Goal: Communication & Community: Answer question/provide support

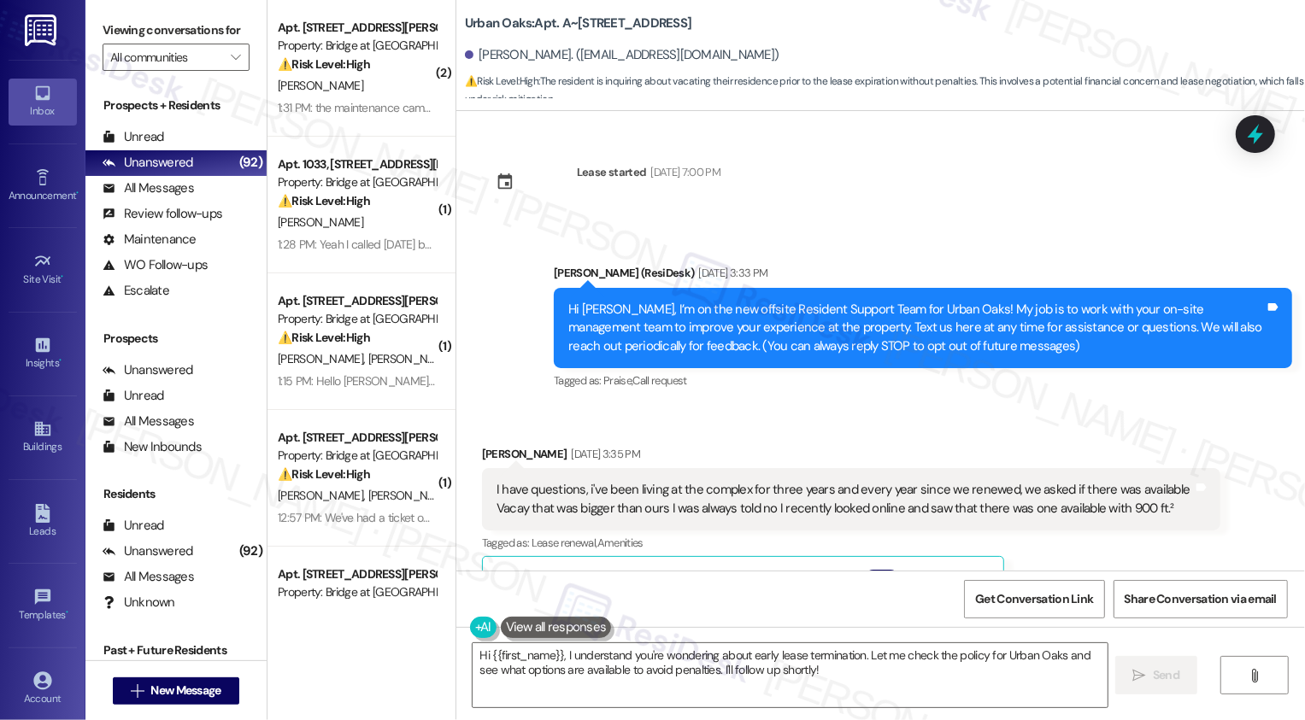
scroll to position [3341, 0]
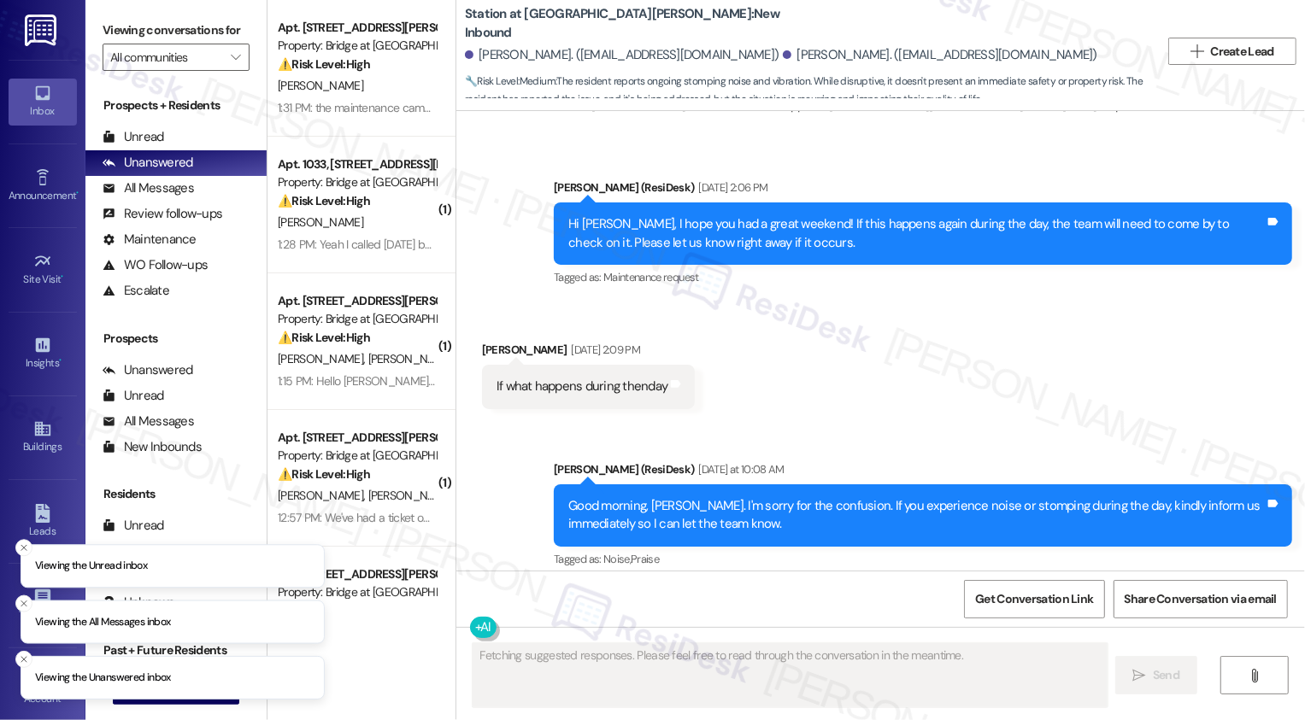
scroll to position [8645, 0]
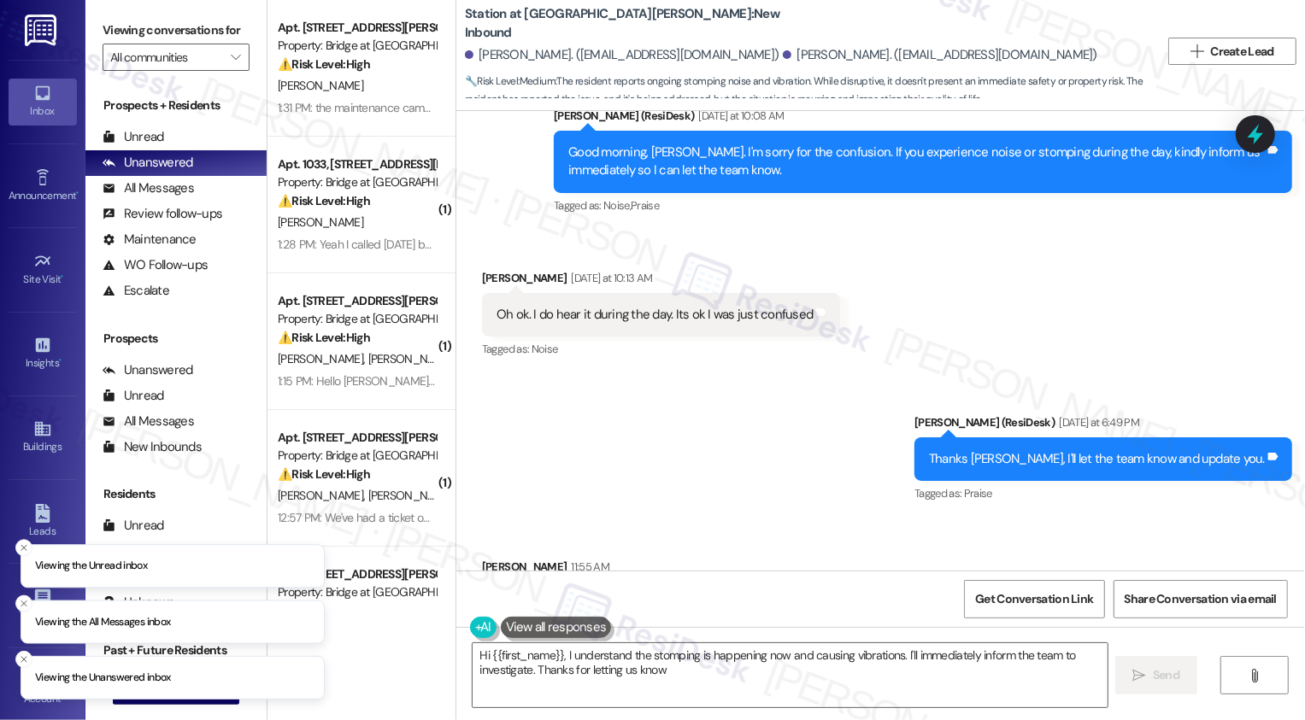
type textarea "Hi {{first_name}}, I understand the stomping is happening now and causing vibra…"
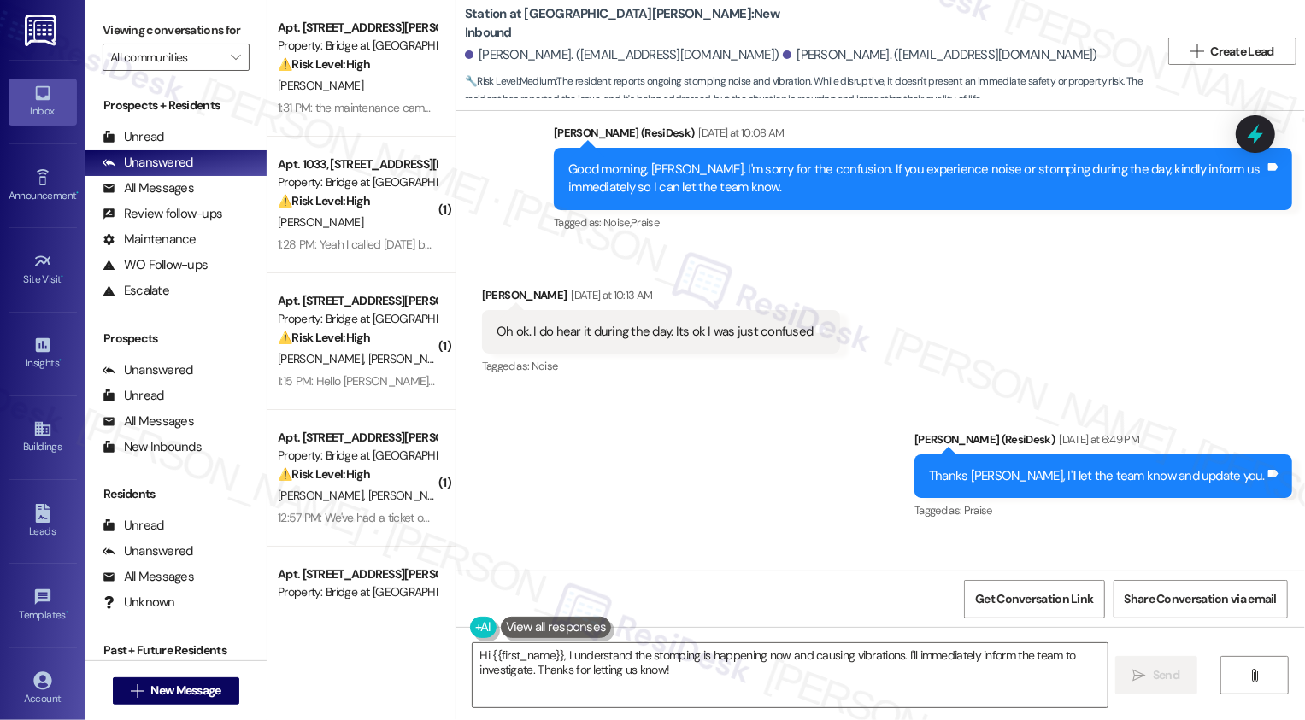
scroll to position [8801, 0]
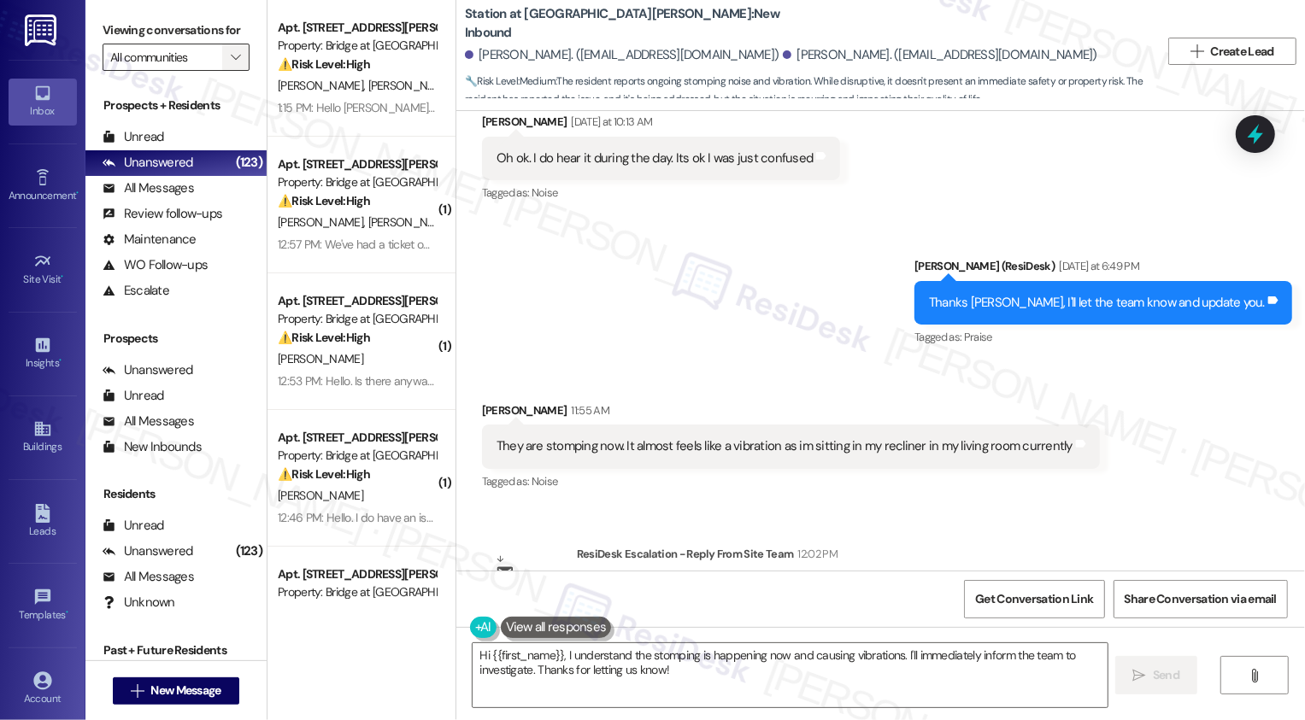
click at [231, 64] on icon "" at bounding box center [235, 57] width 9 height 14
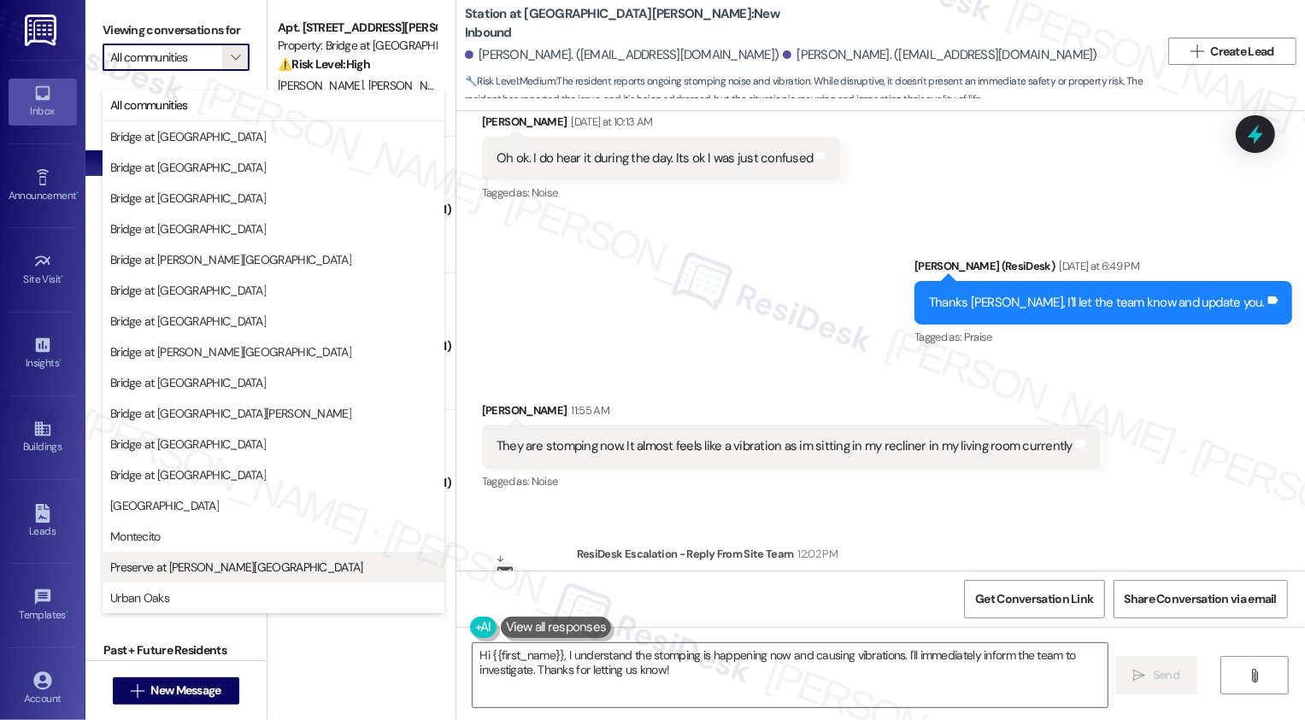
click at [150, 565] on span "Preserve at [PERSON_NAME][GEOGRAPHIC_DATA]" at bounding box center [236, 567] width 253 height 17
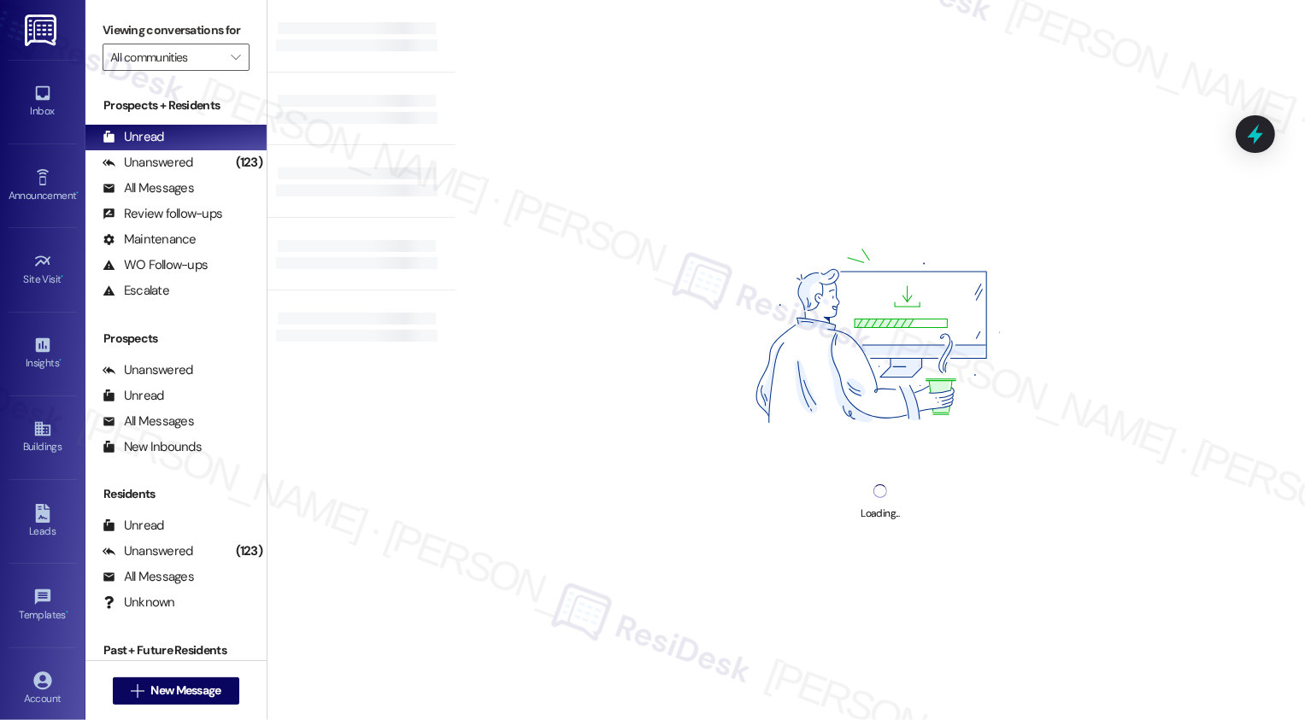
type input "Preserve at [PERSON_NAME][GEOGRAPHIC_DATA]"
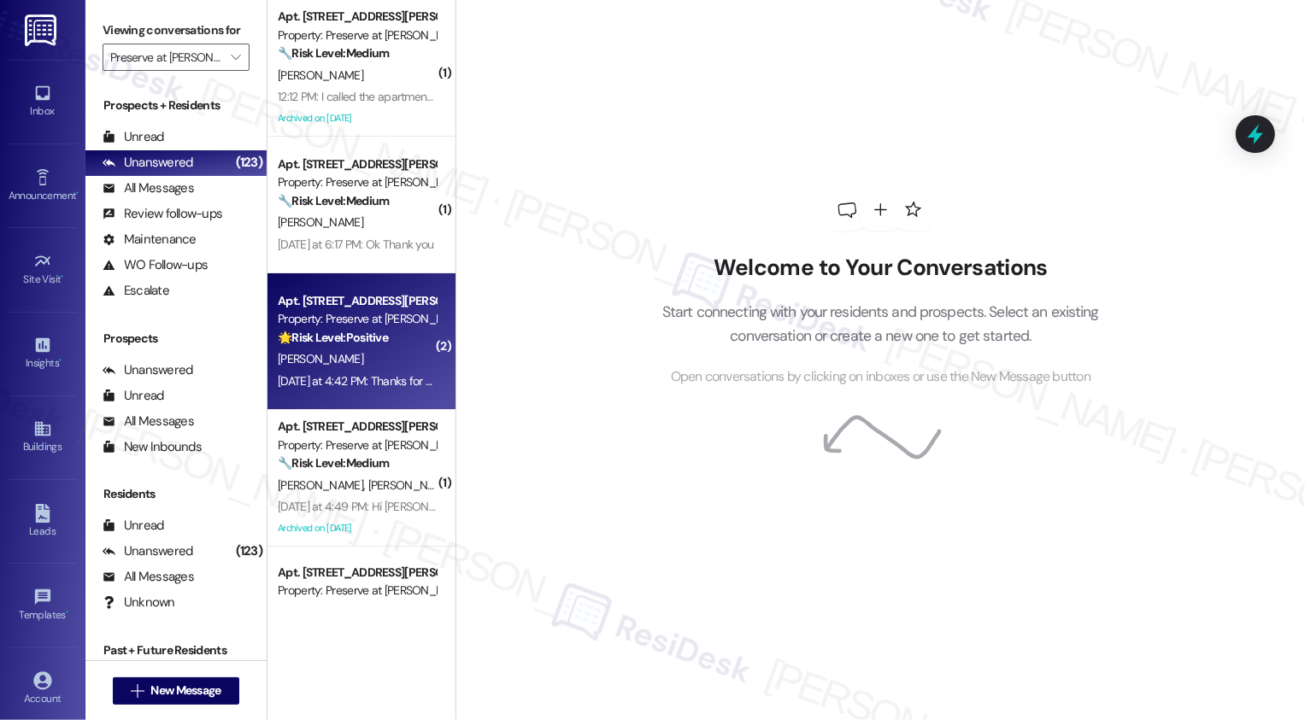
scroll to position [36, 0]
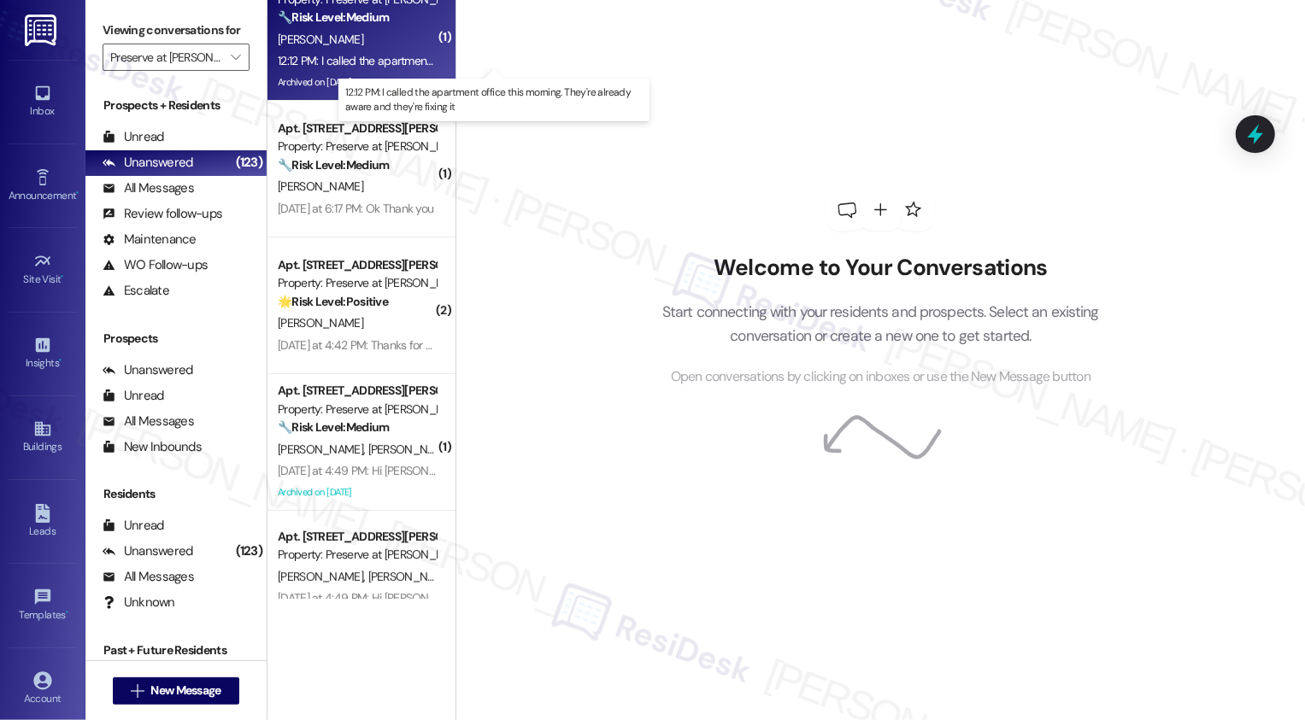
click at [350, 61] on div "12:12 PM: I called the apartment office this morning. They're already aware and…" at bounding box center [506, 60] width 457 height 15
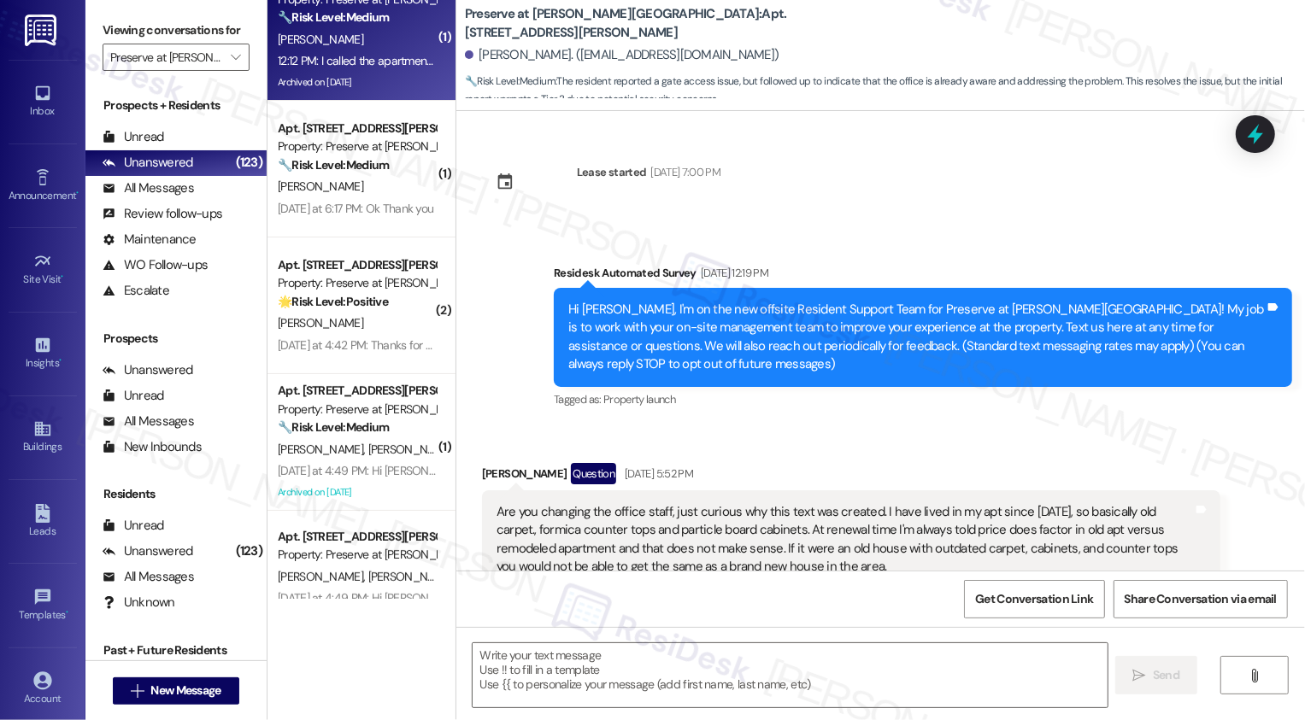
type textarea "Fetching suggested responses. Please feel free to read through the conversation…"
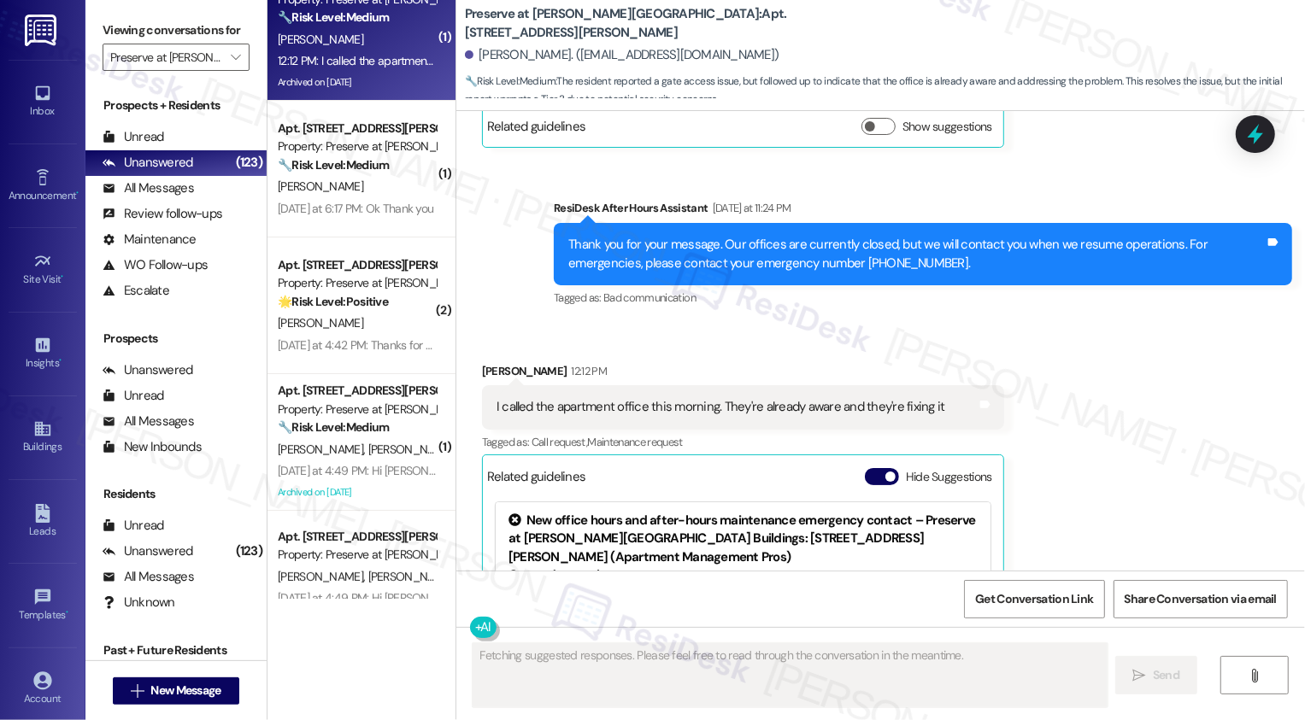
scroll to position [24178, 0]
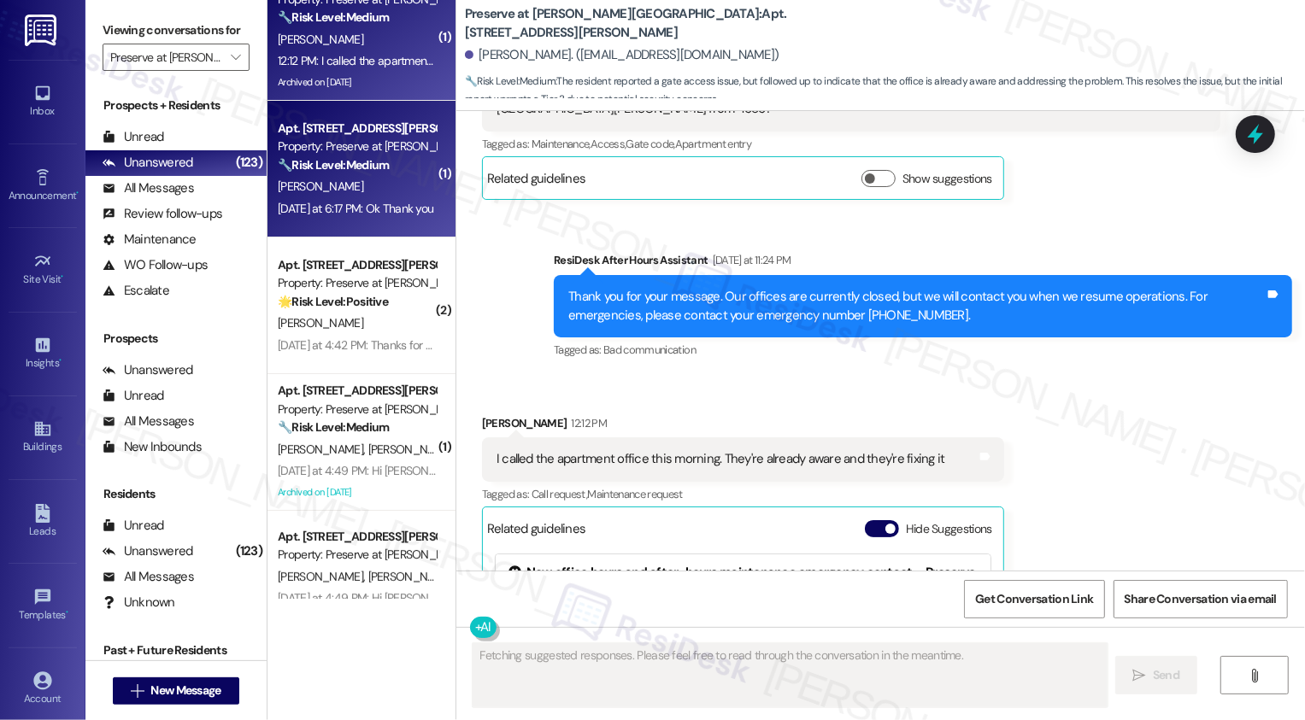
click at [390, 198] on div "[DATE] at 6:17 PM: Ok Thank you [DATE] at 6:17 PM: Ok Thank you" at bounding box center [357, 208] width 162 height 21
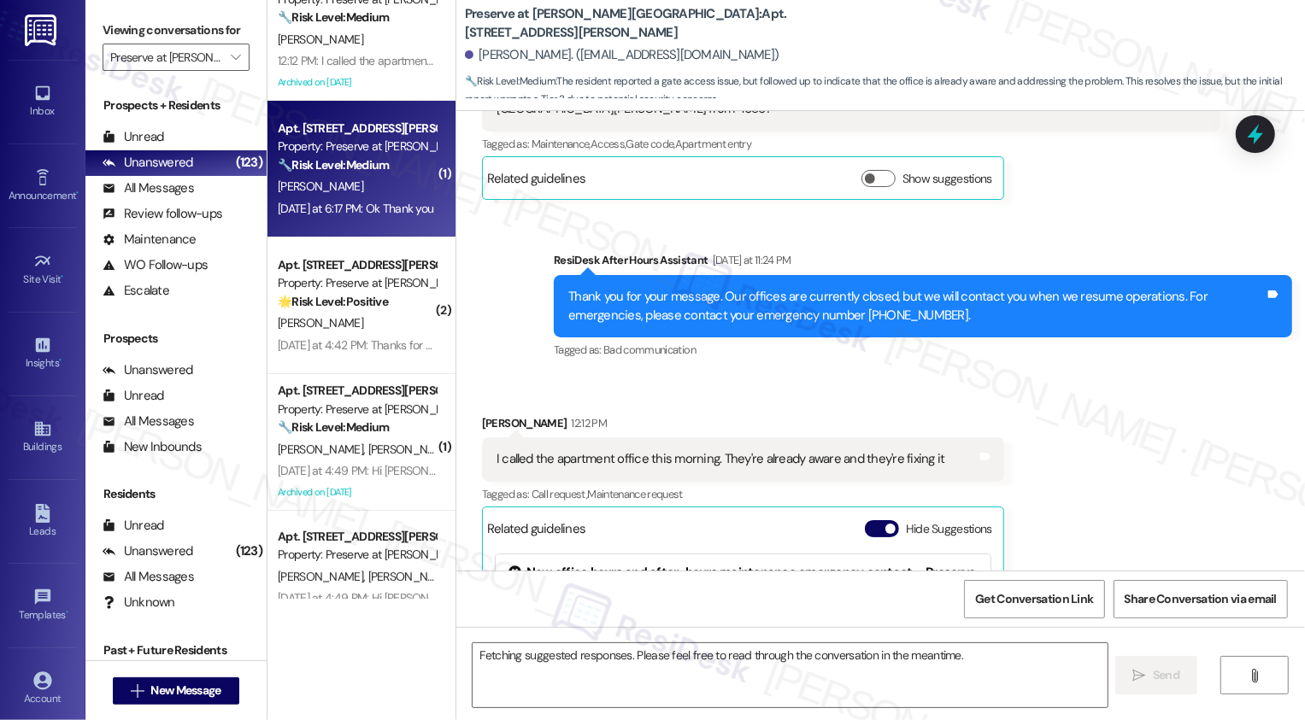
click at [390, 198] on div "[DATE] at 6:17 PM: Ok Thank you [DATE] at 6:17 PM: Ok Thank you" at bounding box center [357, 208] width 162 height 21
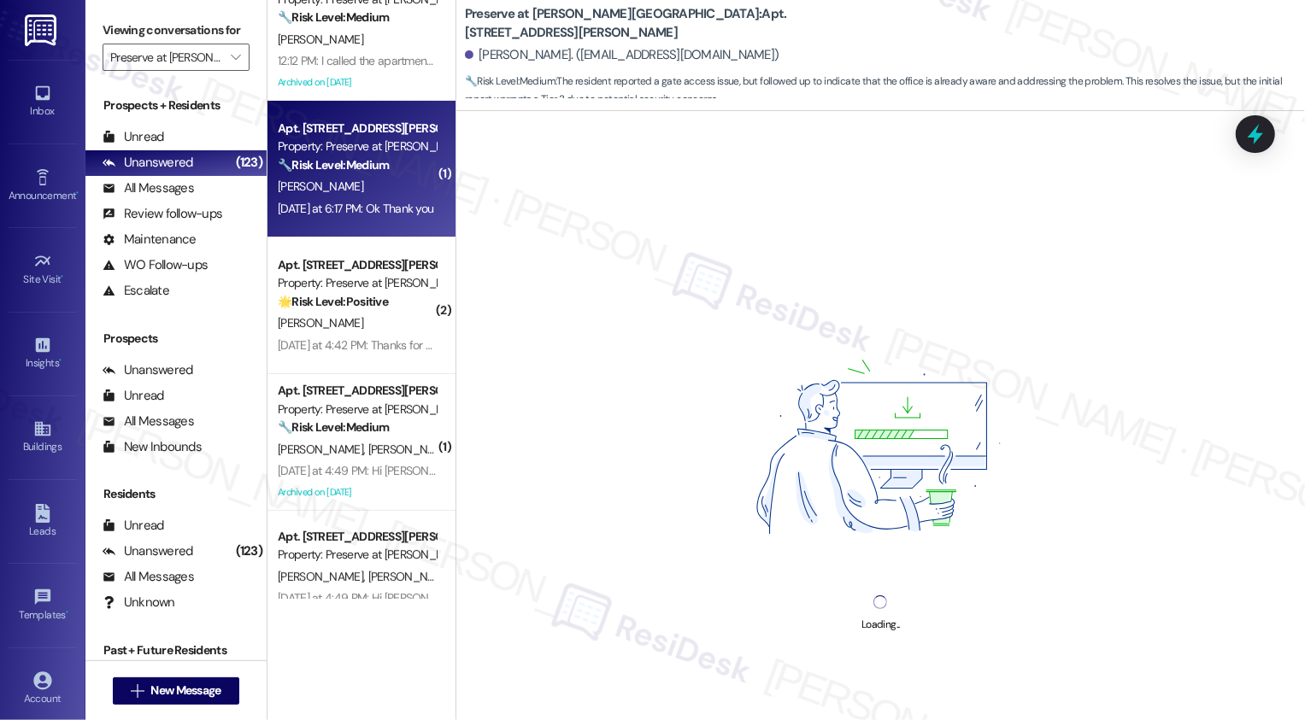
click at [390, 198] on div "[DATE] at 6:17 PM: Ok Thank you [DATE] at 6:17 PM: Ok Thank you" at bounding box center [357, 208] width 162 height 21
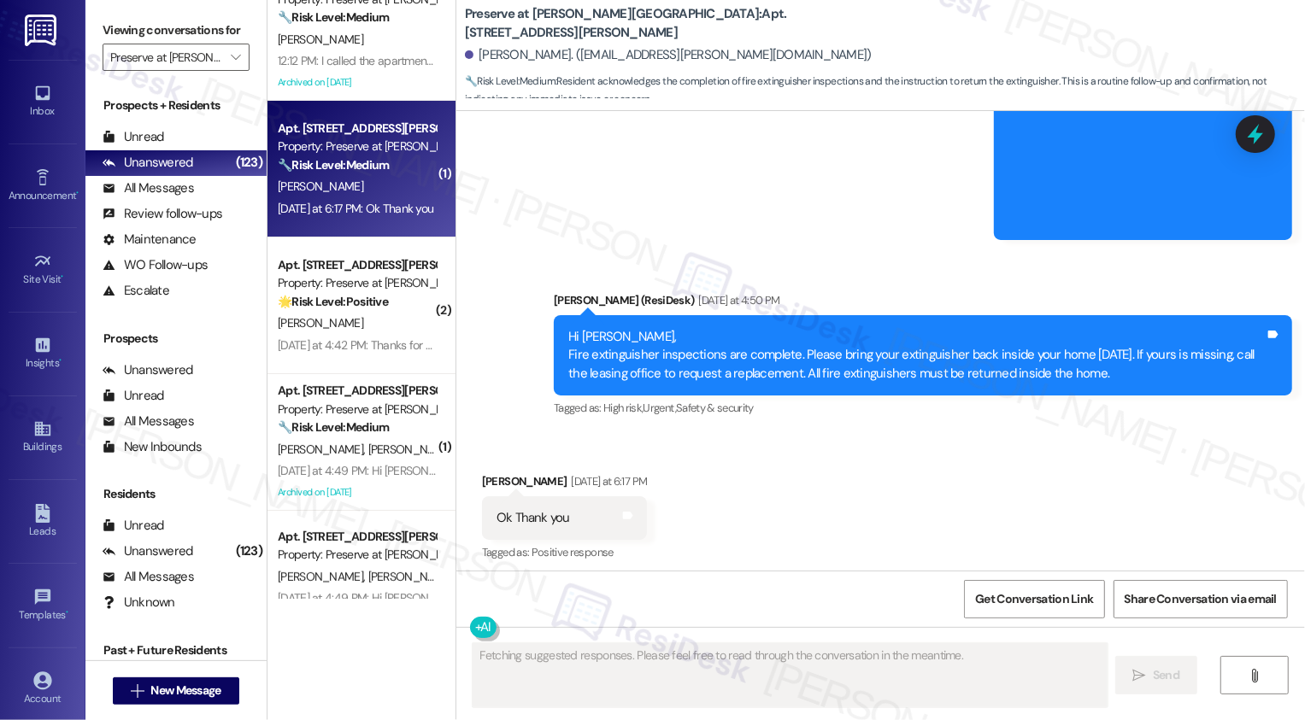
scroll to position [14710, 0]
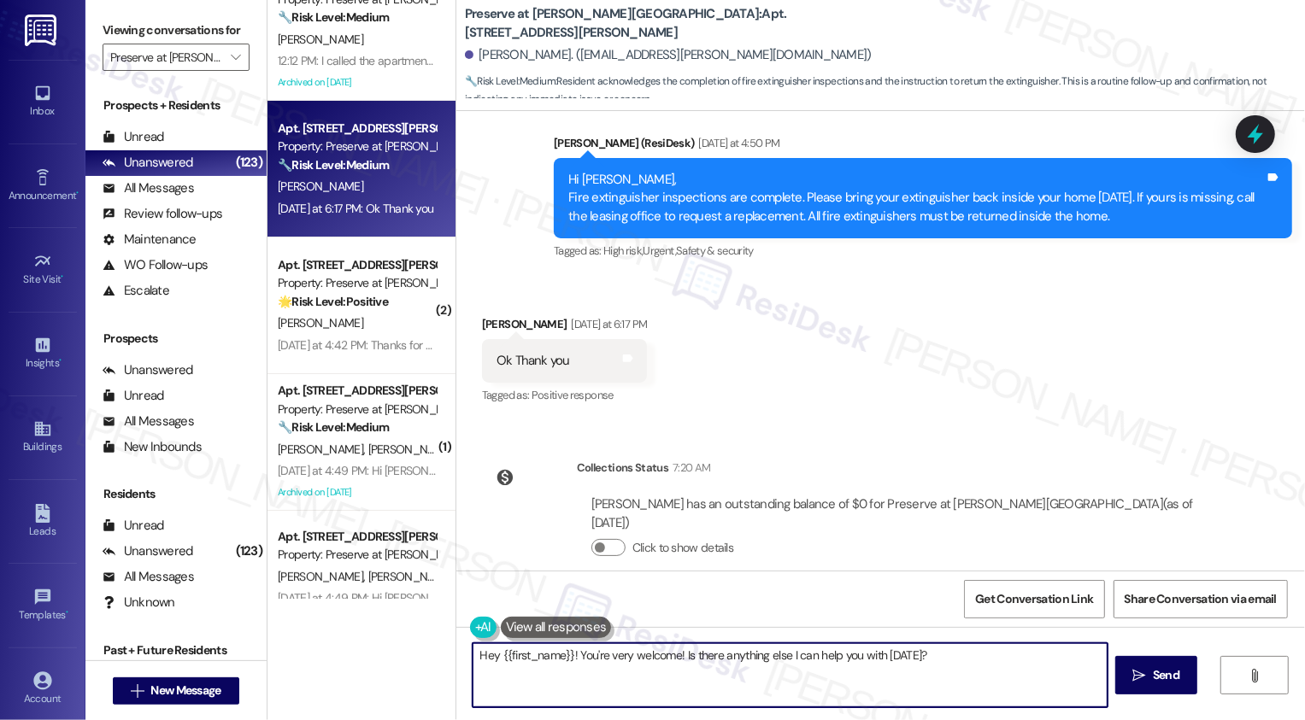
drag, startPoint x: 680, startPoint y: 655, endPoint x: 1019, endPoint y: 657, distance: 339.3
click at [1019, 659] on textarea "Hey {{first_name}}! You're very welcome! Is there anything else I can help you …" at bounding box center [790, 675] width 635 height 64
type textarea "Hey {{first_name}}! You're very welcome!"
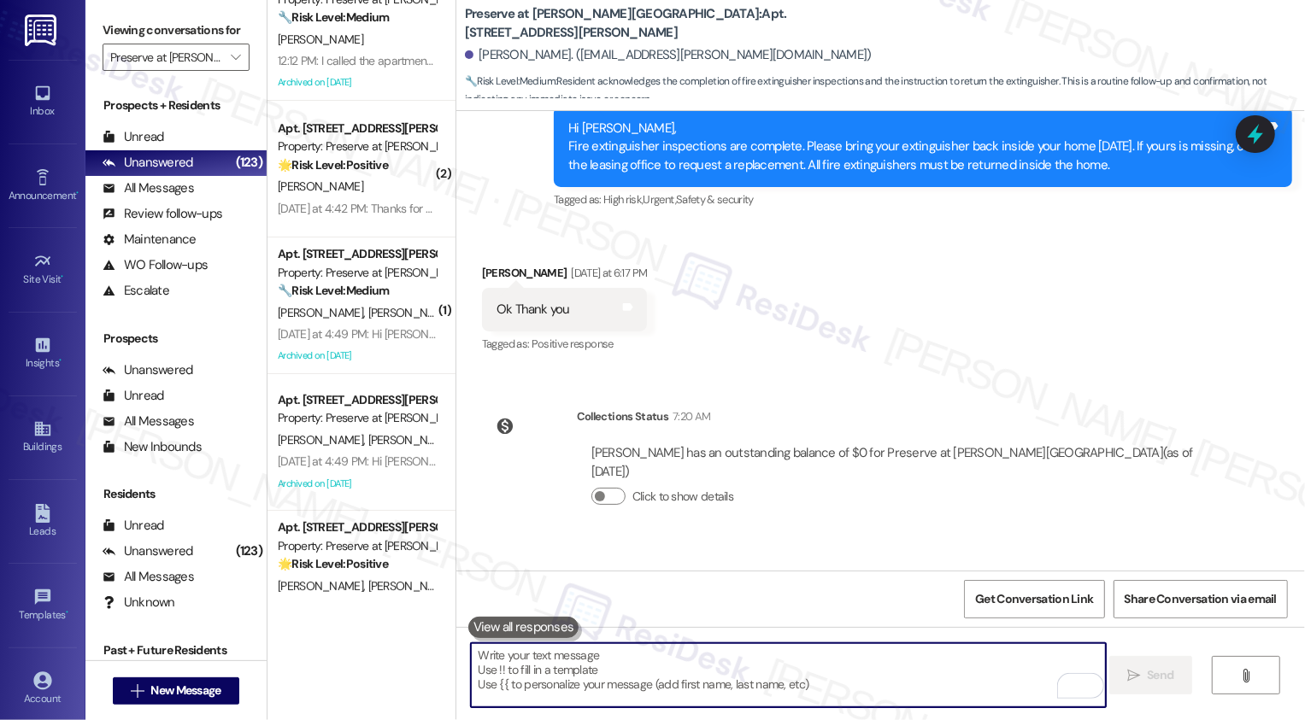
scroll to position [14562, 0]
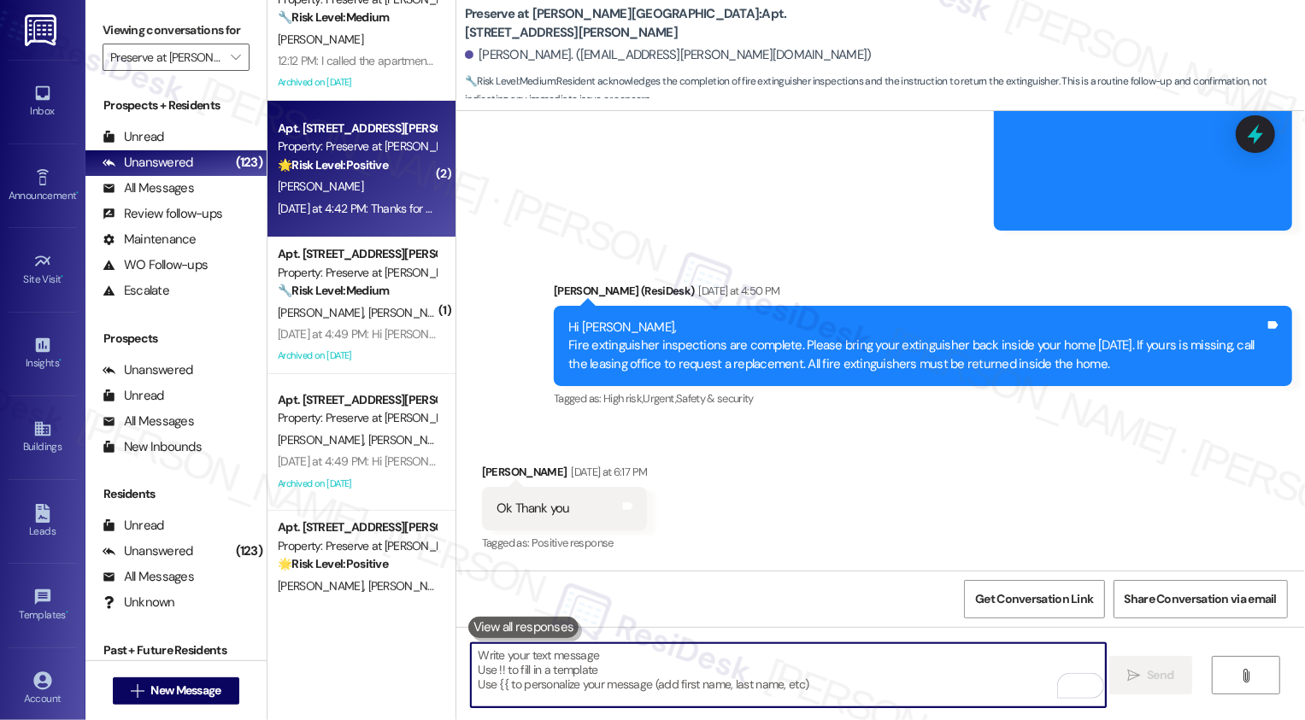
click at [402, 218] on div "[DATE] at 4:42 PM: Thanks for the reminder [DATE] at 4:42 PM: Thanks for the re…" at bounding box center [357, 208] width 162 height 21
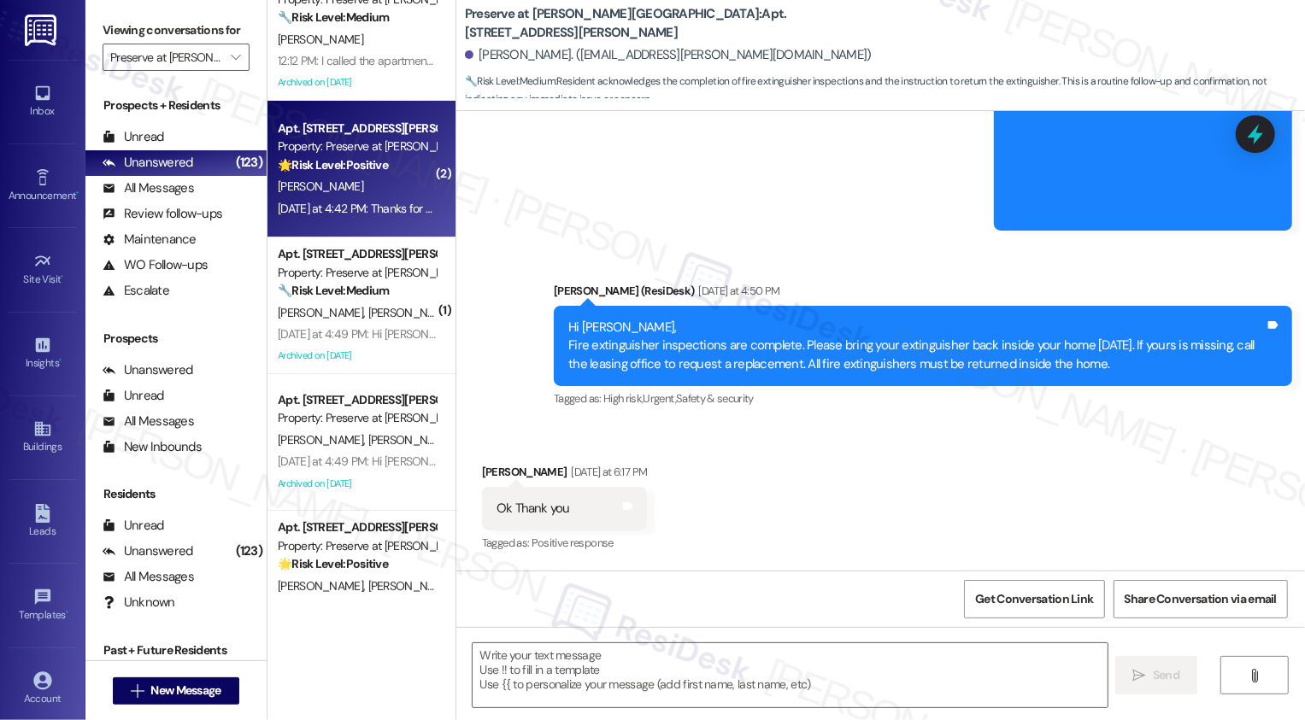
scroll to position [14553, 0]
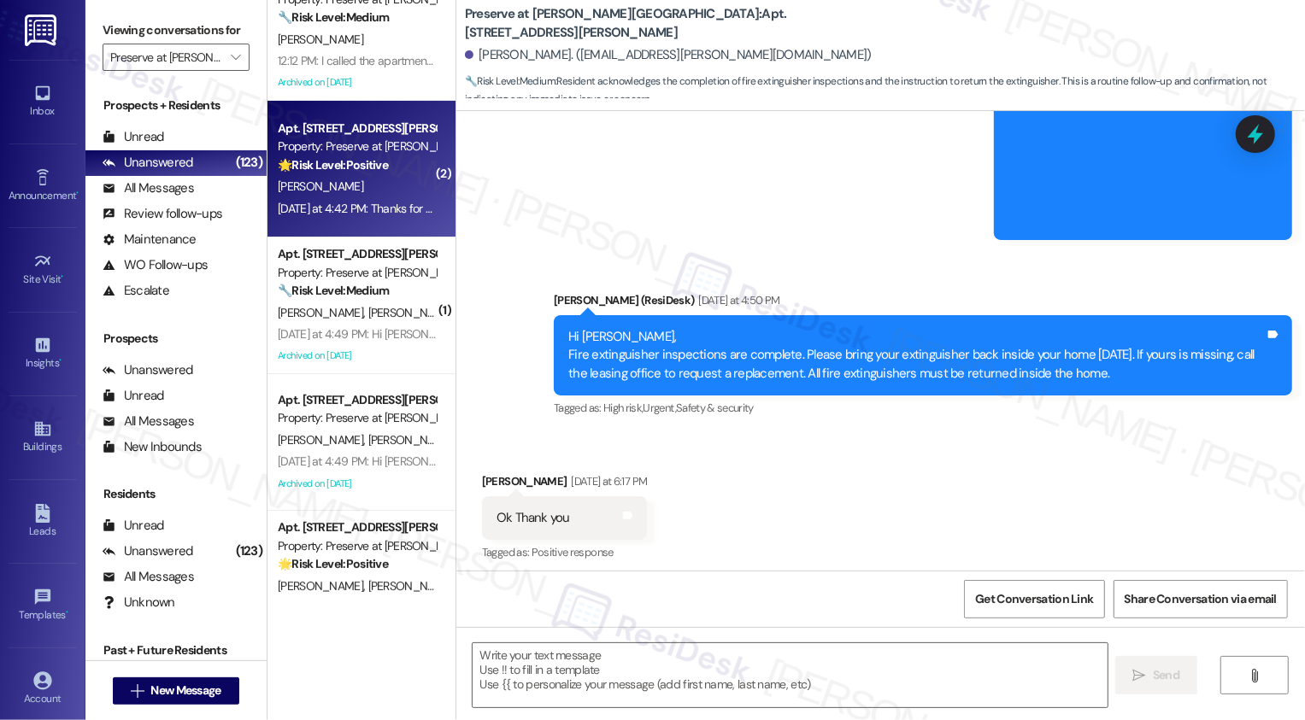
type textarea "Fetching suggested responses. Please feel free to read through the conversation…"
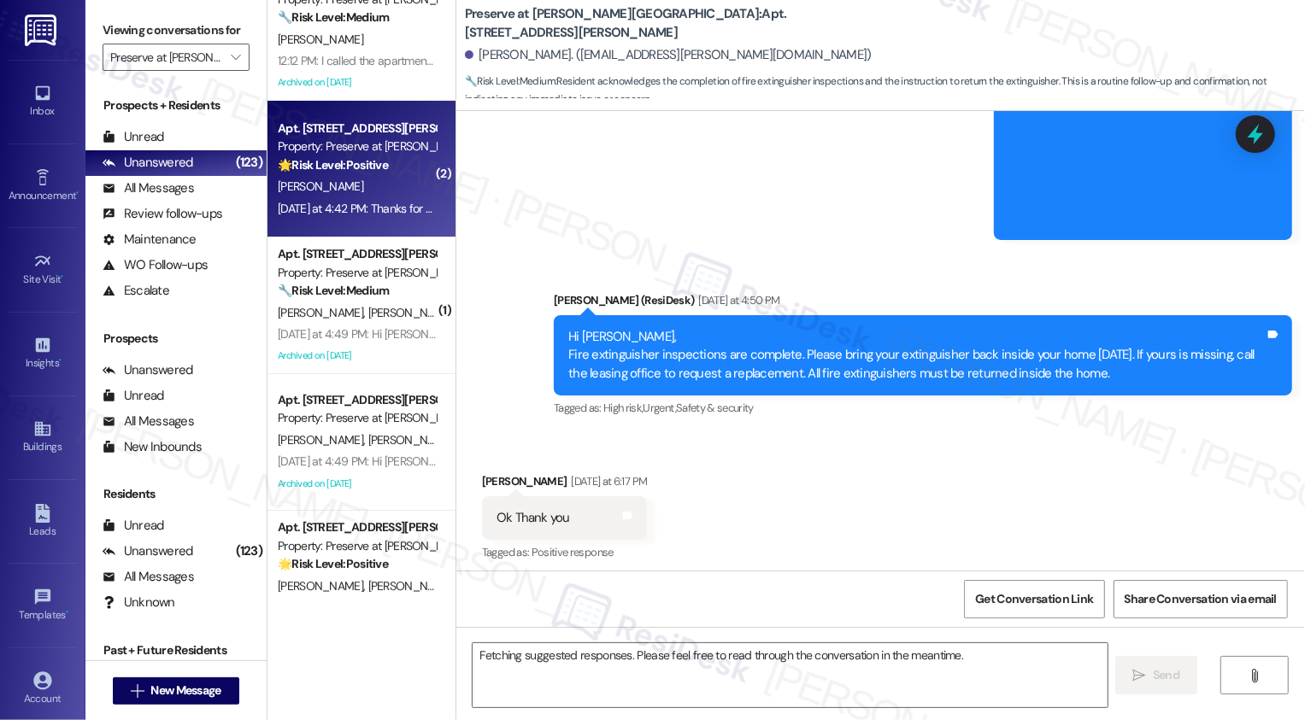
click at [379, 201] on div "[DATE] at 4:42 PM: Thanks for the reminder [DATE] at 4:42 PM: Thanks for the re…" at bounding box center [384, 208] width 212 height 15
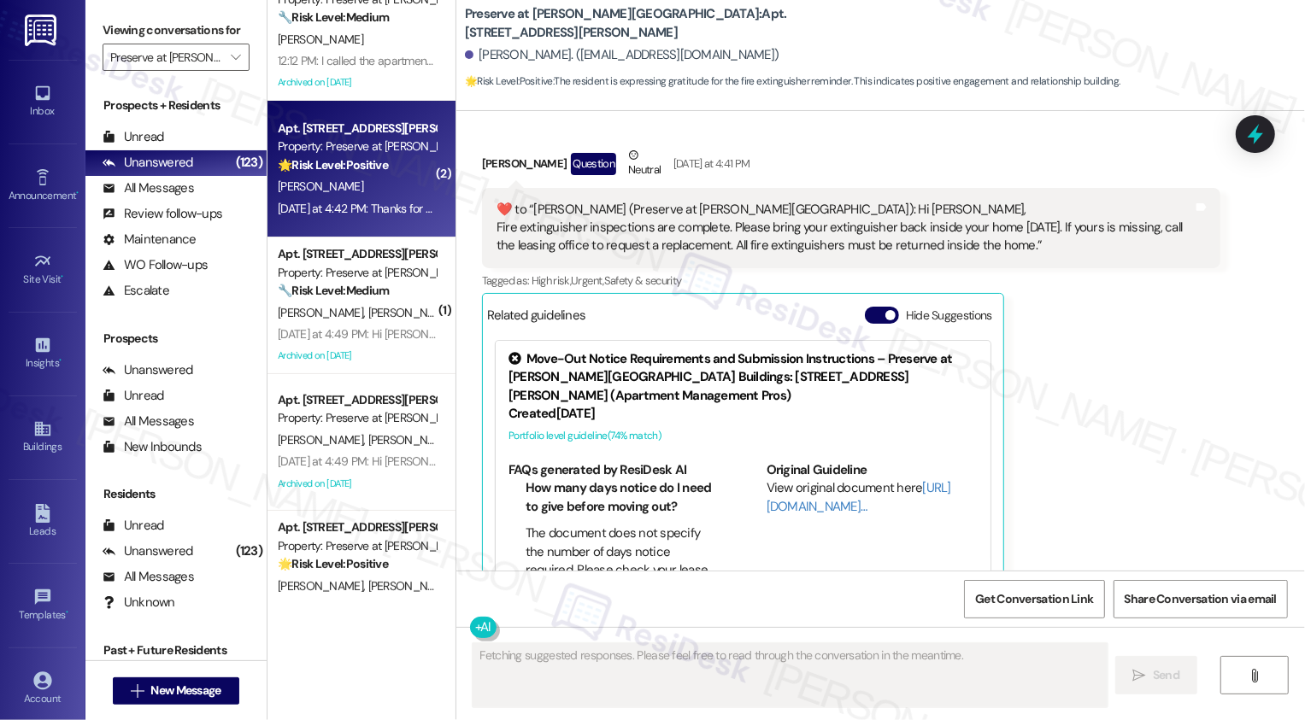
scroll to position [17751, 0]
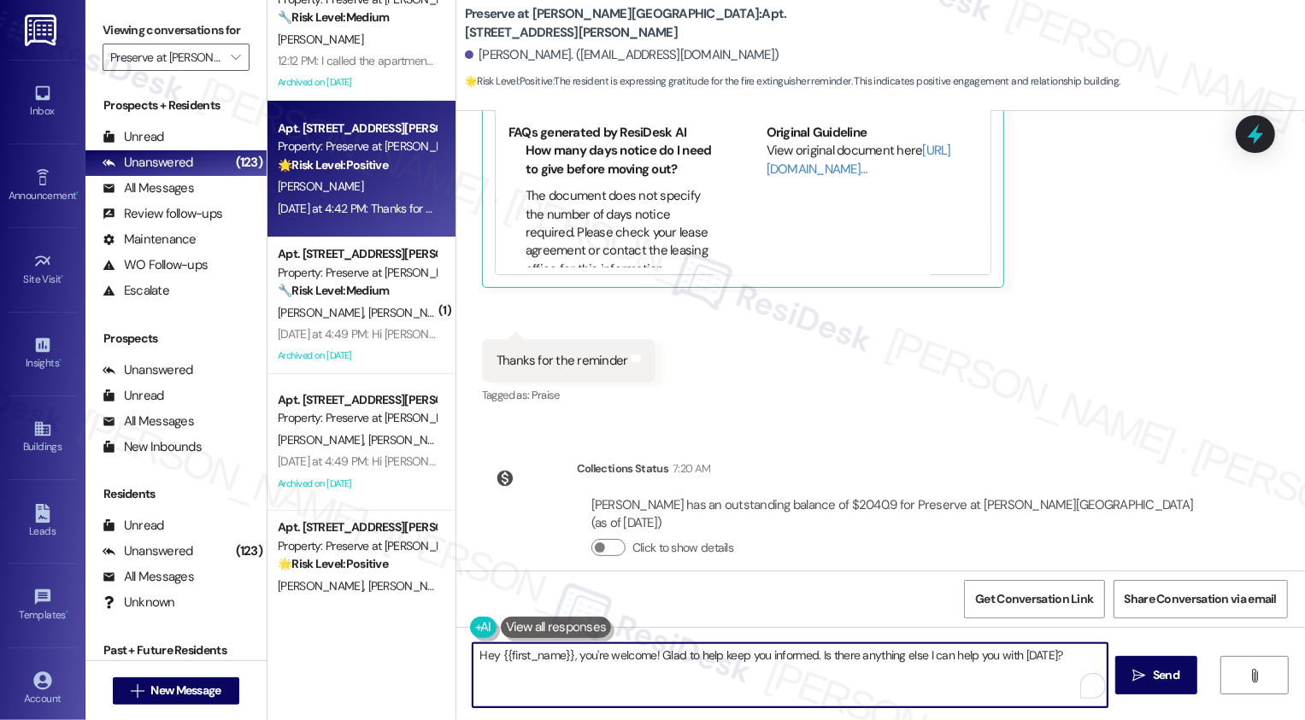
drag, startPoint x: 651, startPoint y: 651, endPoint x: 1057, endPoint y: 668, distance: 406.3
click at [1057, 668] on textarea "Hey {{first_name}}, you're welcome! Glad to help keep you informed. Is there an…" at bounding box center [790, 675] width 635 height 64
type textarea "Hey {{first_name}}, you're welcome!"
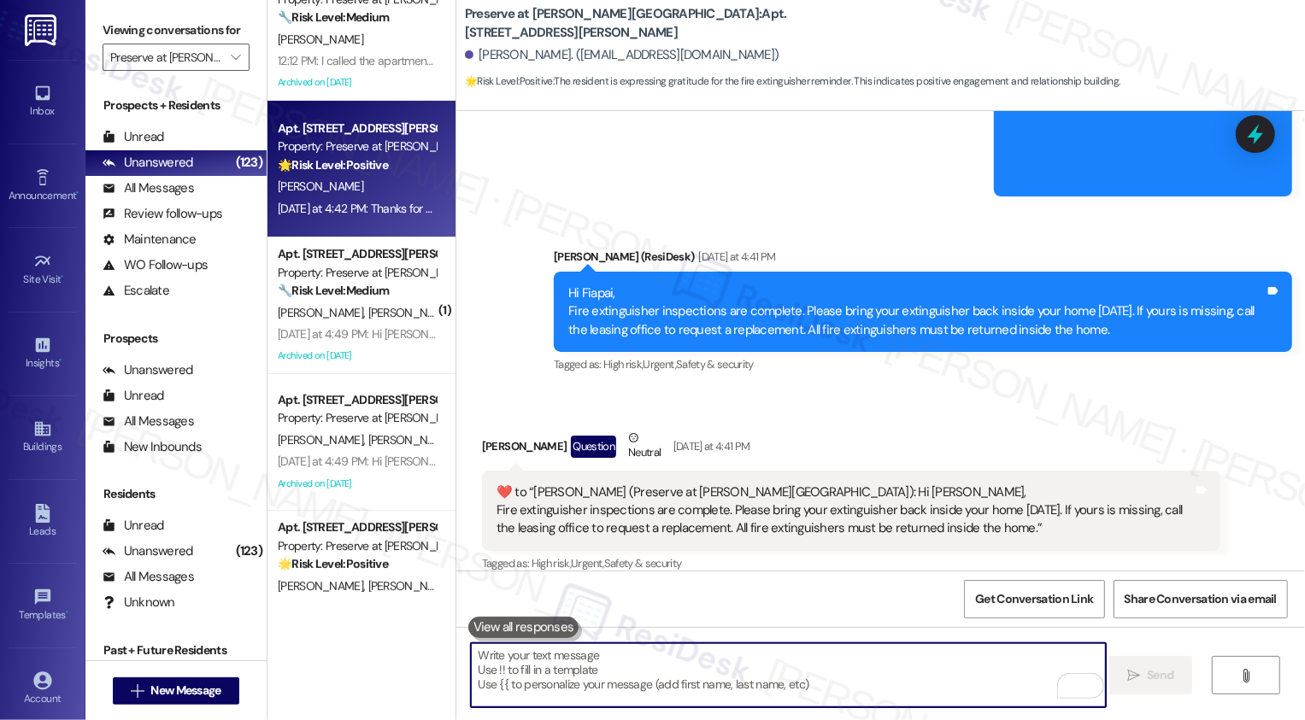
scroll to position [17869, 0]
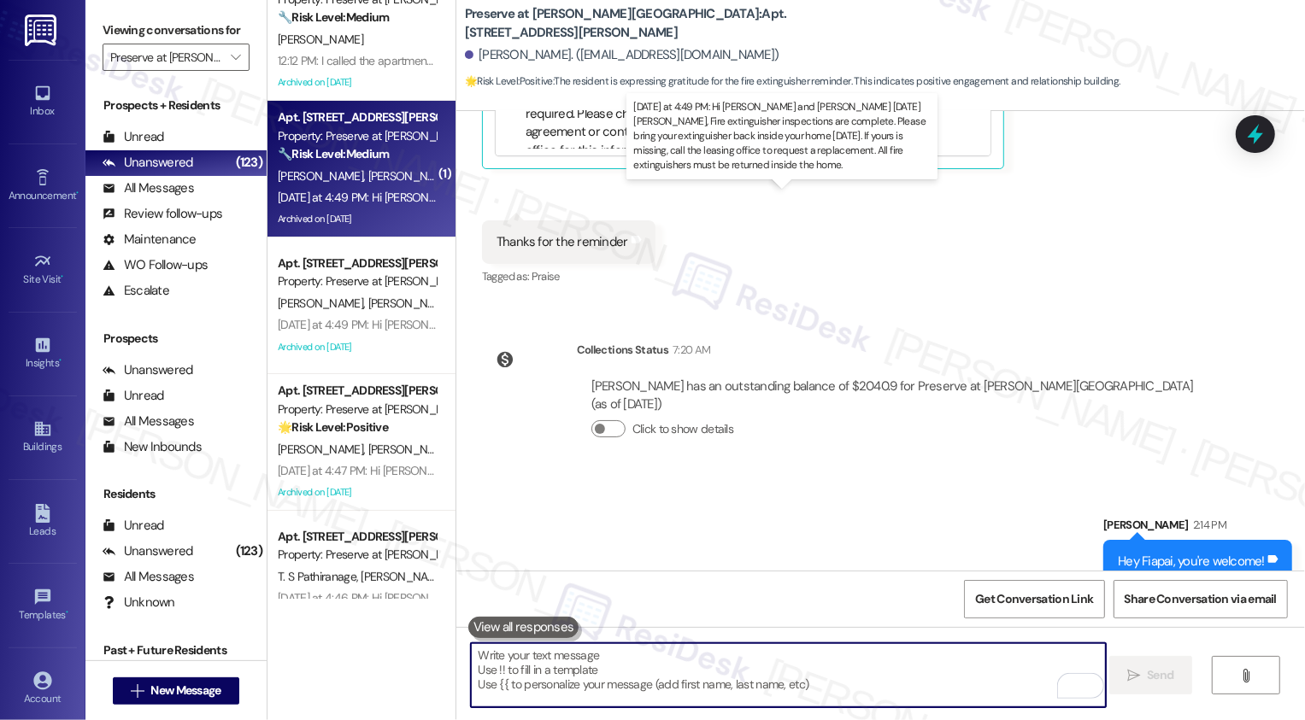
click at [397, 197] on div "[DATE] at 4:49 PM: Hi [PERSON_NAME] and [PERSON_NAME] [DATE][PERSON_NAME], Fire…" at bounding box center [1047, 197] width 1539 height 15
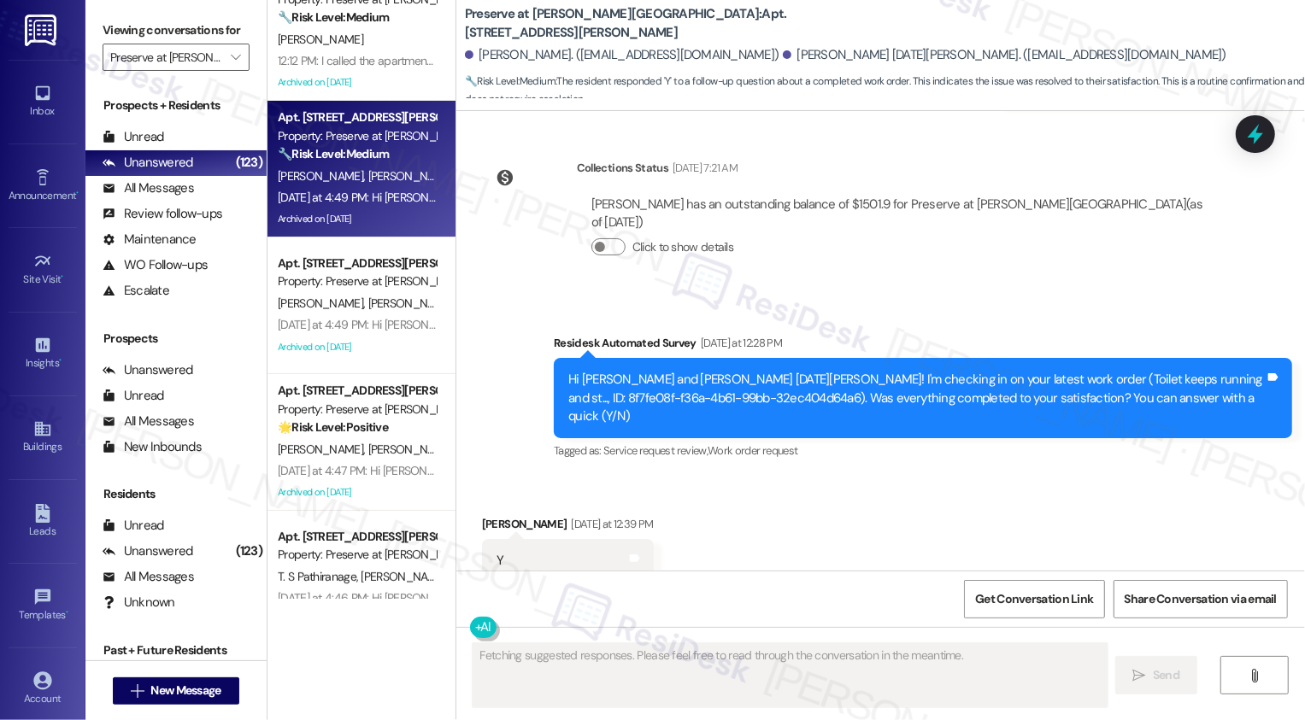
scroll to position [21294, 0]
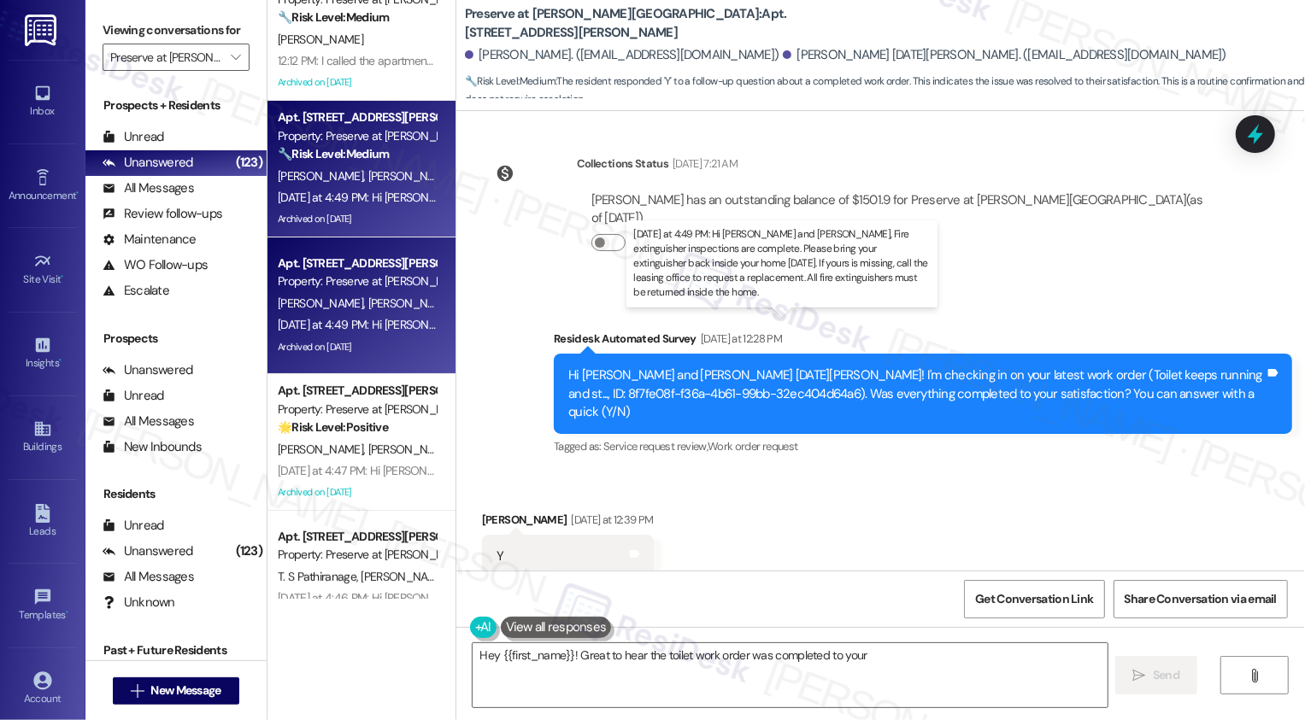
type textarea "Hey {{first_name}}! Great to hear the toilet work order was completed to your s…"
click at [380, 322] on div "[DATE] at 4:49 PM: Hi [PERSON_NAME] and [PERSON_NAME], Fire extinguisher inspec…" at bounding box center [987, 324] width 1419 height 15
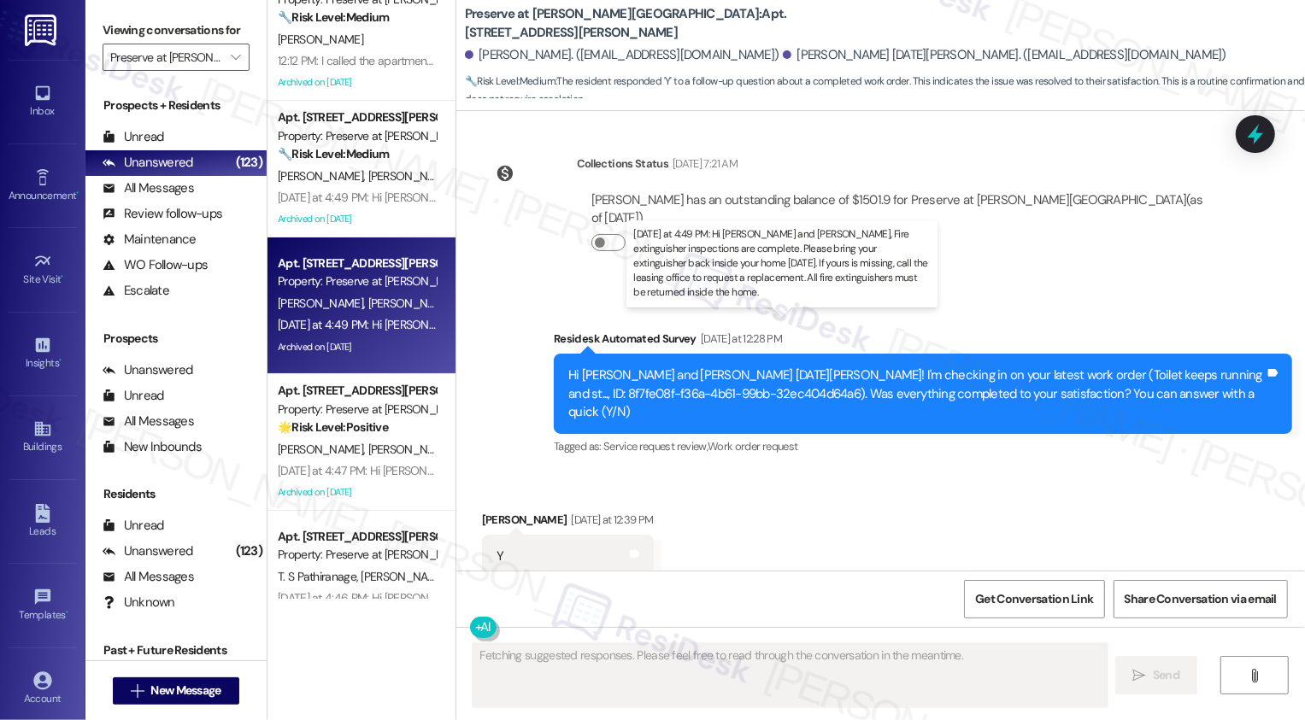
click at [380, 322] on div "[DATE] at 4:49 PM: Hi [PERSON_NAME] and [PERSON_NAME], Fire extinguisher inspec…" at bounding box center [987, 324] width 1419 height 15
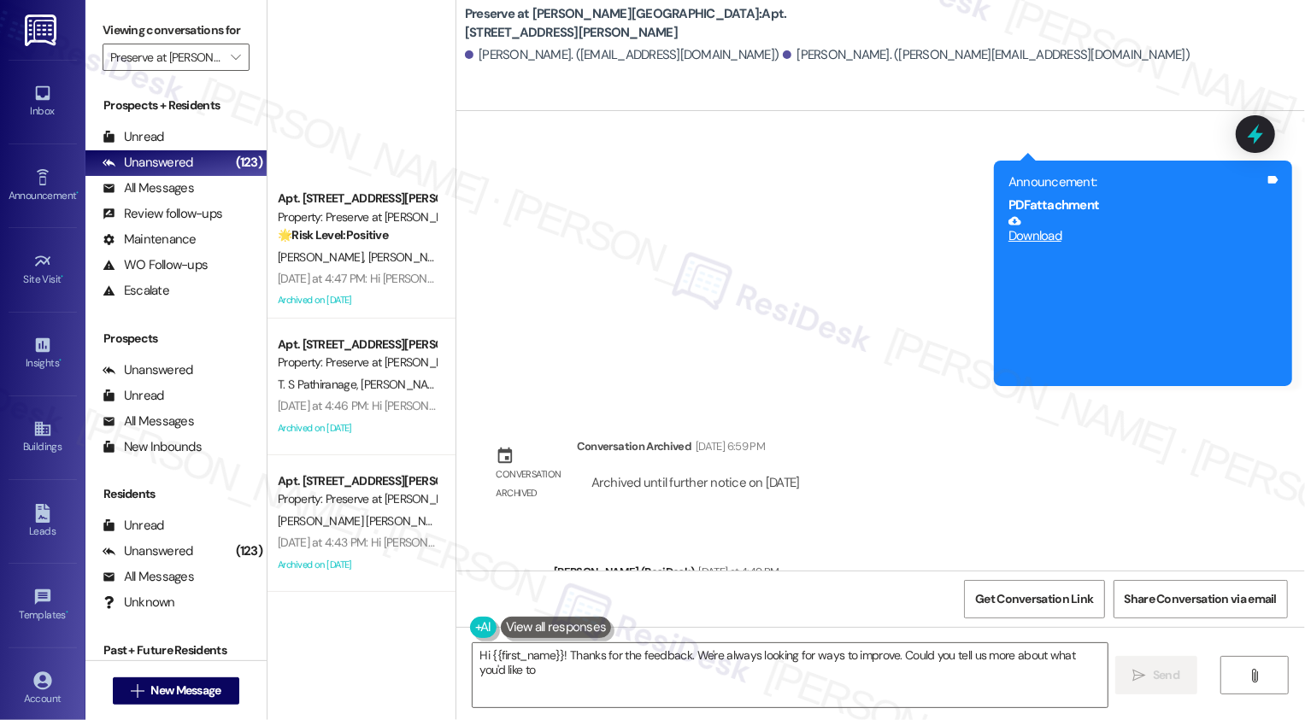
scroll to position [565, 0]
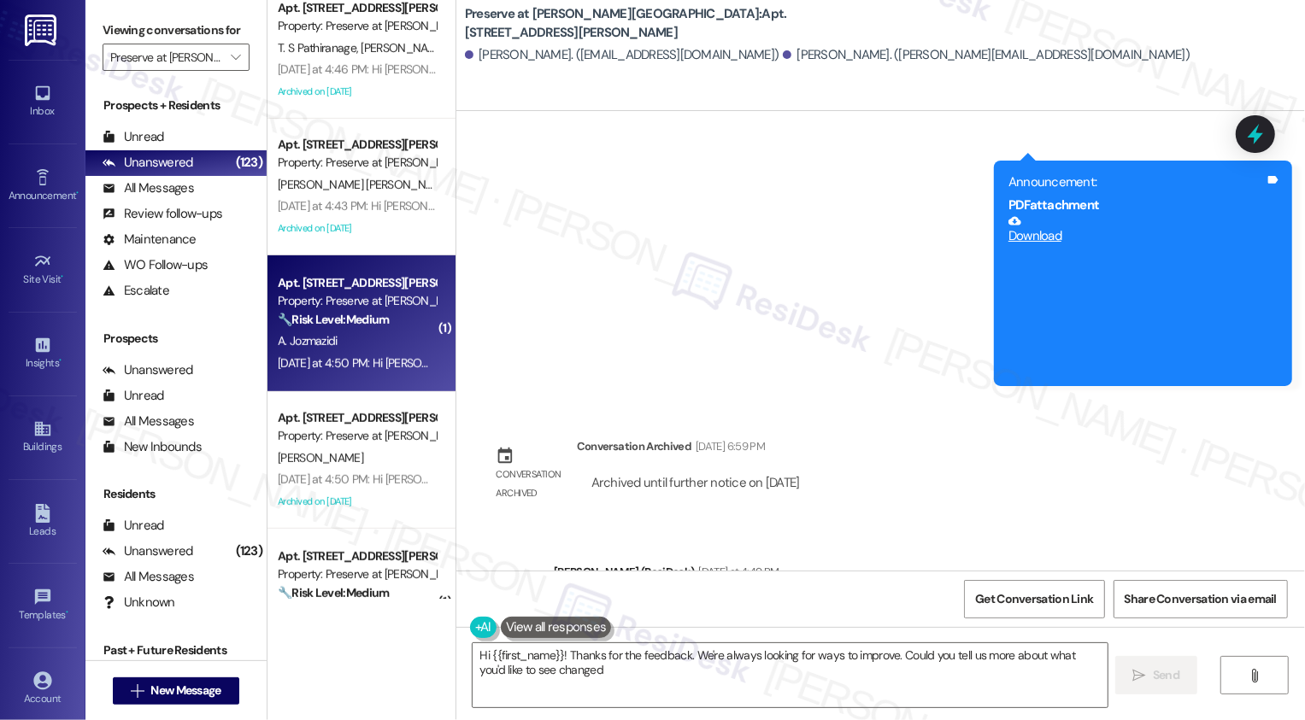
type textarea "Hi {{first_name}}! Thanks for the feedback. We're always looking for ways to im…"
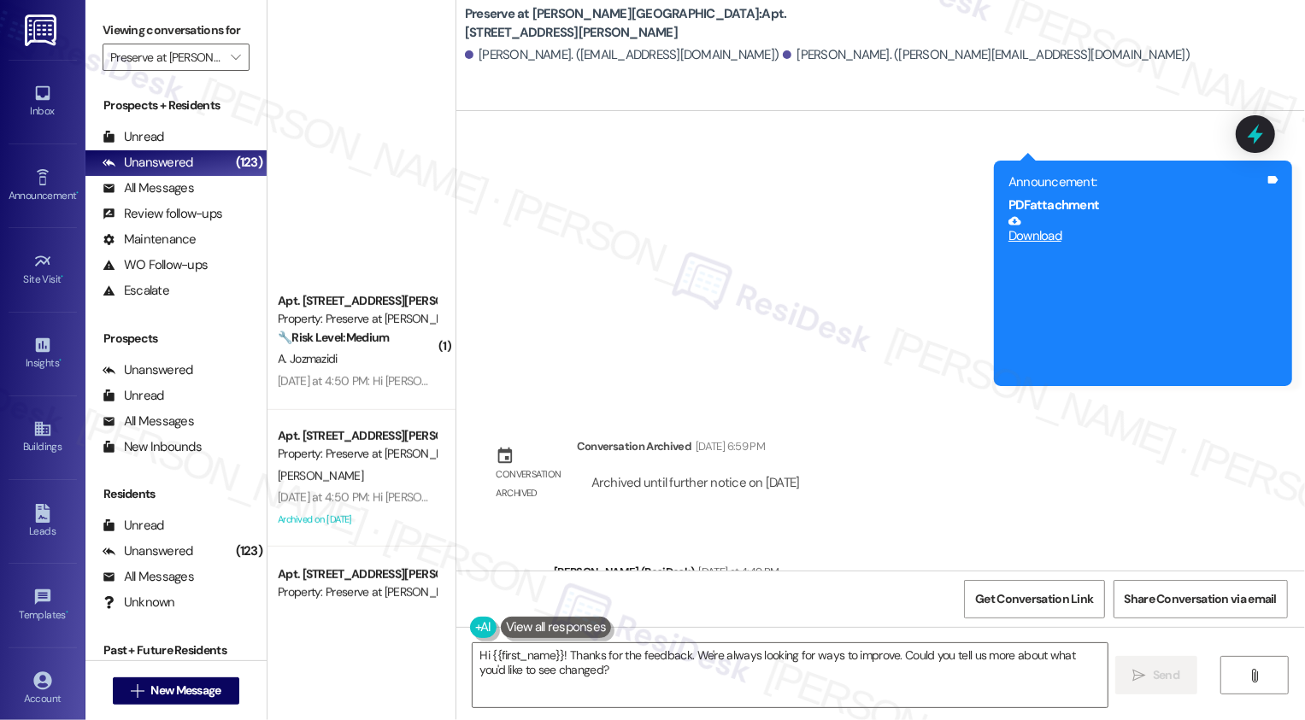
scroll to position [308, 0]
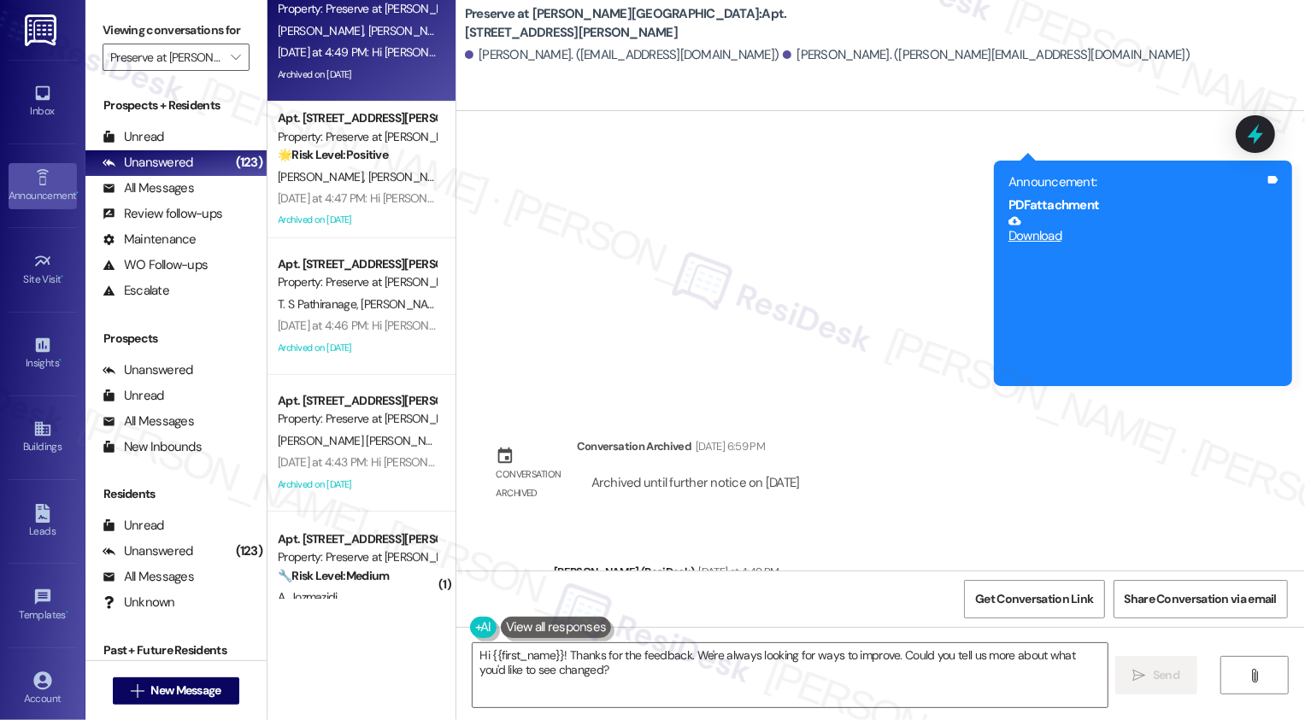
click at [49, 181] on link "Announcement •" at bounding box center [43, 186] width 68 height 46
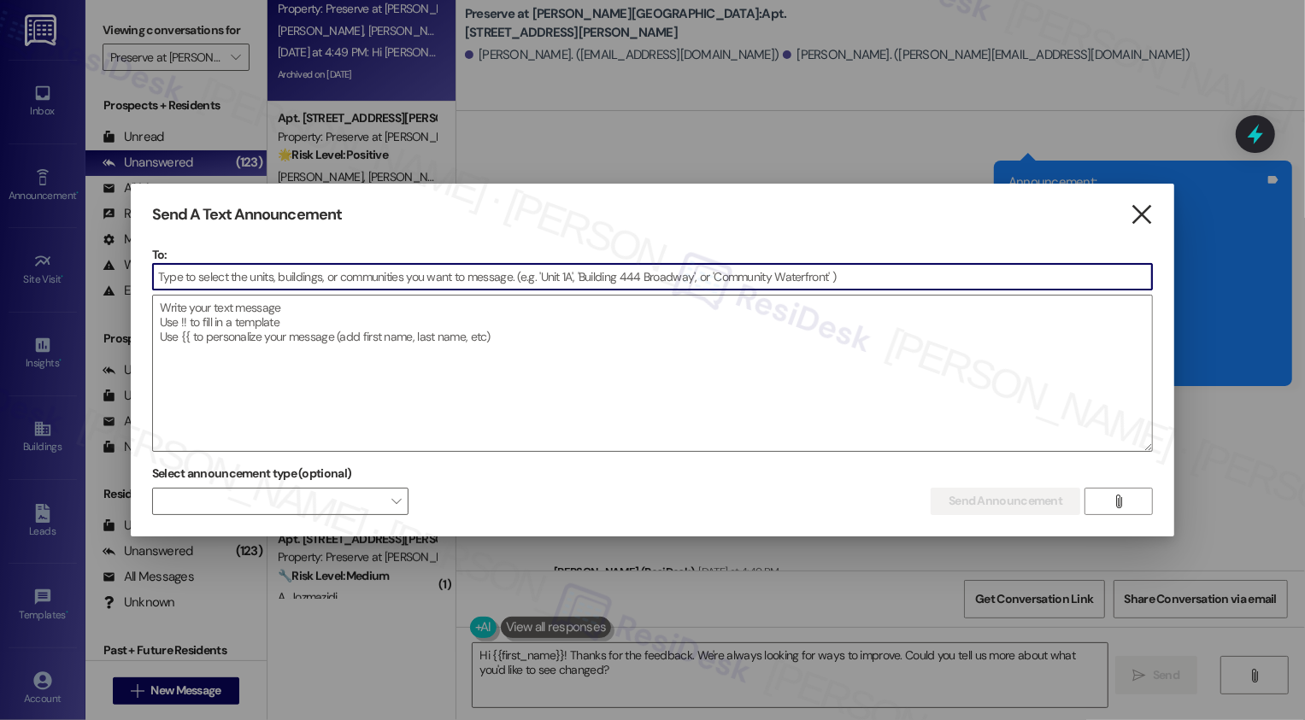
click at [1145, 217] on icon "" at bounding box center [1142, 215] width 23 height 18
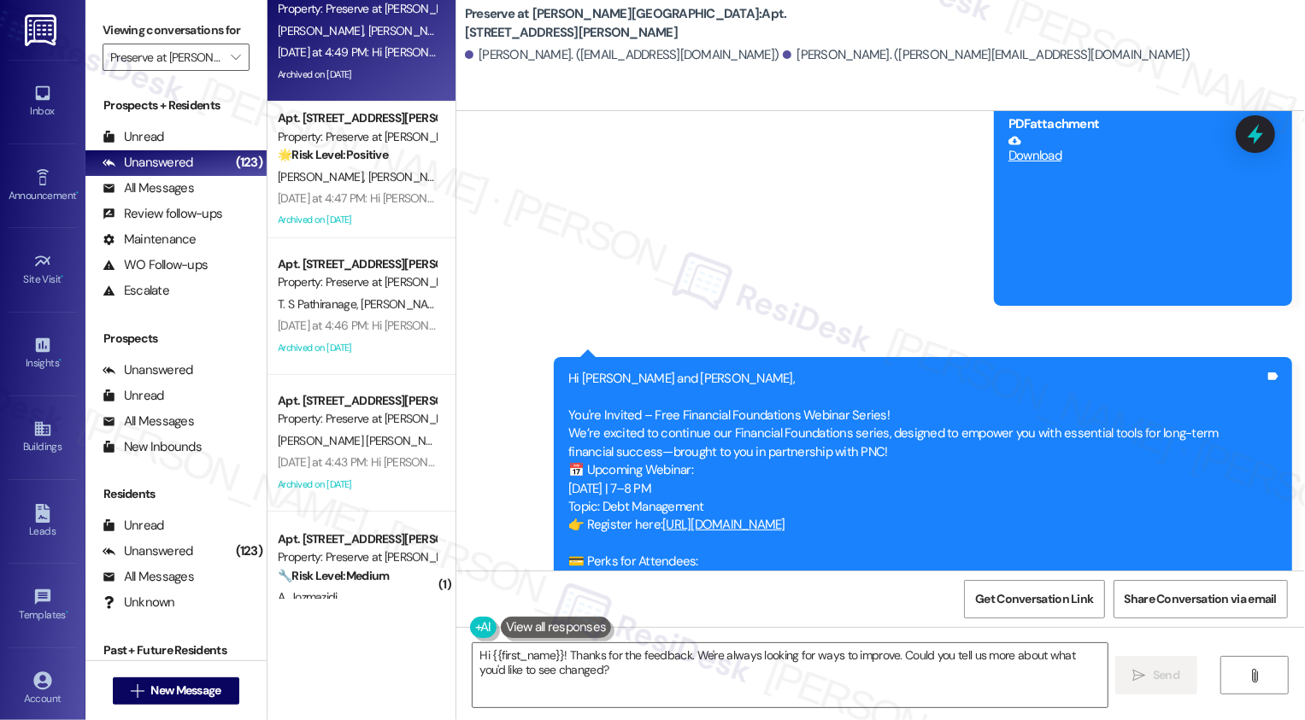
scroll to position [14251, 0]
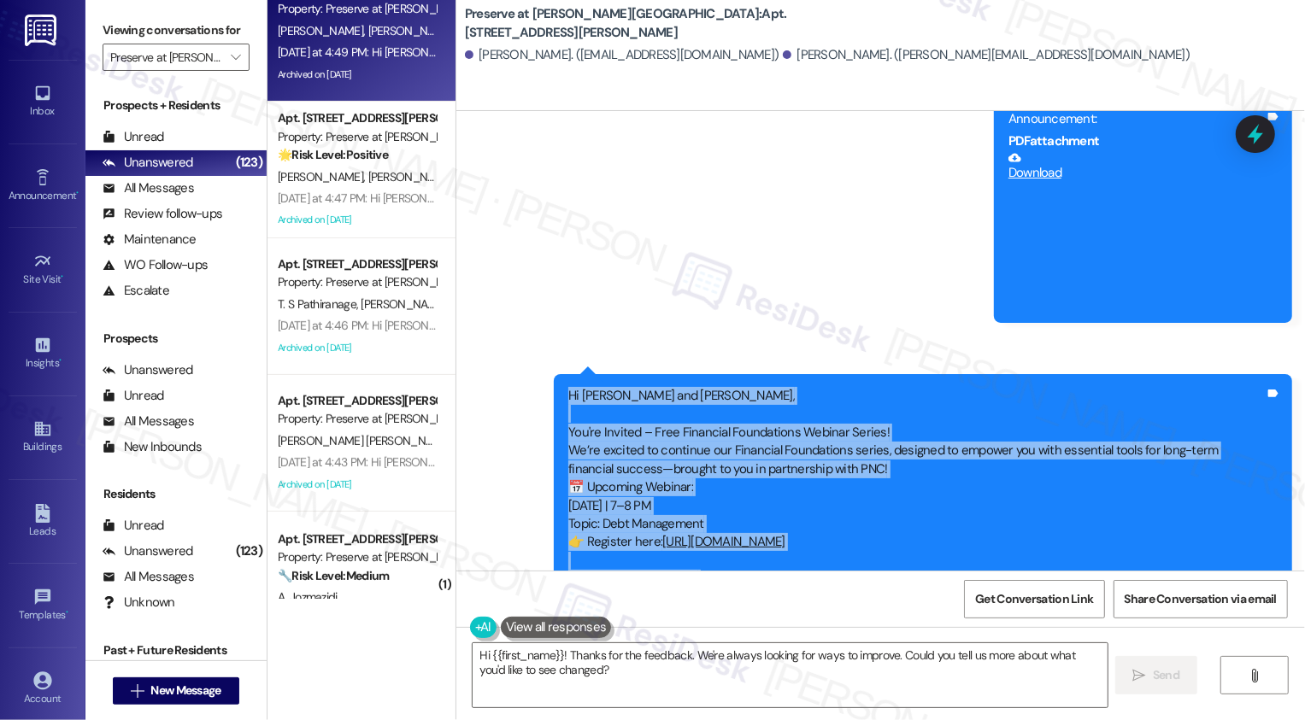
drag, startPoint x: 559, startPoint y: 237, endPoint x: 969, endPoint y: 526, distance: 501.7
click at [969, 526] on div "Hi [PERSON_NAME] and [PERSON_NAME], You're Invited – Free Financial Foundations…" at bounding box center [916, 542] width 696 height 311
copy div "Hi [PERSON_NAME] and [PERSON_NAME], You're Invited – Free Financial Foundations…"
click at [41, 185] on icon at bounding box center [42, 177] width 19 height 19
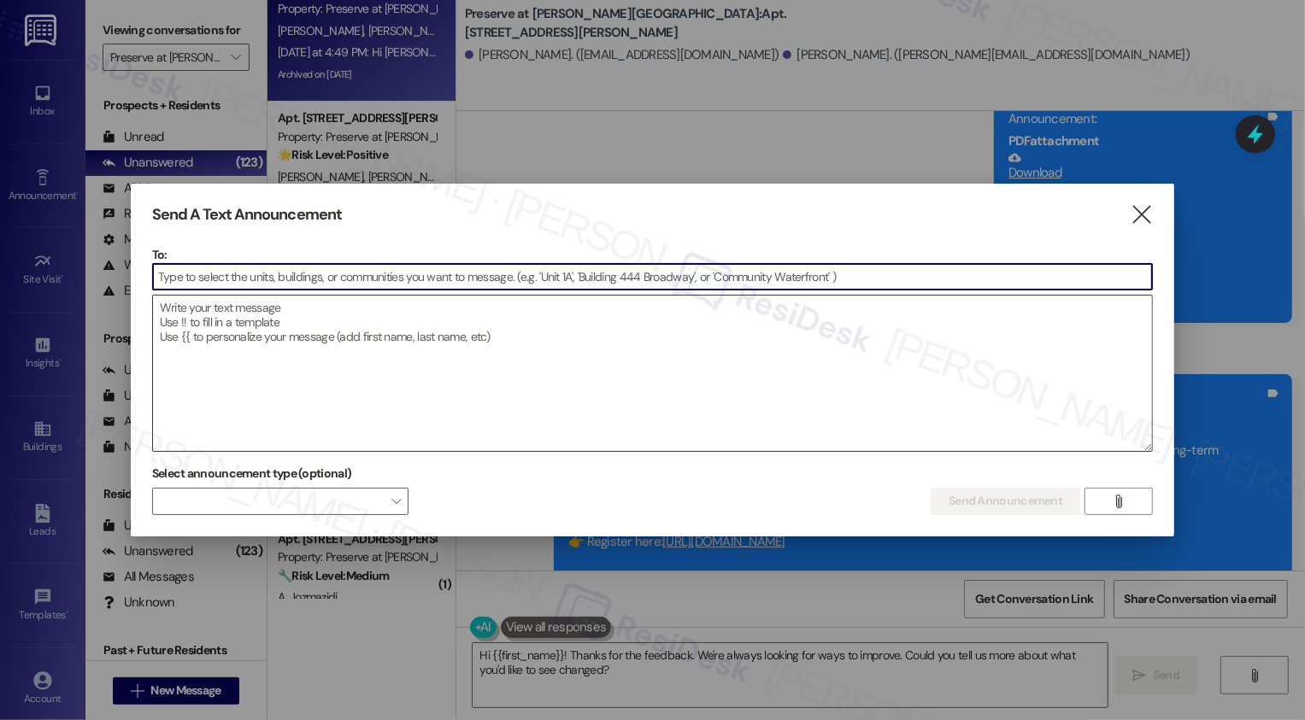
click at [222, 318] on textarea at bounding box center [653, 374] width 1000 height 156
paste textarea "Hi [PERSON_NAME] and [PERSON_NAME], You're Invited – Free Financial Foundations…"
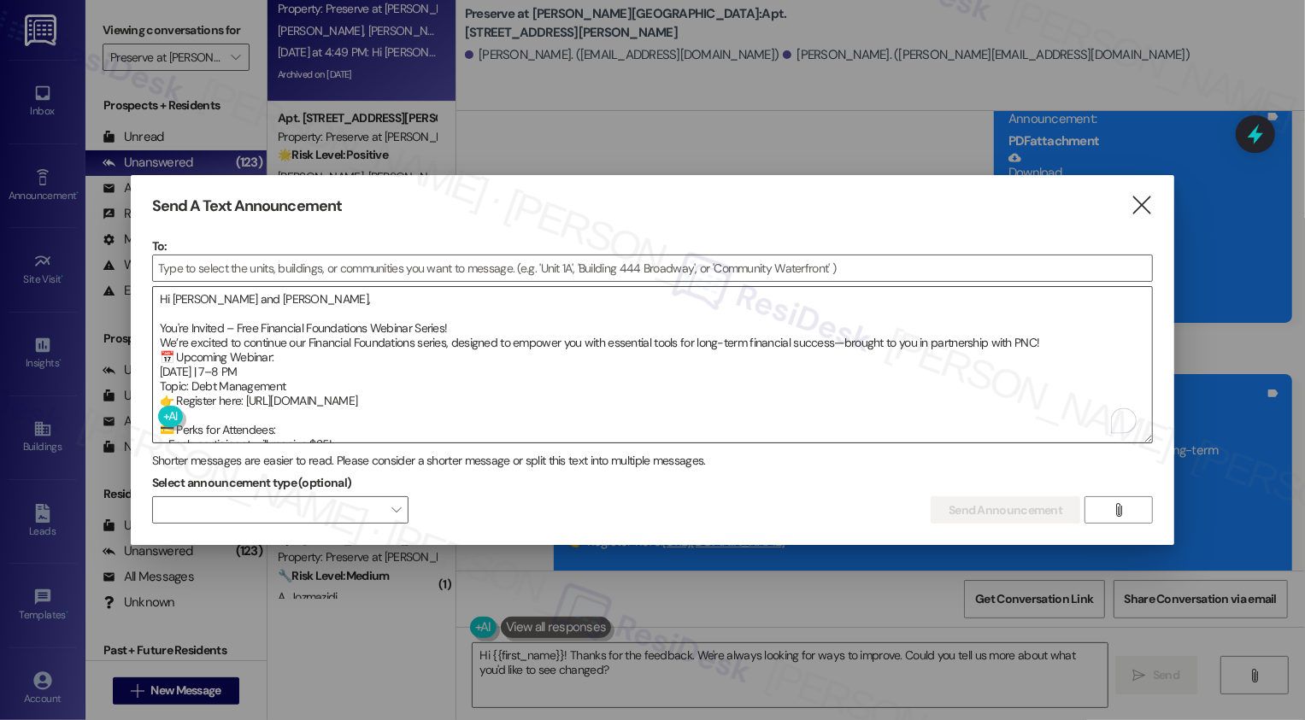
scroll to position [0, 0]
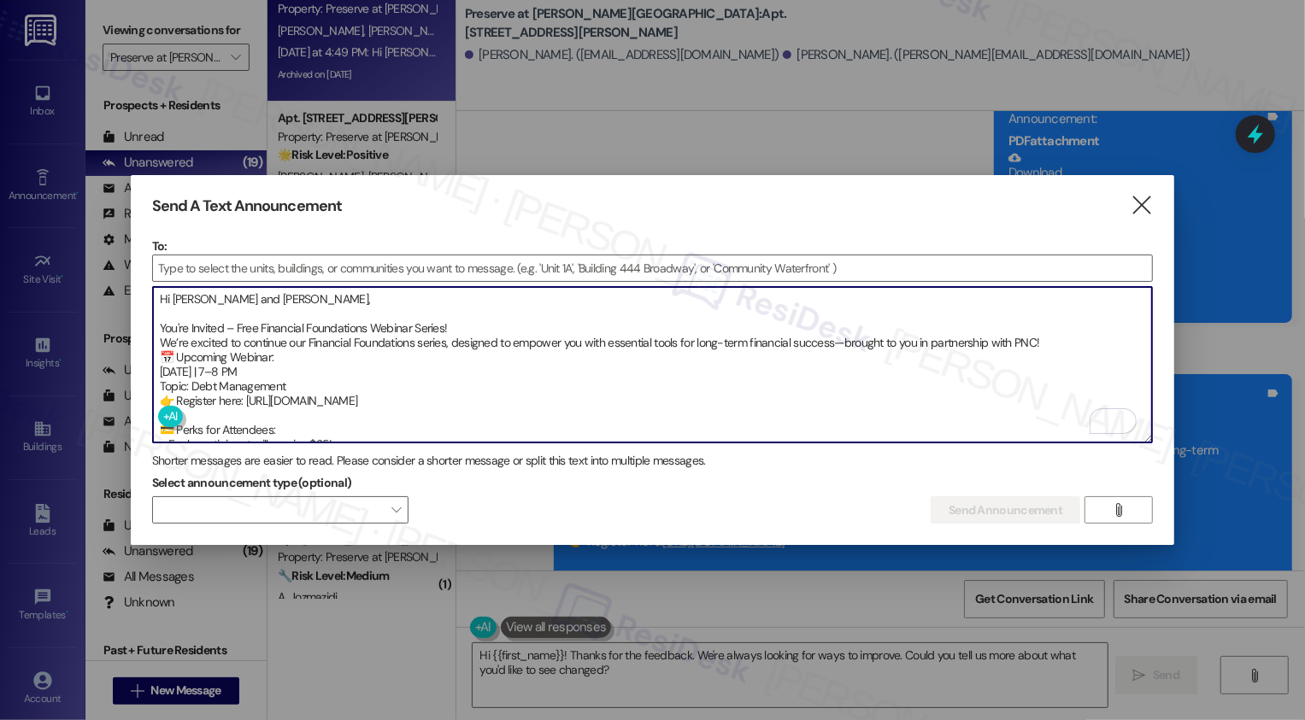
click at [161, 326] on textarea "Hi [PERSON_NAME] and [PERSON_NAME], You're Invited – Free Financial Foundations…" at bounding box center [653, 365] width 1000 height 156
paste textarea "📣"
drag, startPoint x: 162, startPoint y: 338, endPoint x: 1062, endPoint y: 343, distance: 900.7
click at [1061, 343] on textarea "Hi [PERSON_NAME] and [PERSON_NAME], 📣 You're Invited – Free Financial Foundatio…" at bounding box center [653, 365] width 1000 height 156
paste textarea "Join us [DATE], [DATE], from 7–8 PM for our next session: Debt Management, brou…"
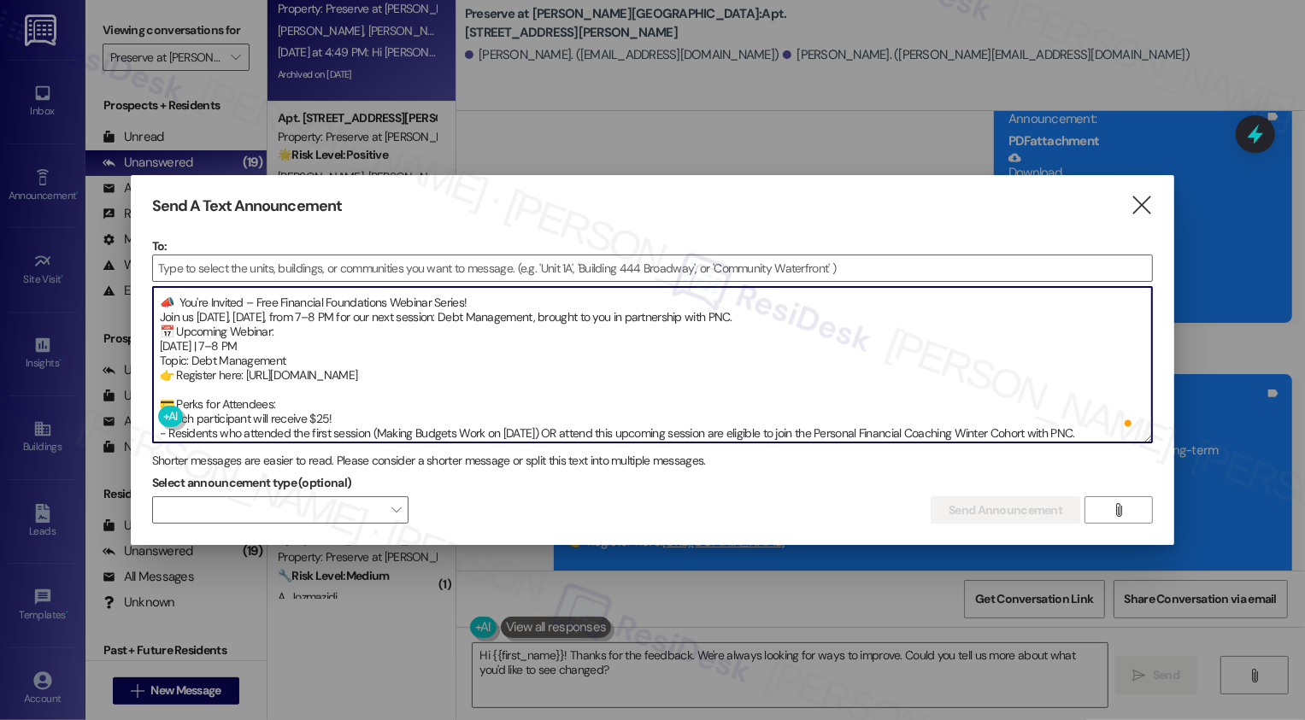
drag, startPoint x: 161, startPoint y: 327, endPoint x: 311, endPoint y: 354, distance: 152.7
click at [311, 354] on textarea "Hi [PERSON_NAME] and [PERSON_NAME], 📣 You're Invited – Free Financial Foundatio…" at bounding box center [653, 365] width 1000 height 156
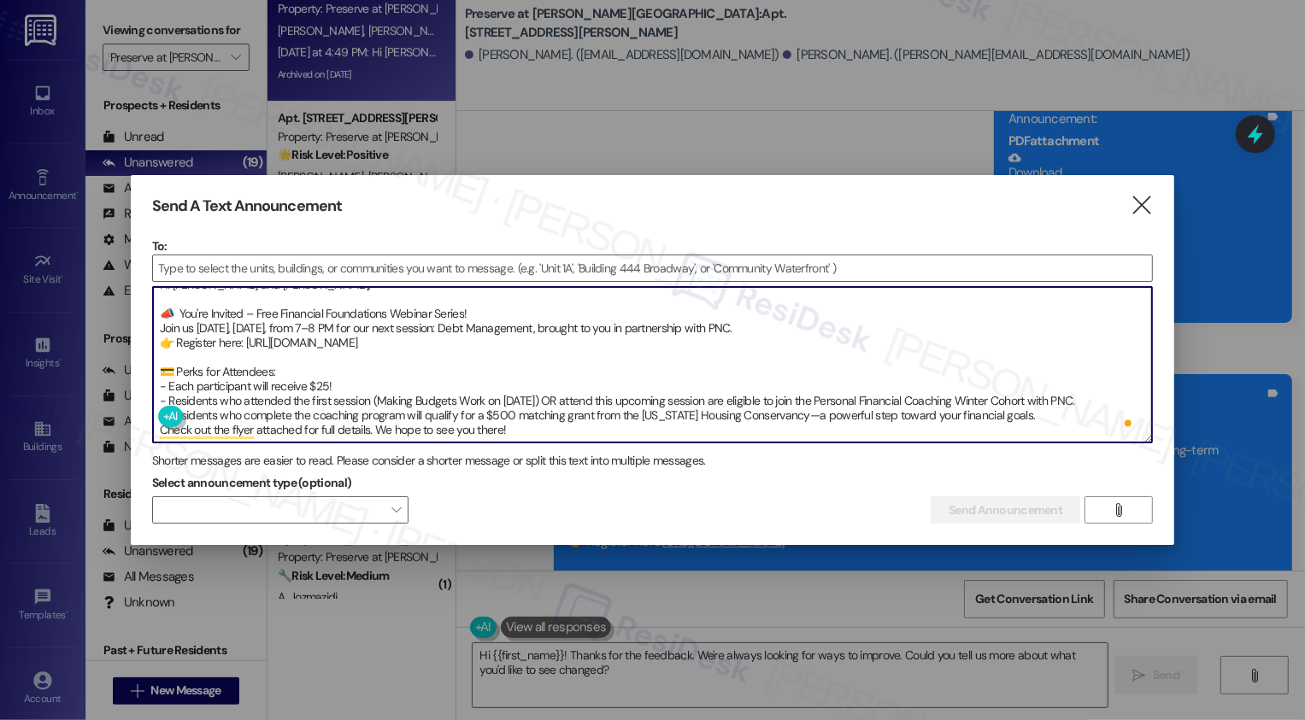
scroll to position [15, 0]
drag, startPoint x: 243, startPoint y: 337, endPoint x: 507, endPoint y: 348, distance: 264.3
click at [507, 348] on textarea "Hi [PERSON_NAME] and [PERSON_NAME], 📣 You're Invited – Free Financial Foundatio…" at bounding box center [653, 365] width 1000 height 156
paste textarea "To enrich screen reader interactions, please activate Accessibility in Grammarl…"
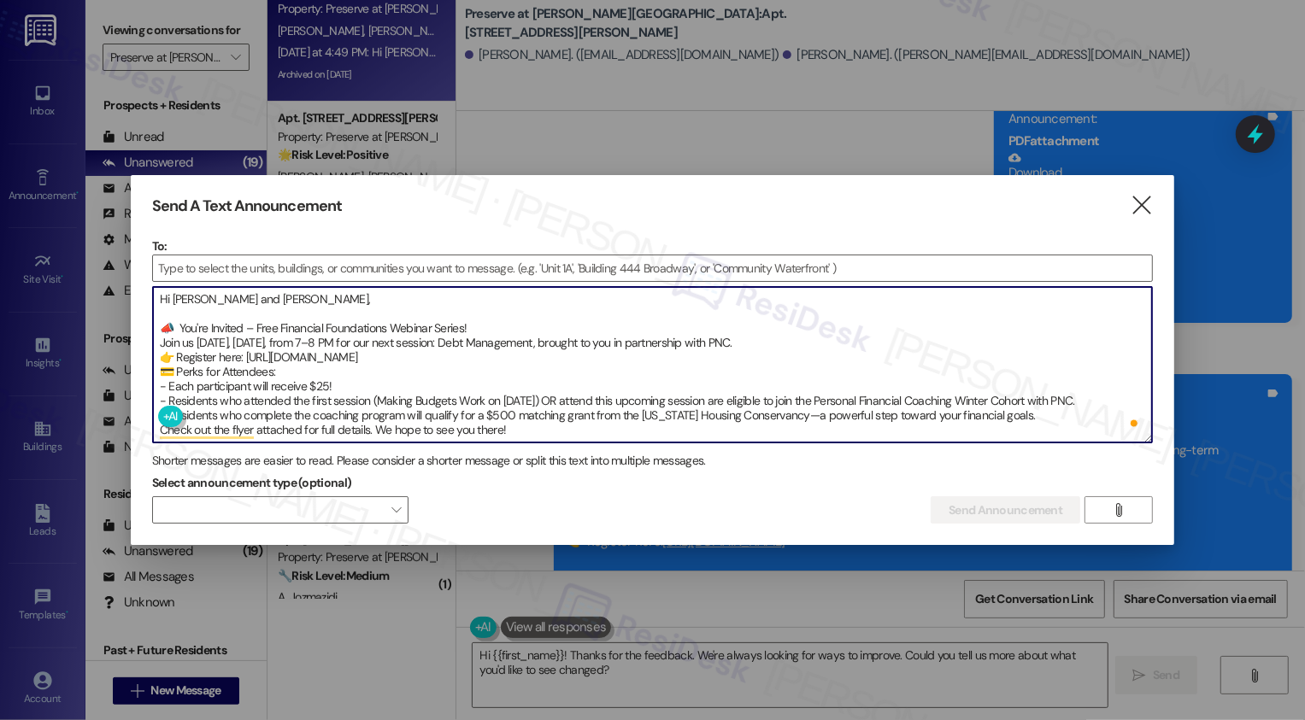
scroll to position [0, 0]
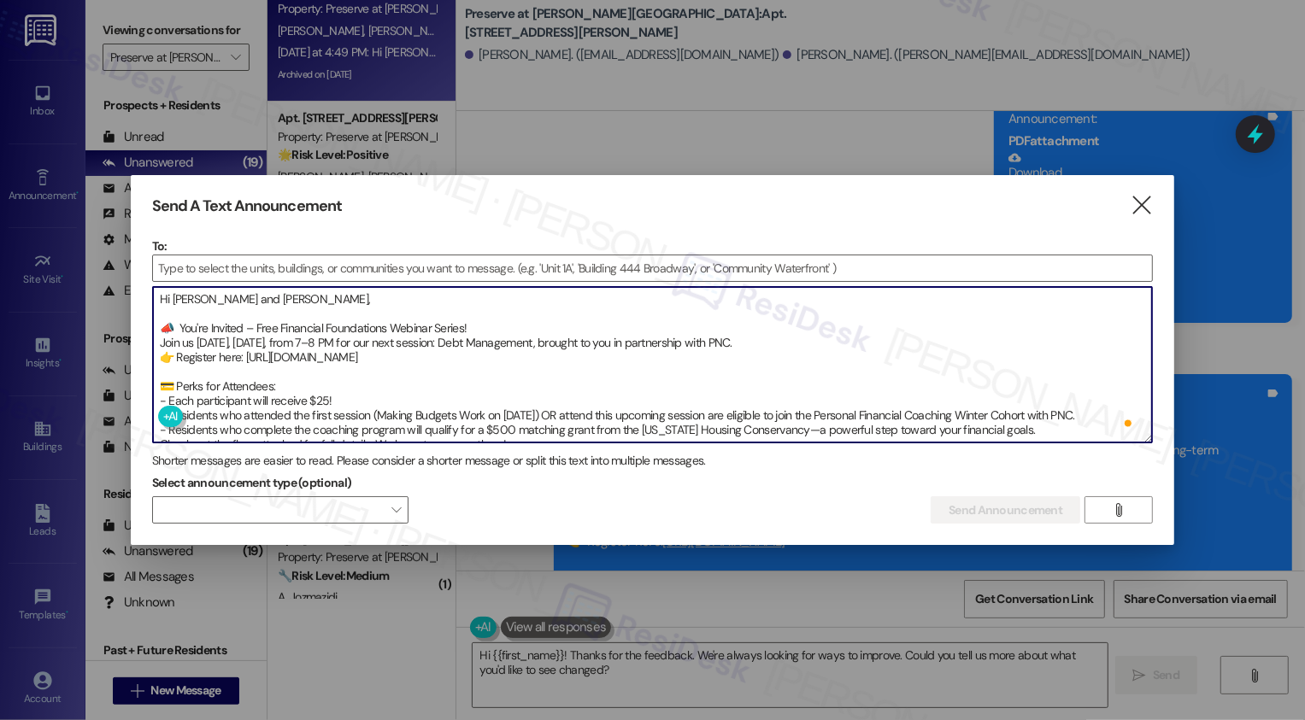
click at [609, 354] on textarea "Hi [PERSON_NAME] and [PERSON_NAME], 📣 You're Invited – Free Financial Foundatio…" at bounding box center [653, 365] width 1000 height 156
click at [197, 366] on textarea "Hi [PERSON_NAME] and [PERSON_NAME], 📣 You're Invited – Free Financial Foundatio…" at bounding box center [653, 365] width 1000 height 156
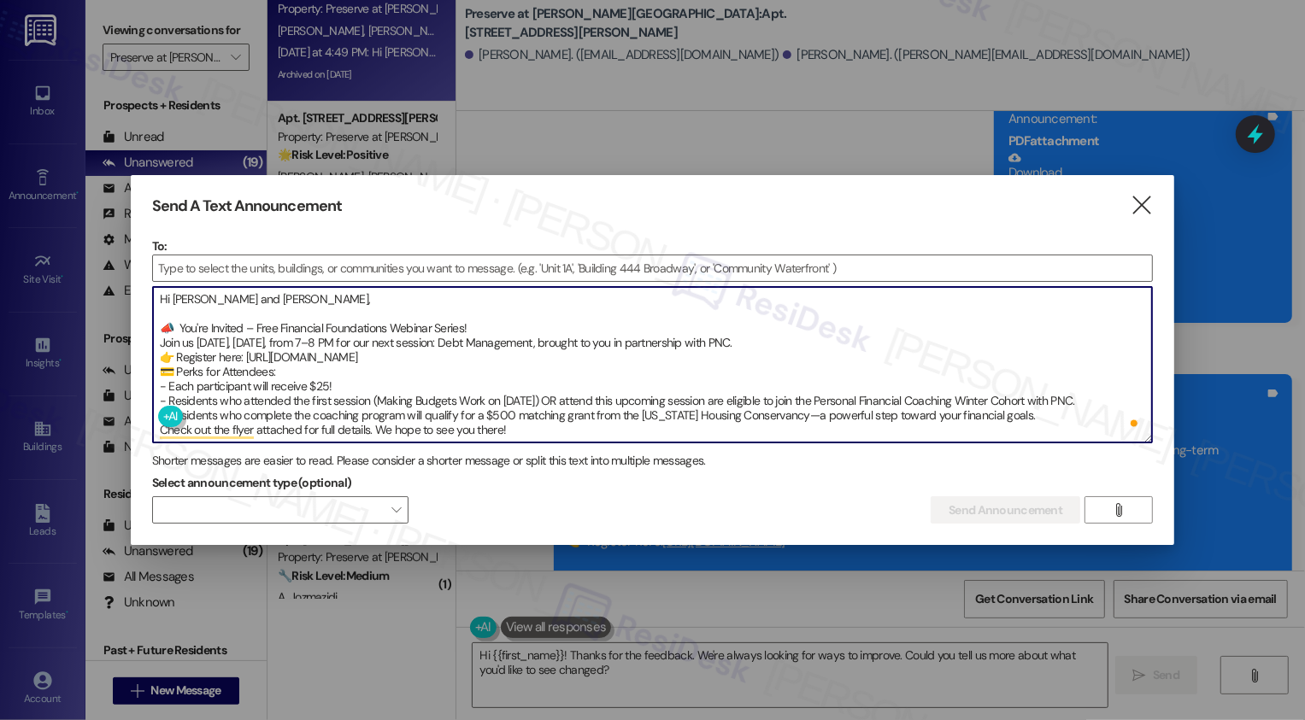
click at [459, 355] on textarea "Hi [PERSON_NAME] and [PERSON_NAME], 📣 You're Invited – Free Financial Foundatio…" at bounding box center [653, 365] width 1000 height 156
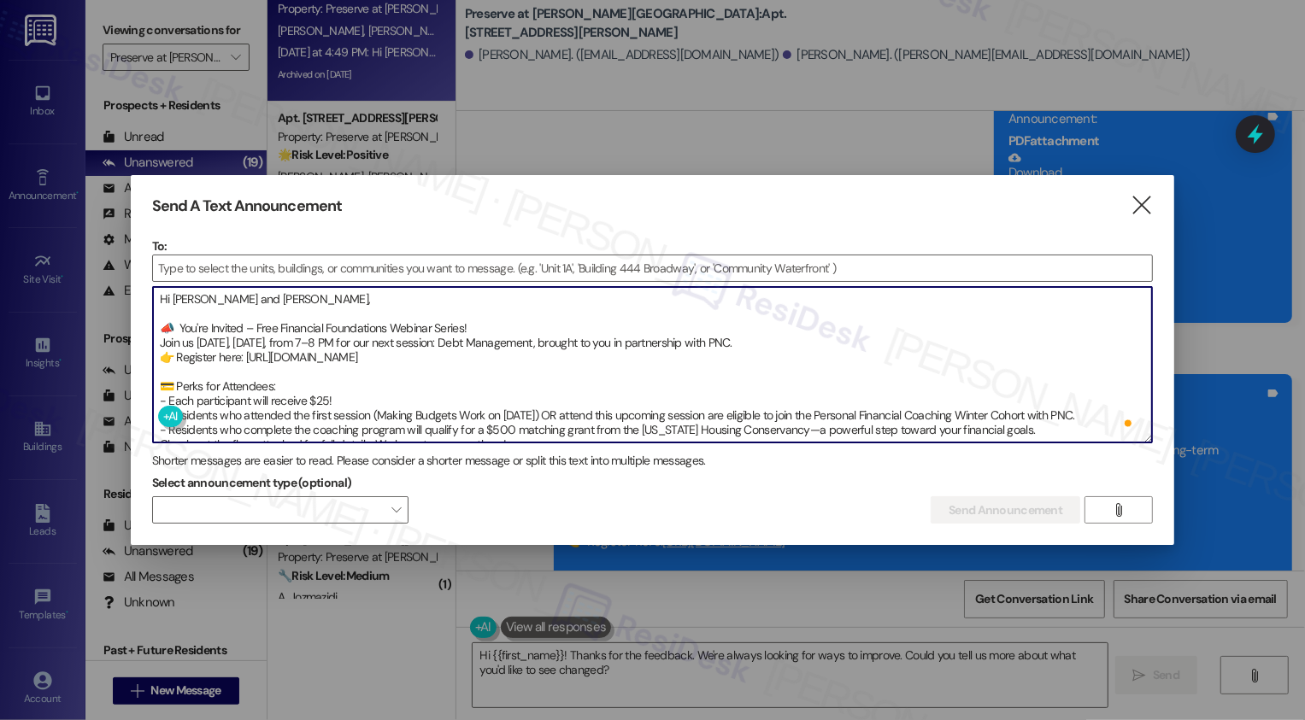
click at [838, 337] on textarea "Hi [PERSON_NAME] and [PERSON_NAME], 📣 You're Invited – Free Financial Foundatio…" at bounding box center [653, 365] width 1000 height 156
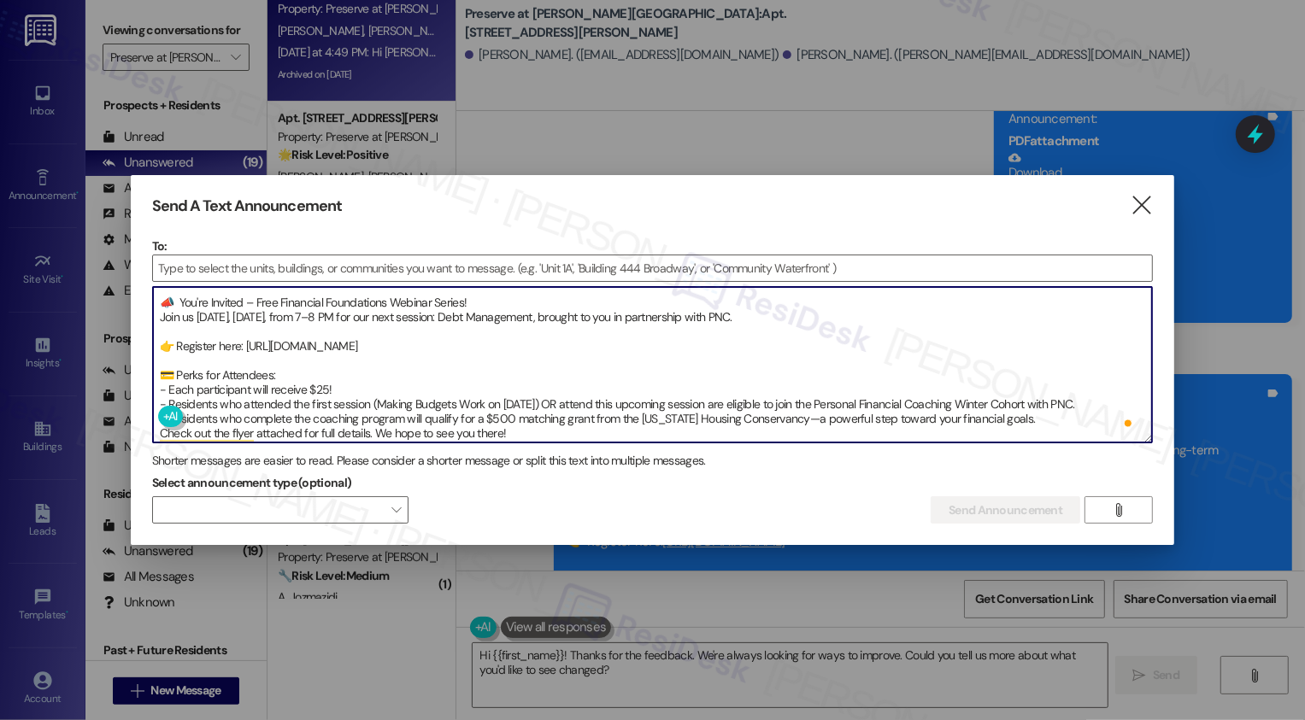
scroll to position [26, 0]
drag, startPoint x: 168, startPoint y: 383, endPoint x: 338, endPoint y: 379, distance: 169.2
click at [338, 379] on textarea "Hi [PERSON_NAME] and [PERSON_NAME], 📣 You're Invited – Free Financial Foundatio…" at bounding box center [653, 365] width 1000 height 156
paste textarea "receives"
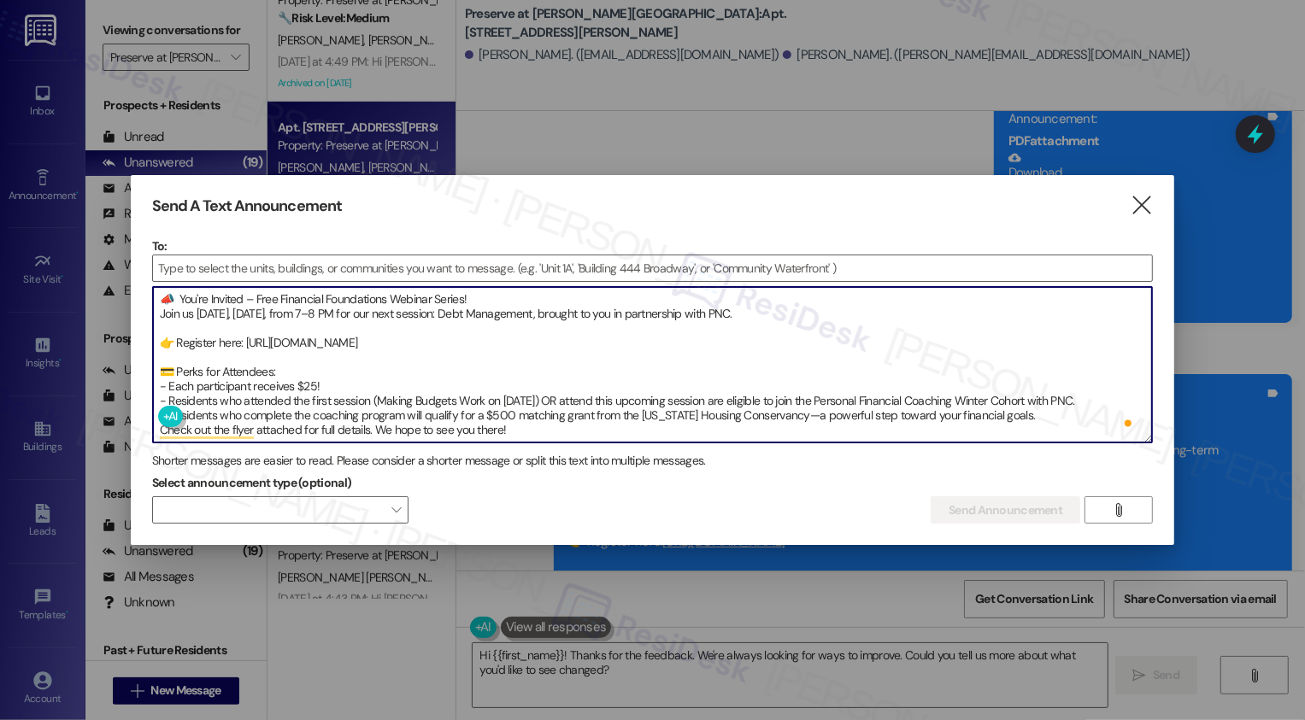
drag, startPoint x: 1096, startPoint y: 396, endPoint x: 173, endPoint y: 395, distance: 922.9
click at [171, 395] on textarea "Hi [PERSON_NAME] and [PERSON_NAME], 📣 You're Invited – Free Financial Foundatio…" at bounding box center [653, 365] width 1000 height 156
paste textarea "Attend this session (or the first on [DATE]) to qualify for"
drag, startPoint x: 1013, startPoint y: 412, endPoint x: 177, endPoint y: 409, distance: 835.7
click at [175, 409] on div "Hi [PERSON_NAME] and [PERSON_NAME], 📣 You're Invited – Free Financial Foundatio…" at bounding box center [653, 364] width 1002 height 157
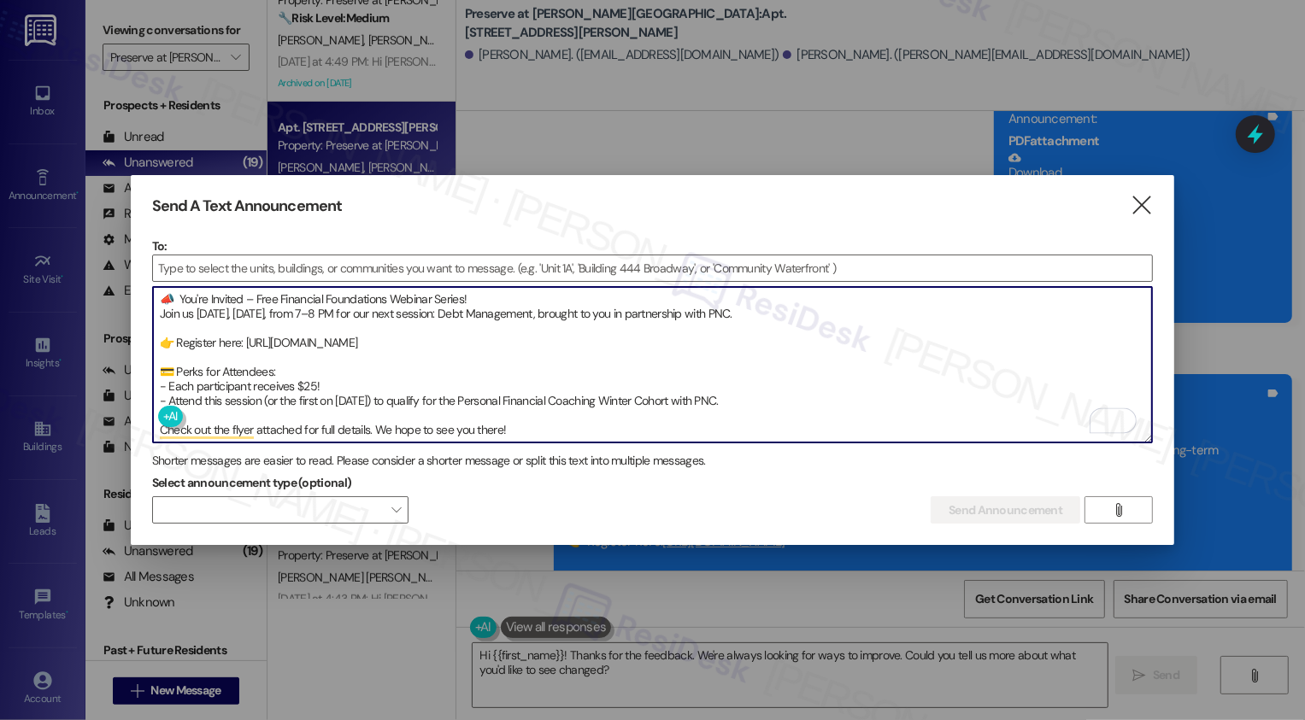
paste textarea "Complete the program and you’ll be eligible for a $500 matching grant from the …"
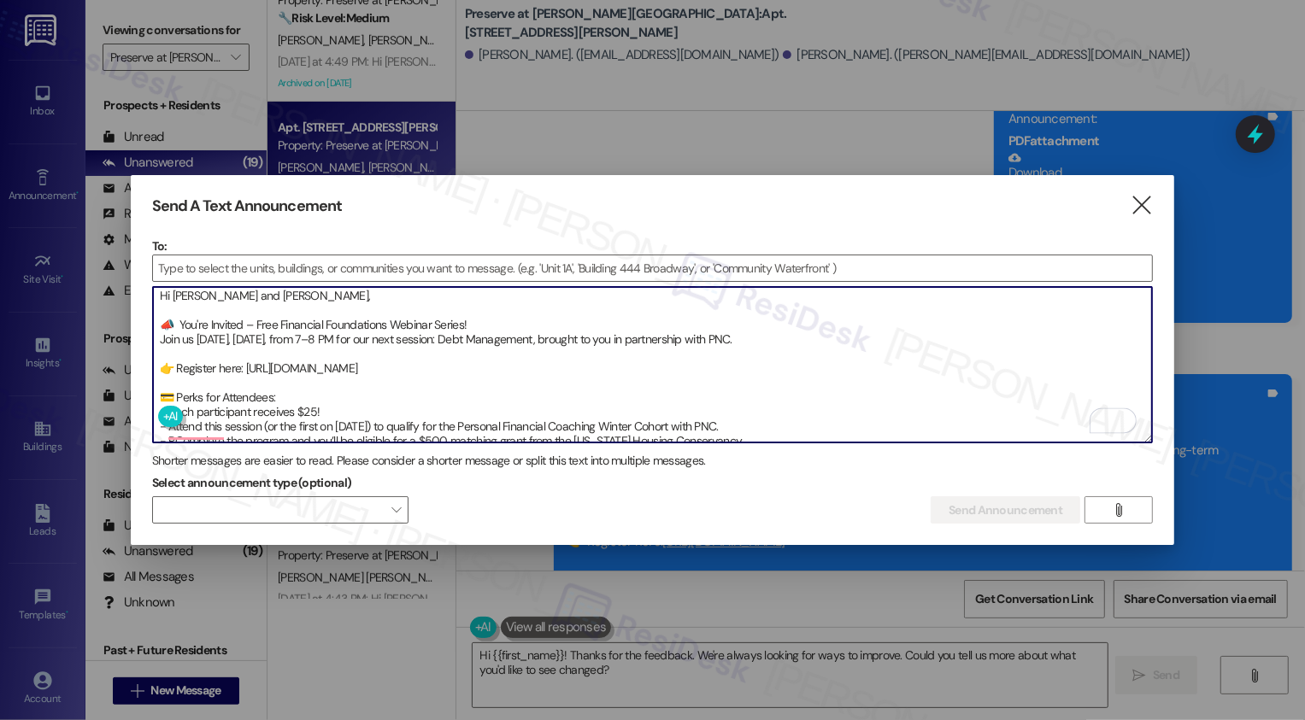
scroll to position [3, 0]
click at [176, 432] on textarea "Hi [PERSON_NAME] and [PERSON_NAME], 📣 You're Invited – Free Financial Foundatio…" at bounding box center [653, 365] width 1000 height 156
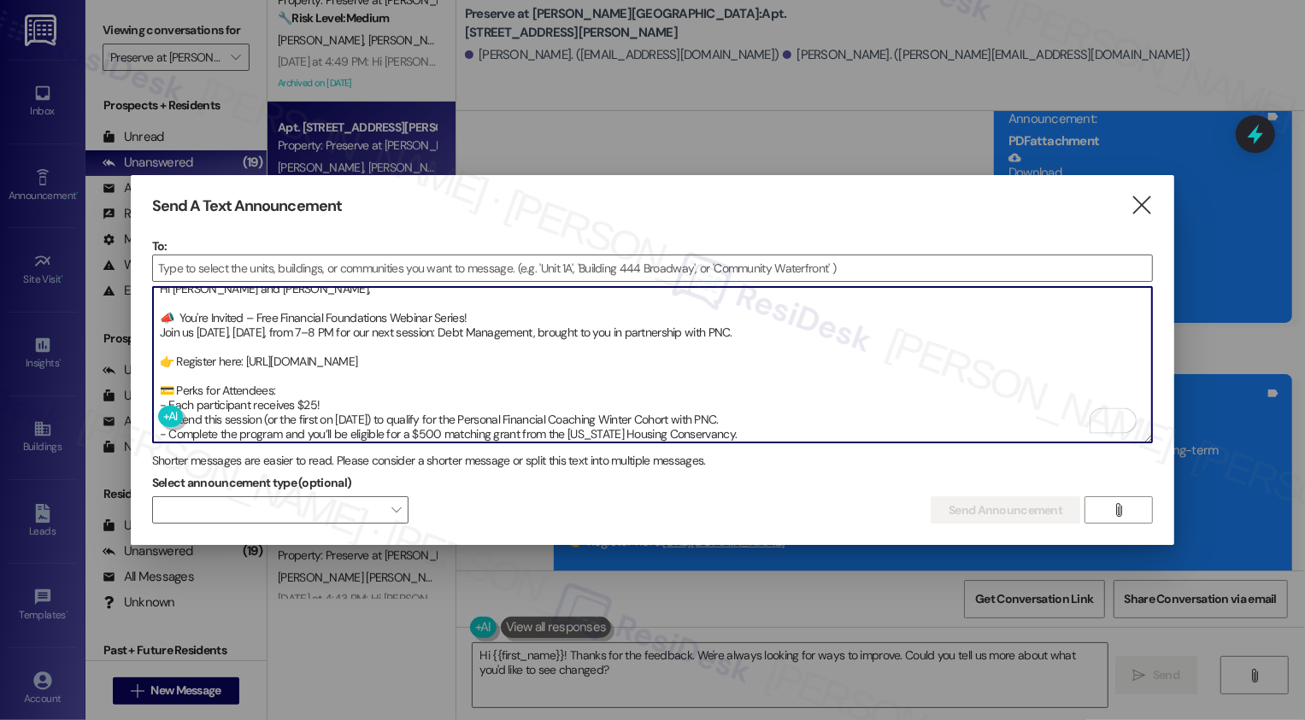
click at [278, 424] on textarea "Hi [PERSON_NAME] and [PERSON_NAME], 📣 You're Invited – Free Financial Foundatio…" at bounding box center [653, 365] width 1000 height 156
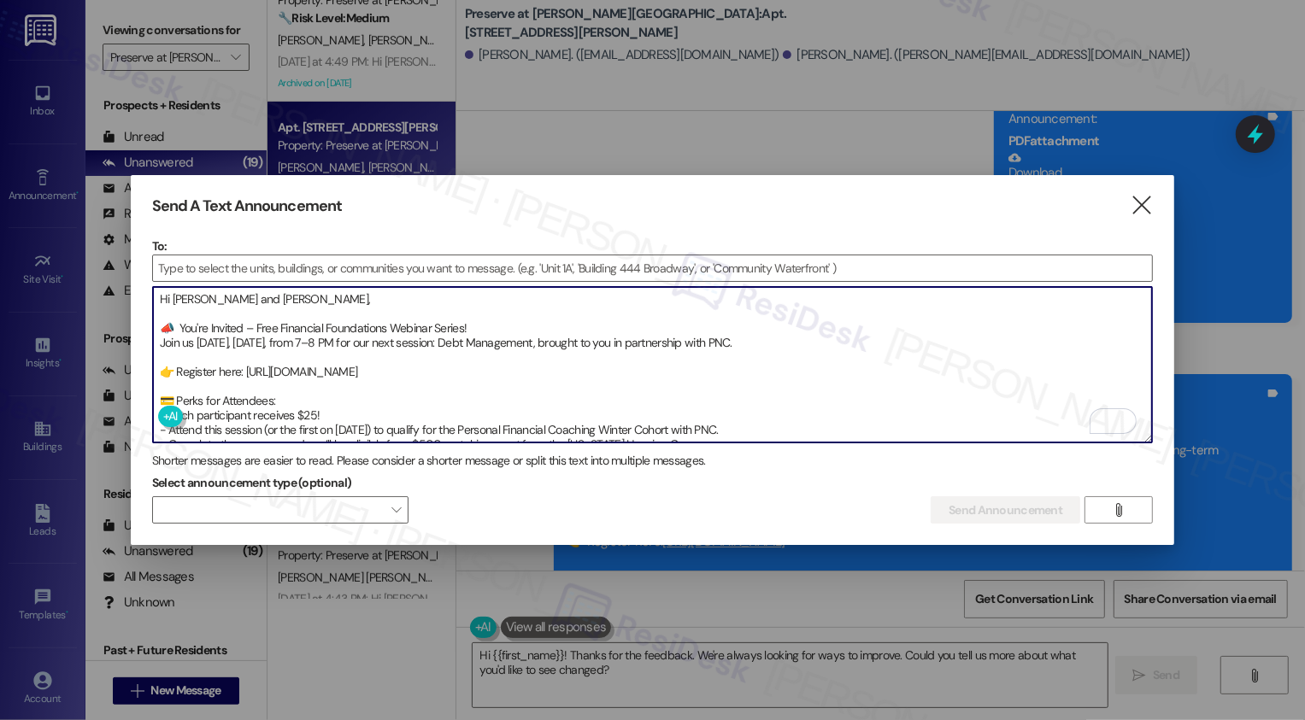
drag, startPoint x: 172, startPoint y: 292, endPoint x: 291, endPoint y: 296, distance: 119.7
click at [291, 296] on textarea "Hi [PERSON_NAME] and [PERSON_NAME], 📣 You're Invited – Free Financial Foundatio…" at bounding box center [653, 365] width 1000 height 156
paste textarea "{{first_name}},"
type textarea "Hi {{first_name}}, 📣 You're Invited – Free Financial Foundations Webinar Series…"
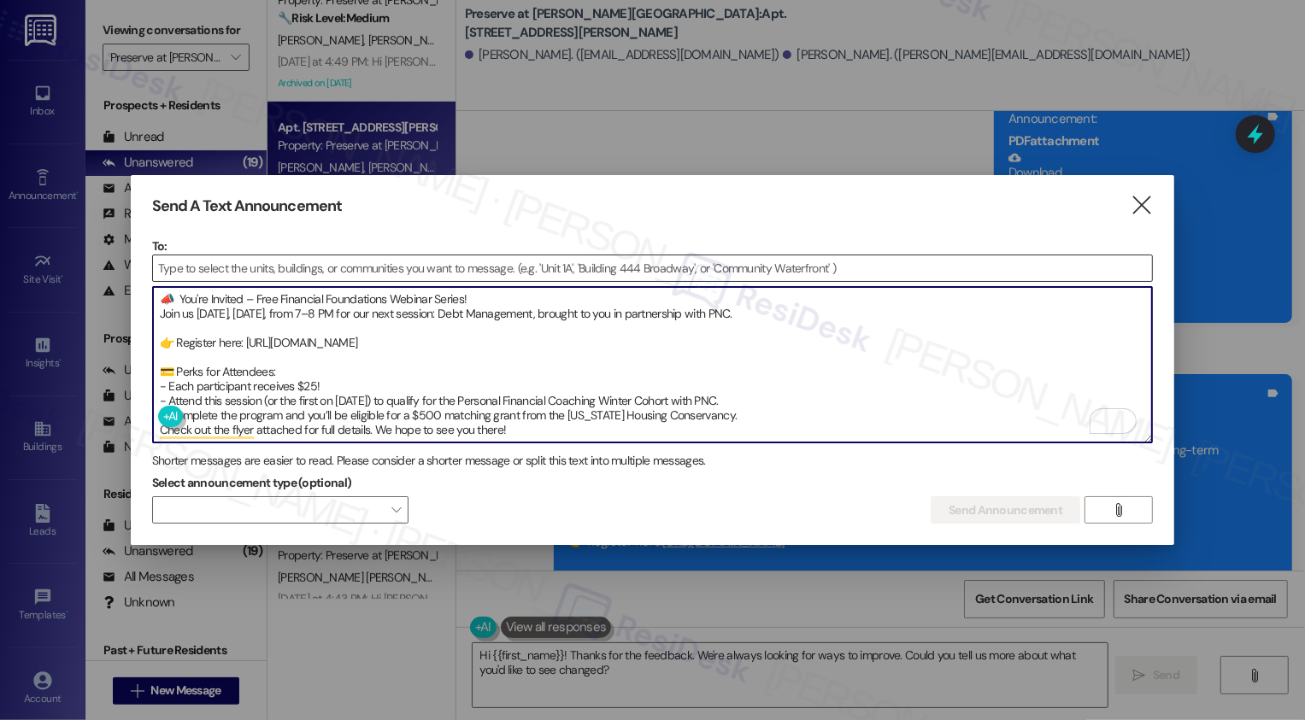
click at [467, 261] on input at bounding box center [653, 269] width 1000 height 26
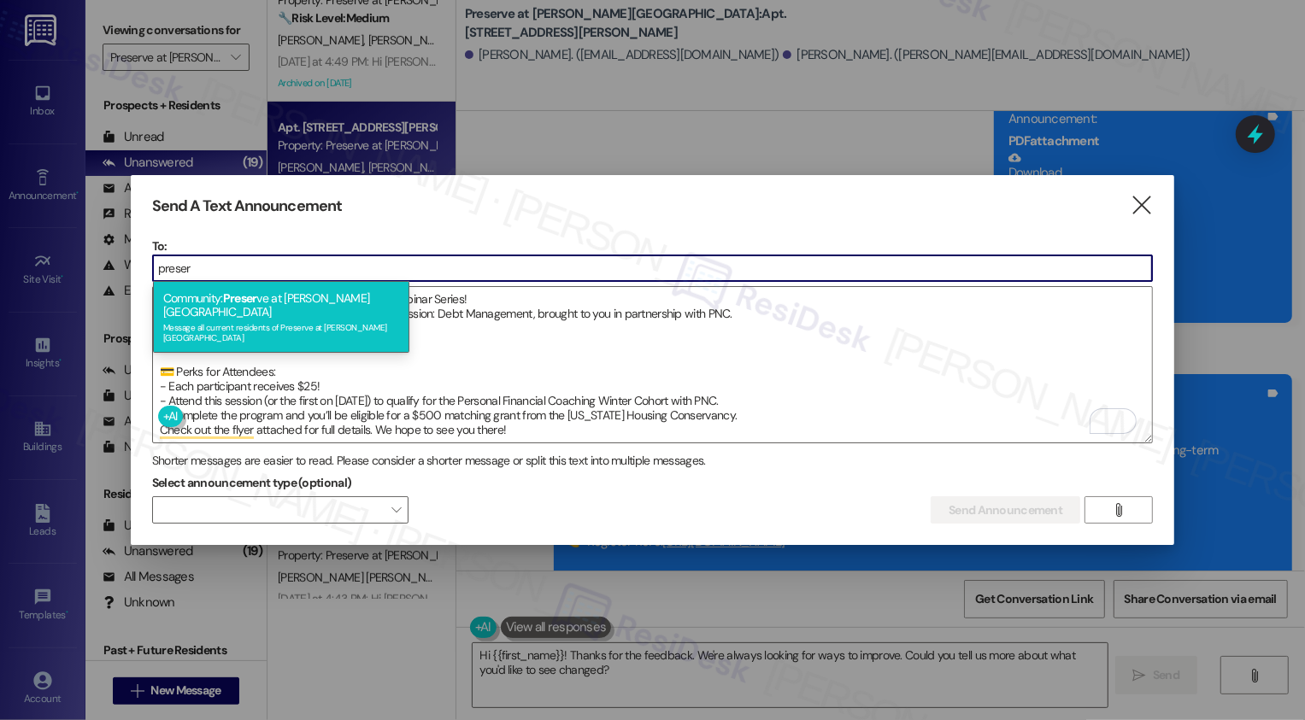
type input "preser"
click at [344, 297] on div "Community: Preser ve at [PERSON_NAME][GEOGRAPHIC_DATA] Message all current resi…" at bounding box center [281, 317] width 256 height 72
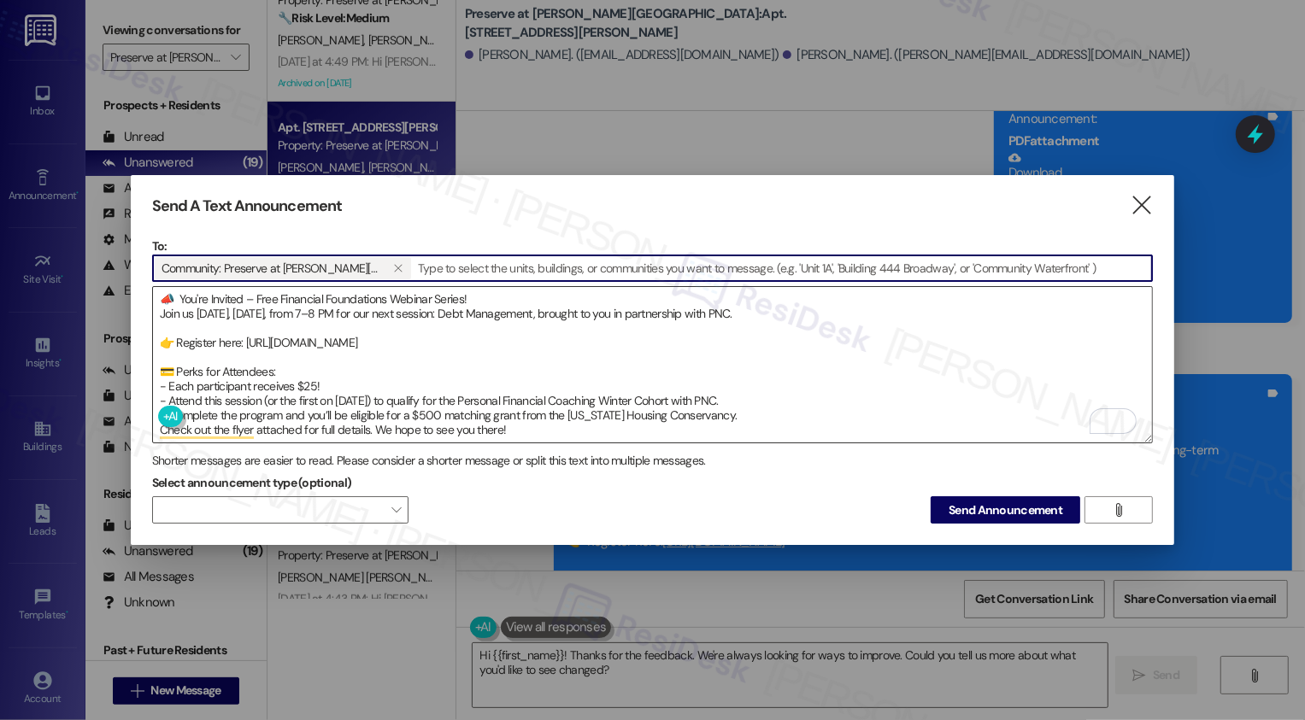
click at [732, 415] on textarea "Hi {{first_name}}, 📣 You're Invited – Free Financial Foundations Webinar Series…" at bounding box center [653, 365] width 1000 height 156
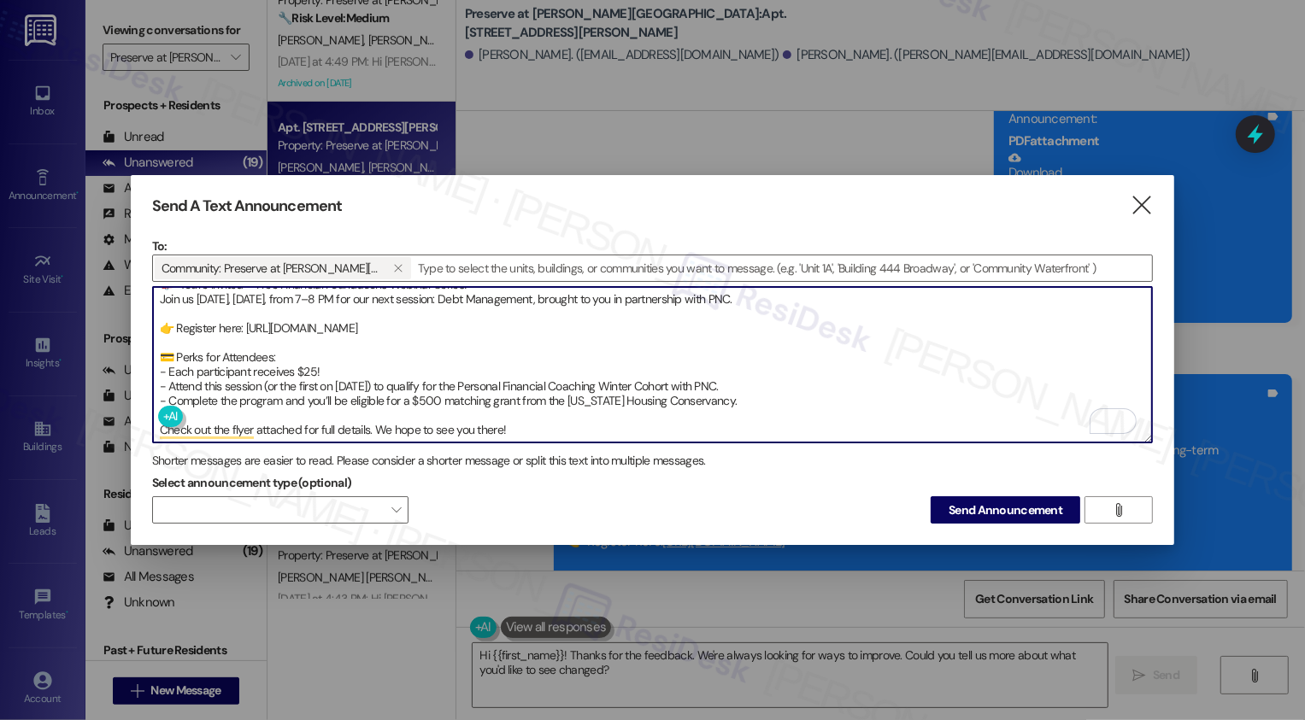
type textarea "Hi {{first_name}}, 📣 You're Invited – Free Financial Foundations Webinar Series…"
click at [978, 512] on span "Send Announcement" at bounding box center [1006, 511] width 114 height 18
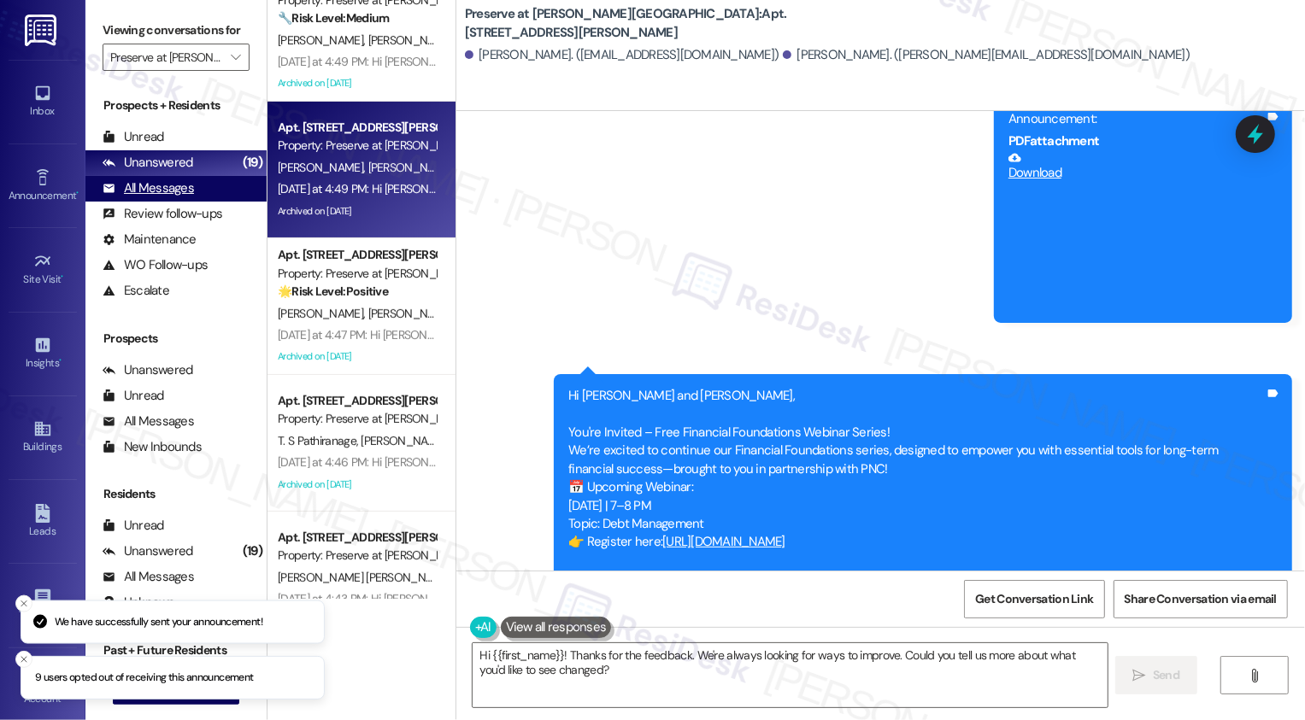
click at [153, 197] on div "All Messages" at bounding box center [148, 188] width 91 height 18
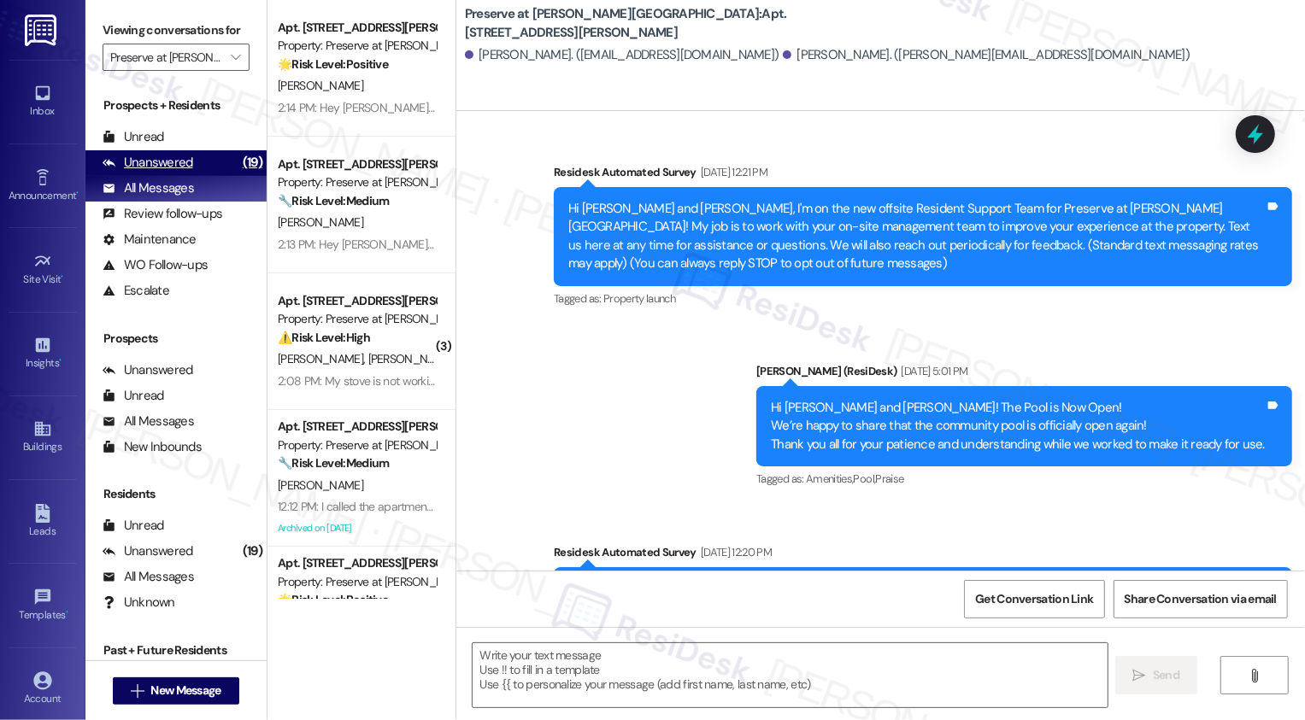
click at [154, 172] on div "Unanswered" at bounding box center [148, 163] width 91 height 18
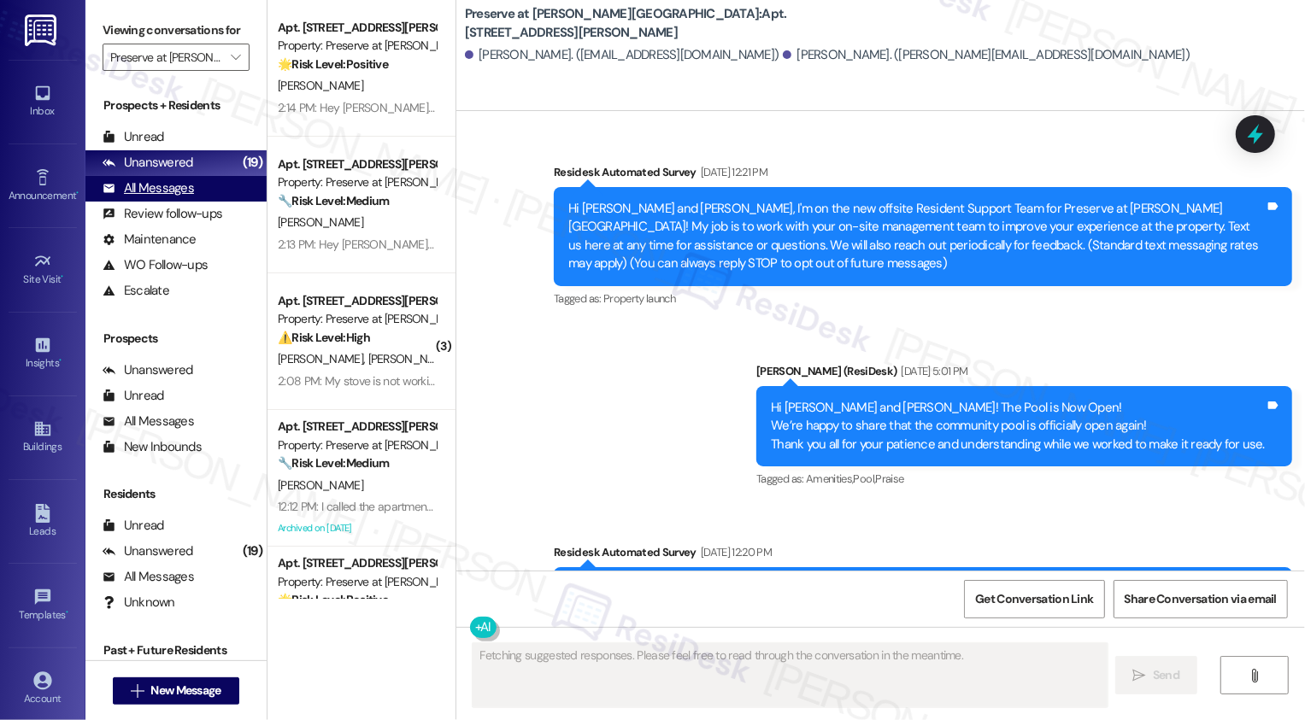
type textarea "Fetching suggested responses. Please feel free to read through the conversation…"
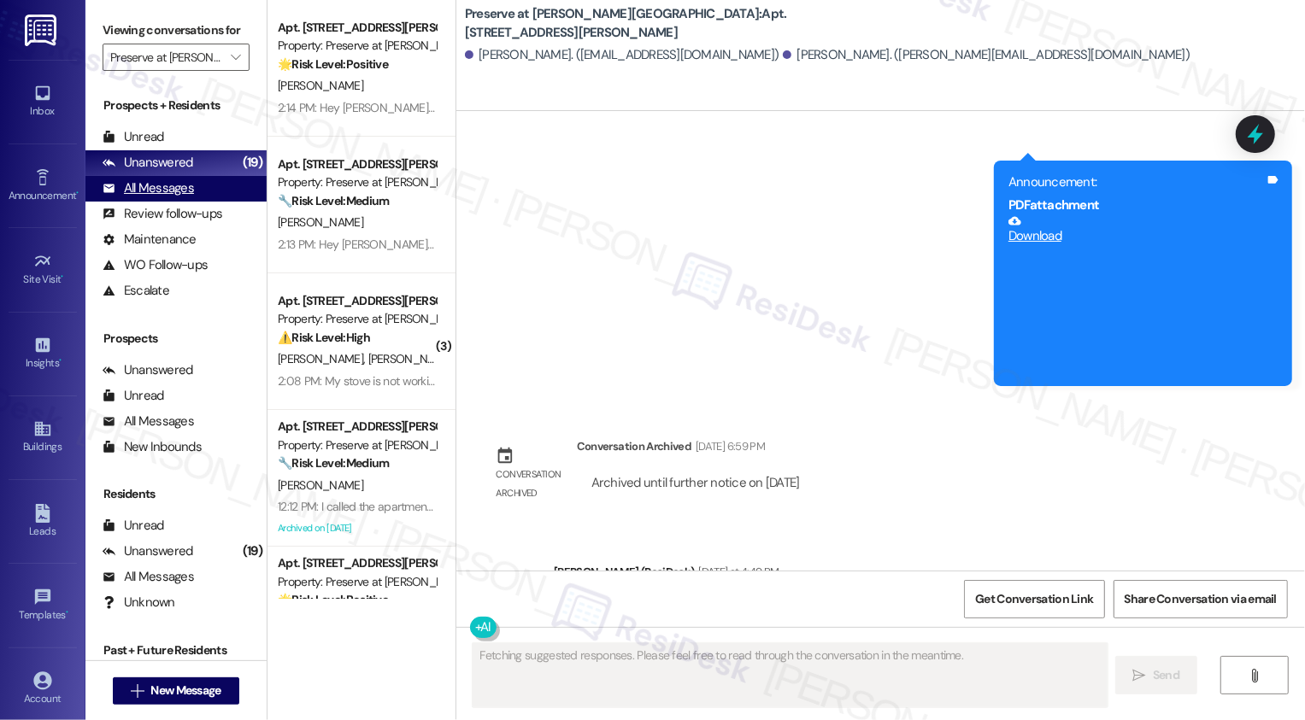
click at [155, 197] on div "All Messages" at bounding box center [148, 188] width 91 height 18
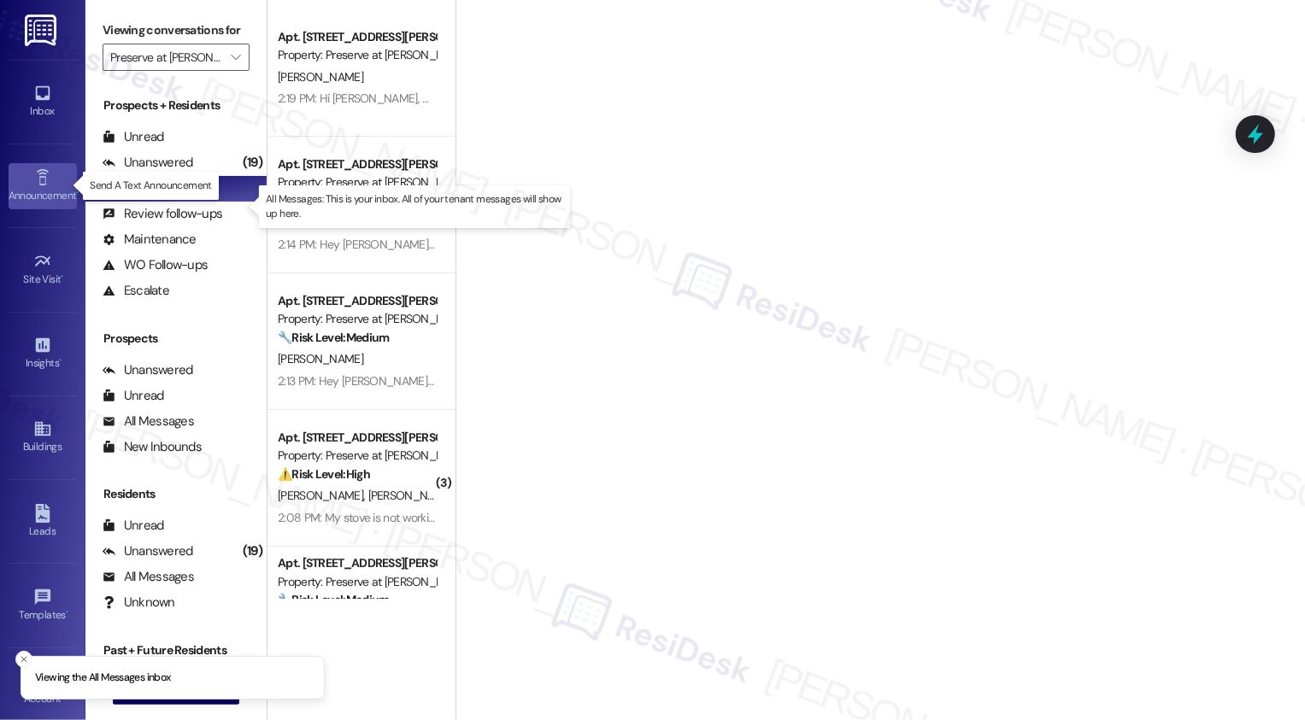
click at [44, 175] on icon at bounding box center [42, 177] width 19 height 19
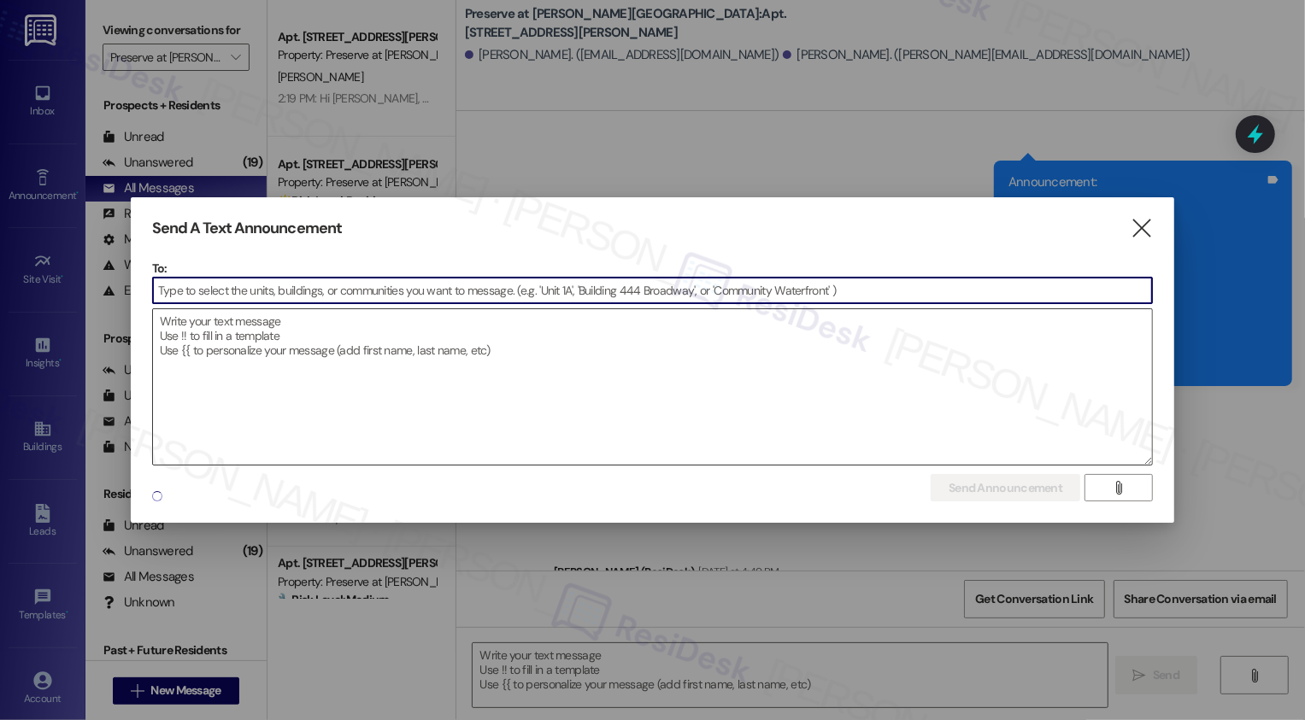
click at [684, 357] on textarea at bounding box center [653, 387] width 1000 height 156
click at [419, 350] on textarea at bounding box center [653, 387] width 1000 height 156
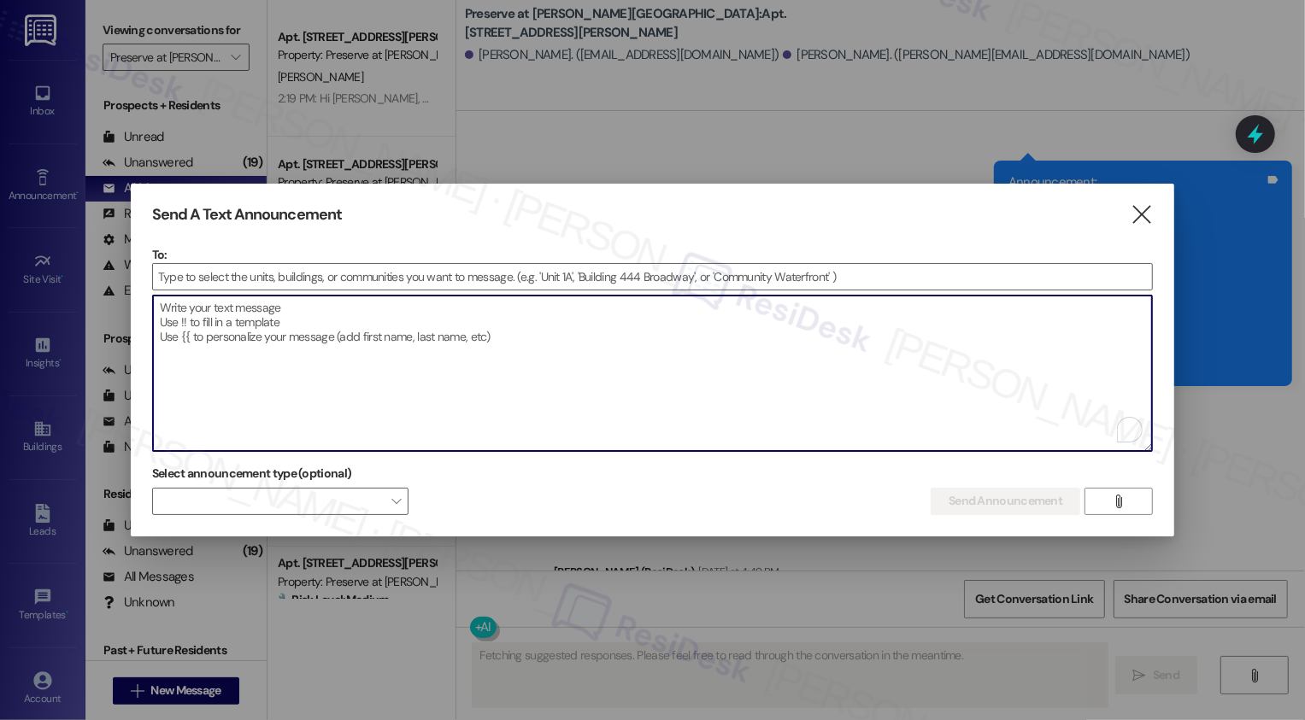
click at [265, 305] on textarea "To enrich screen reader interactions, please activate Accessibility in Grammarl…" at bounding box center [653, 374] width 1000 height 156
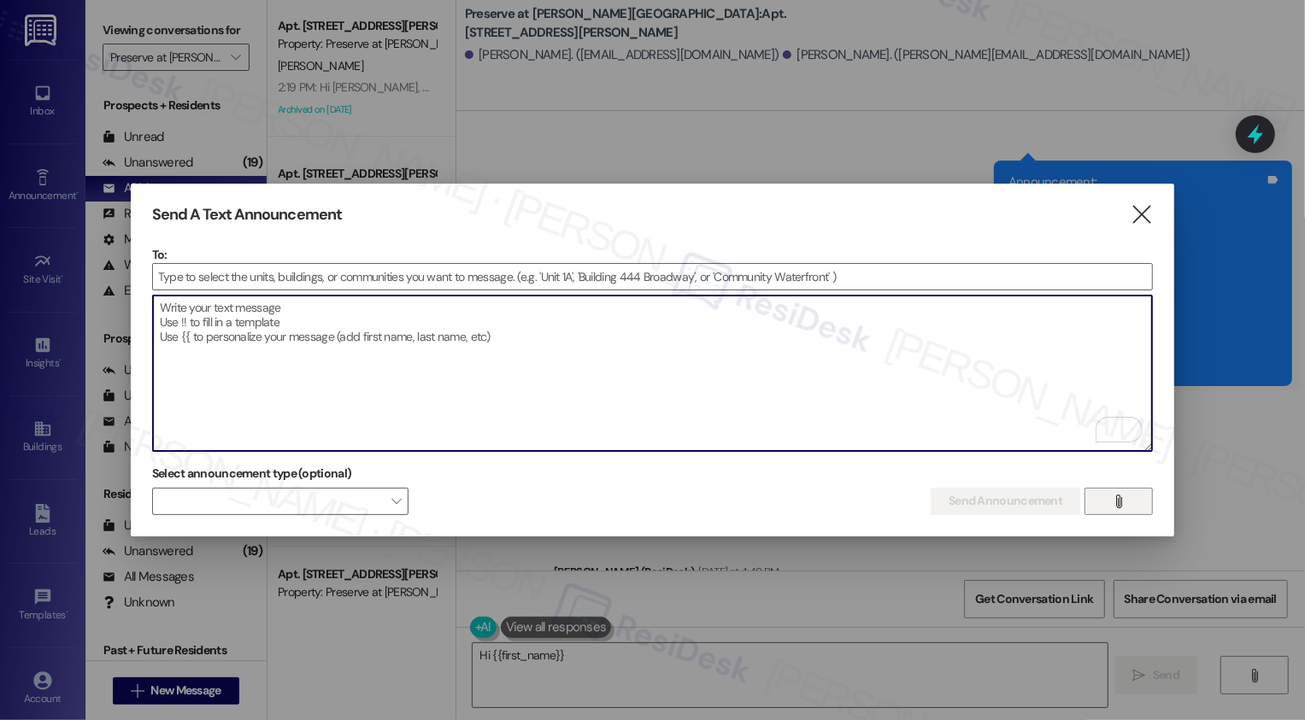
click at [1110, 491] on span "" at bounding box center [1119, 502] width 20 height 26
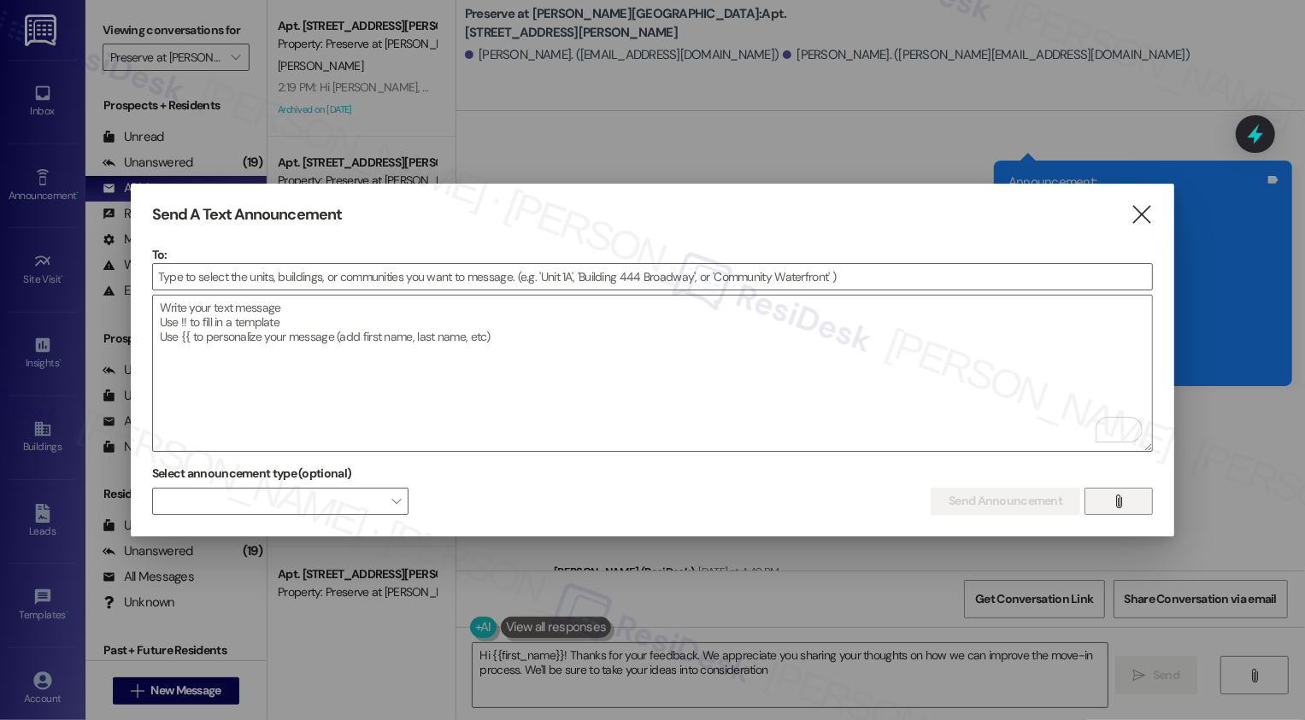
type textarea "Hi {{first_name}}! Thanks for your feedback. We appreciate you sharing your tho…"
click at [267, 272] on input at bounding box center [653, 277] width 1000 height 26
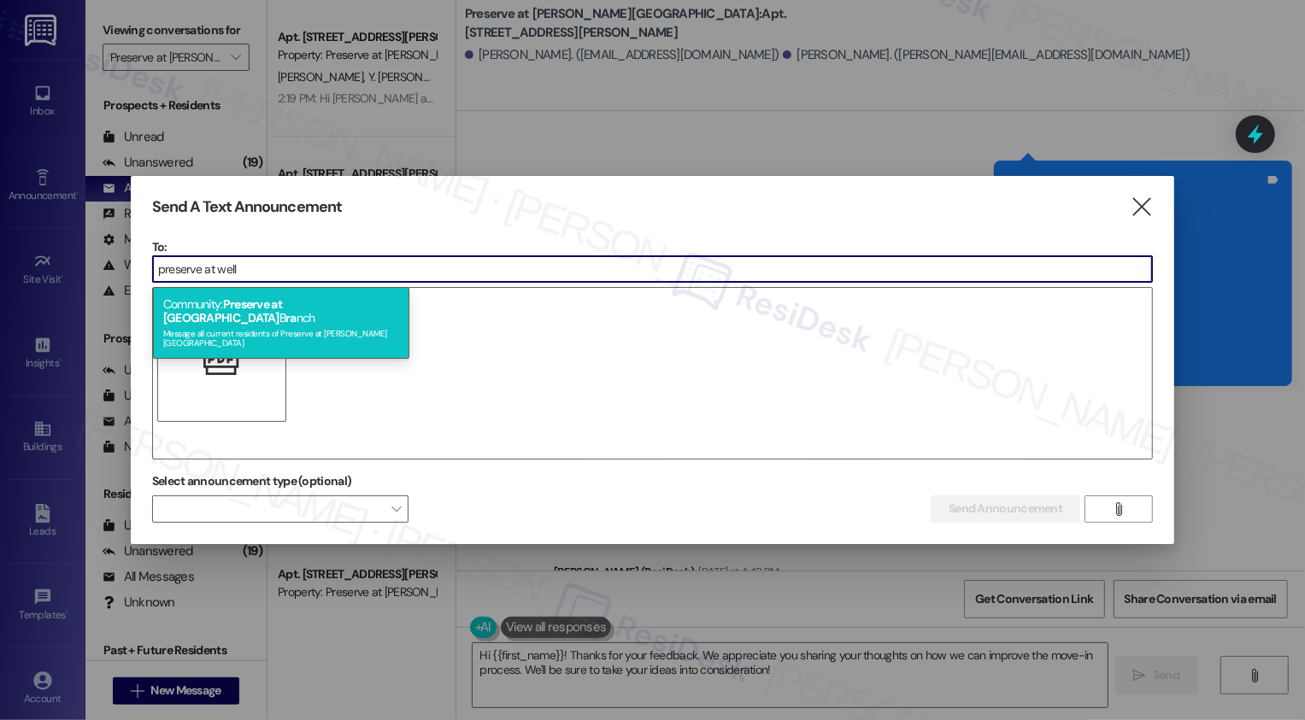
type input "preserve at well"
click at [256, 325] on div "Message all current residents of Preserve at [PERSON_NAME][GEOGRAPHIC_DATA]" at bounding box center [281, 337] width 236 height 24
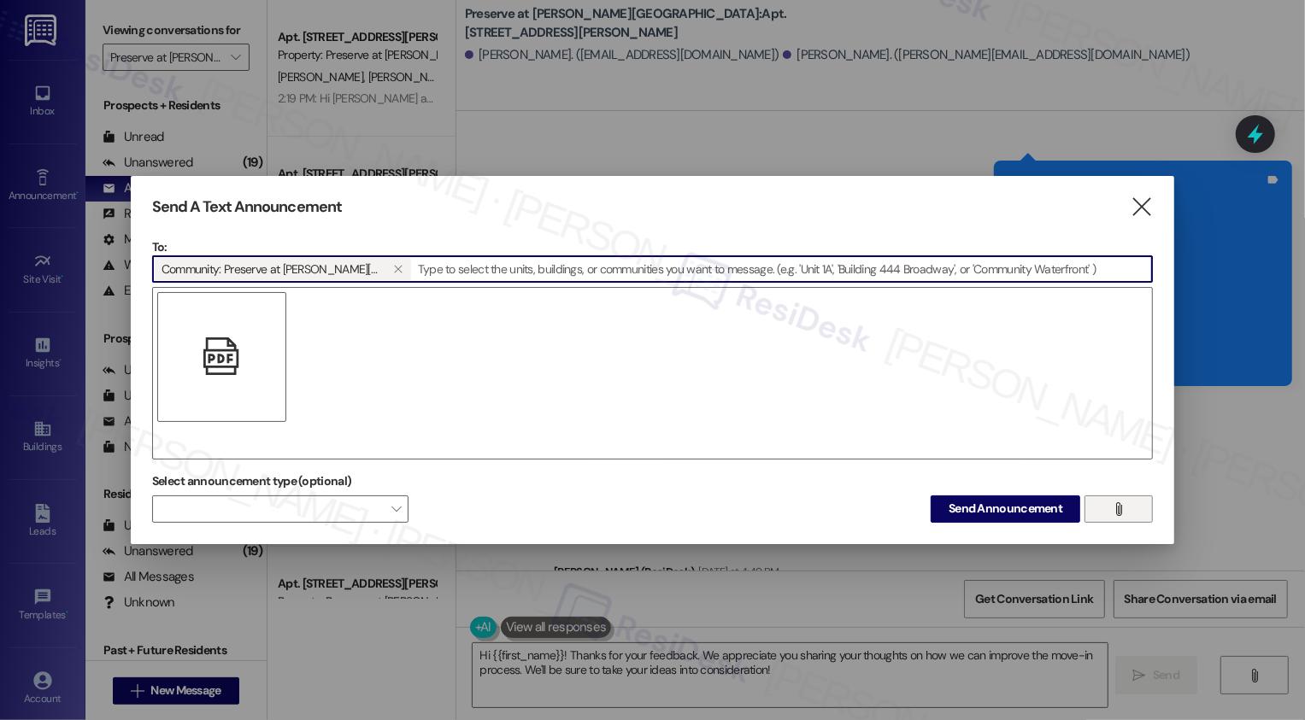
click at [1125, 514] on span "" at bounding box center [1119, 509] width 20 height 26
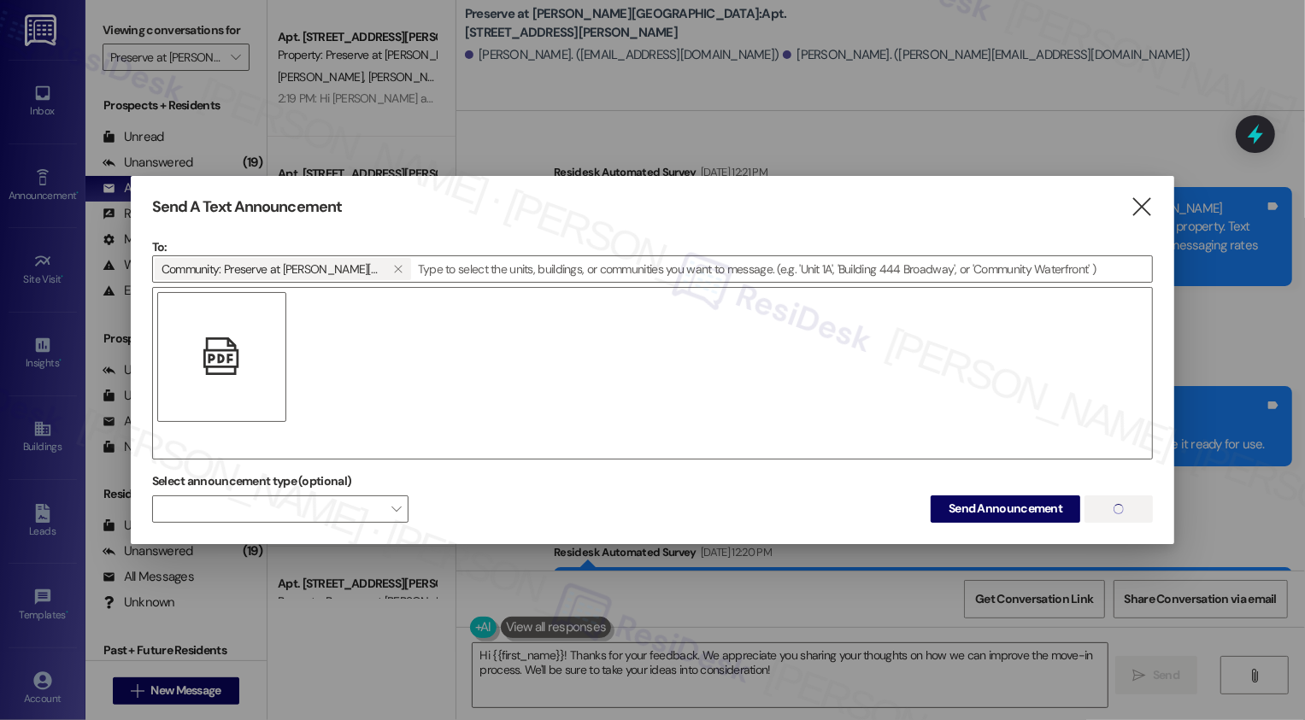
click at [449, 388] on div "" at bounding box center [653, 373] width 1002 height 173
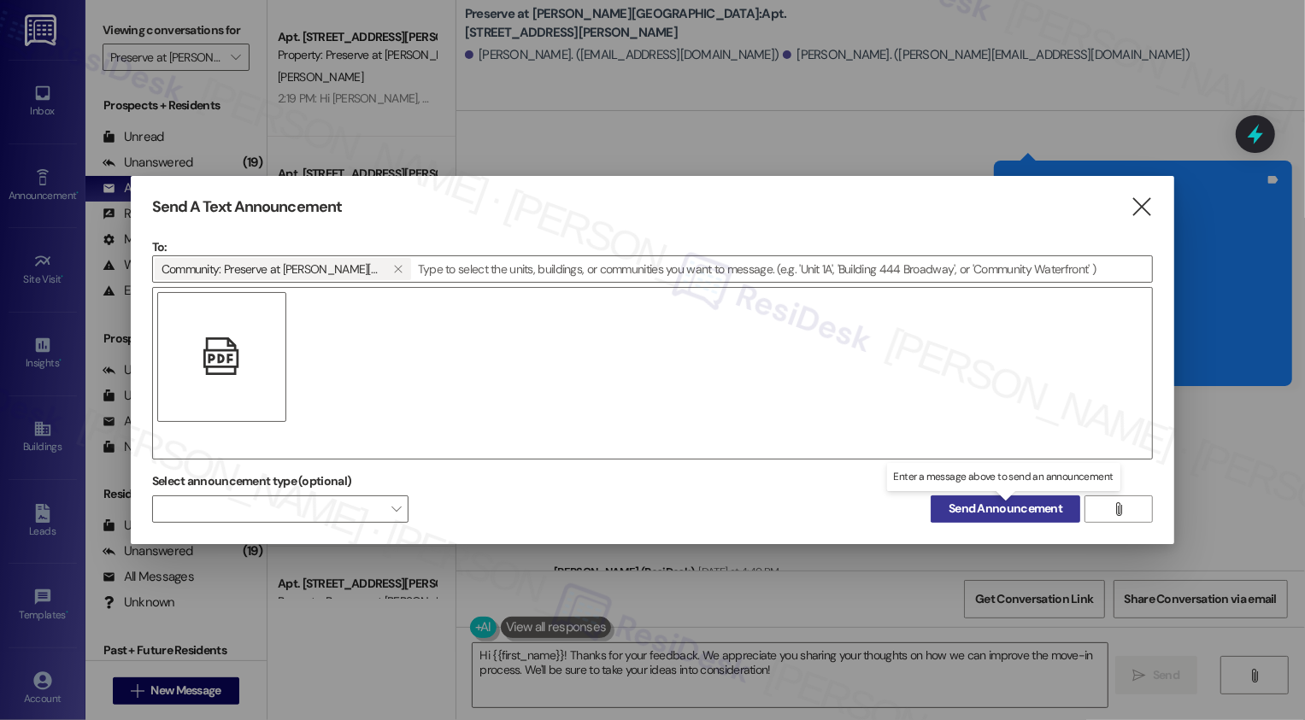
click at [991, 509] on span "Send Announcement" at bounding box center [1006, 509] width 114 height 18
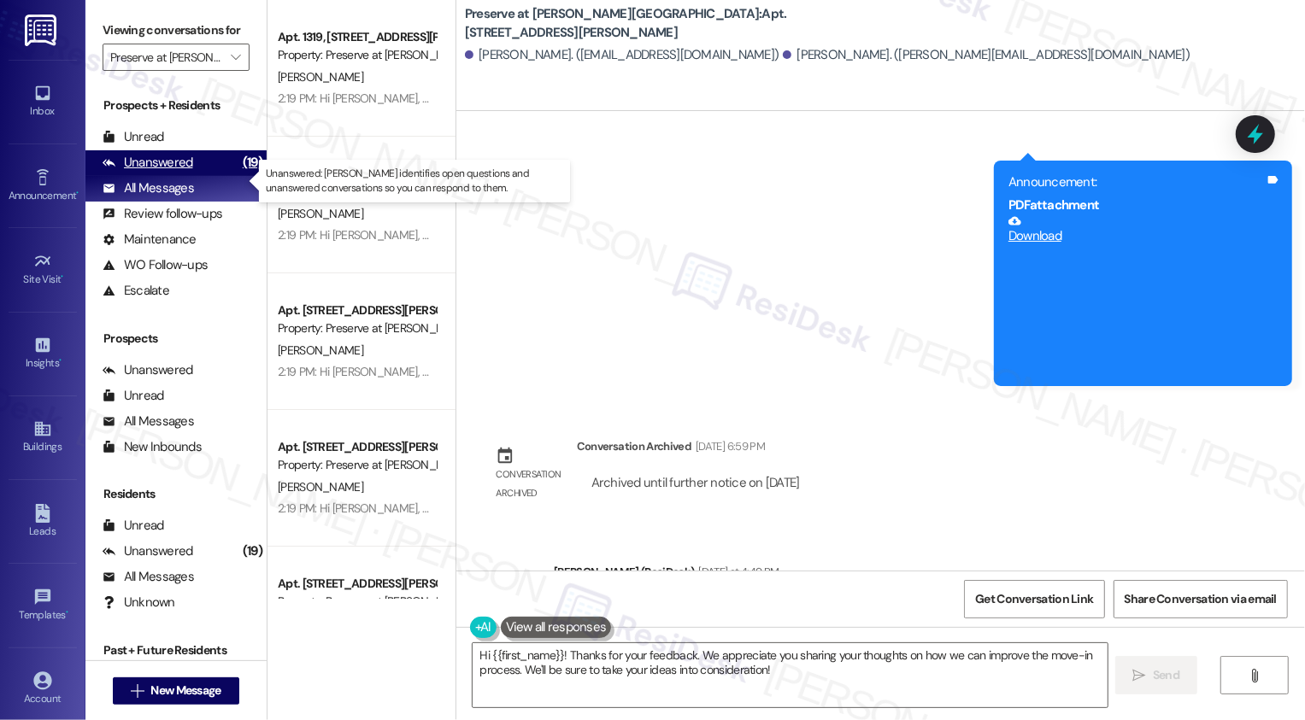
click at [193, 176] on div "Unanswered (19)" at bounding box center [175, 163] width 181 height 26
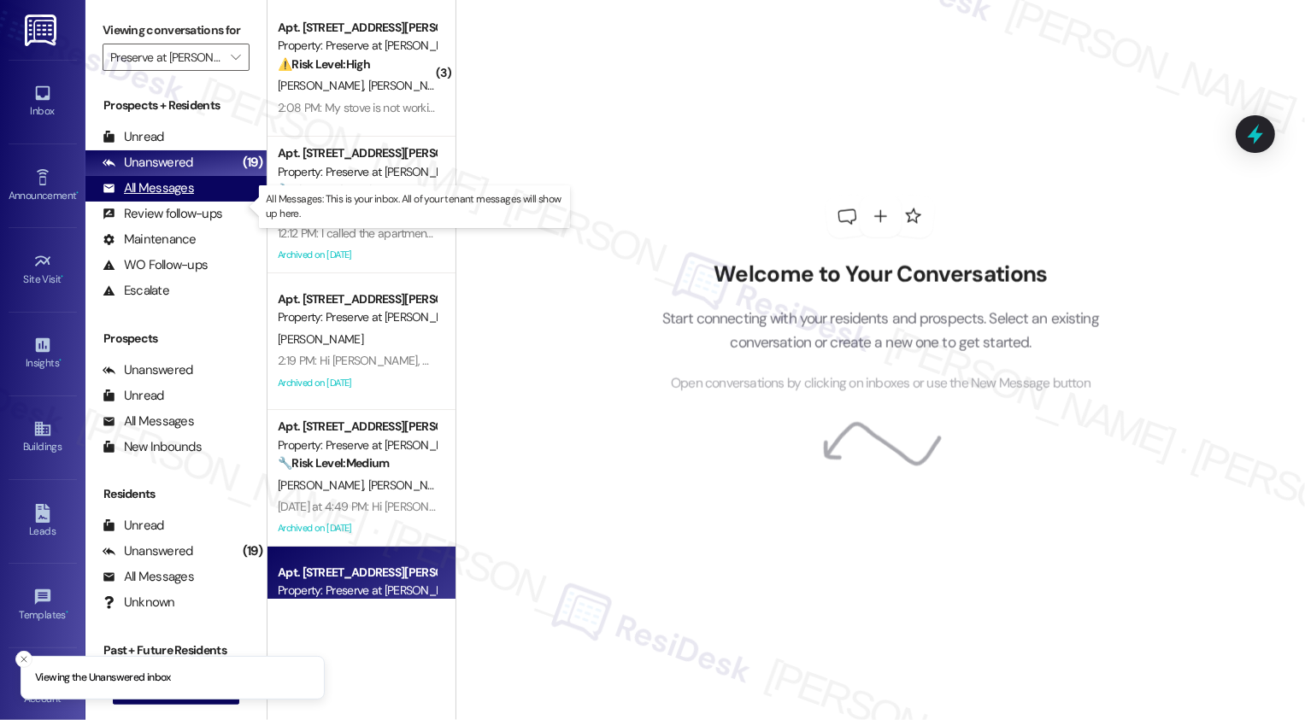
click at [208, 202] on div "All Messages (undefined)" at bounding box center [175, 189] width 181 height 26
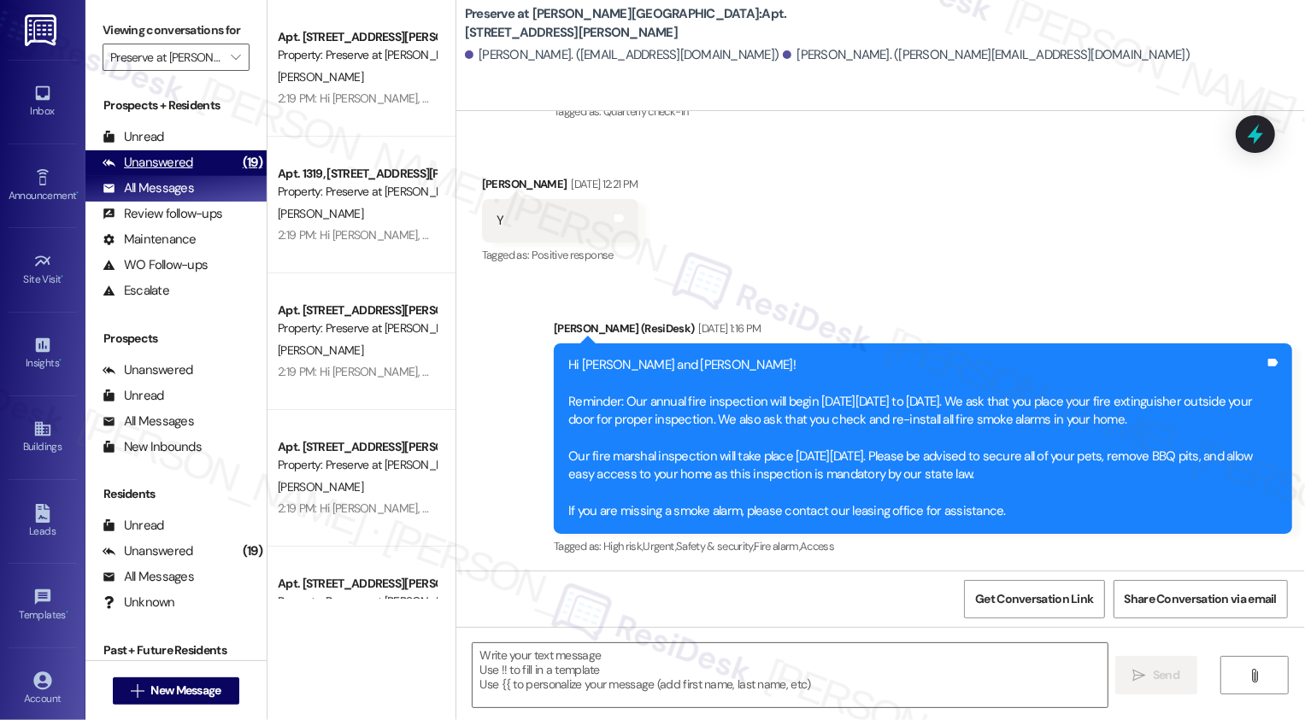
type textarea "Fetching suggested responses. Please feel free to read through the conversation…"
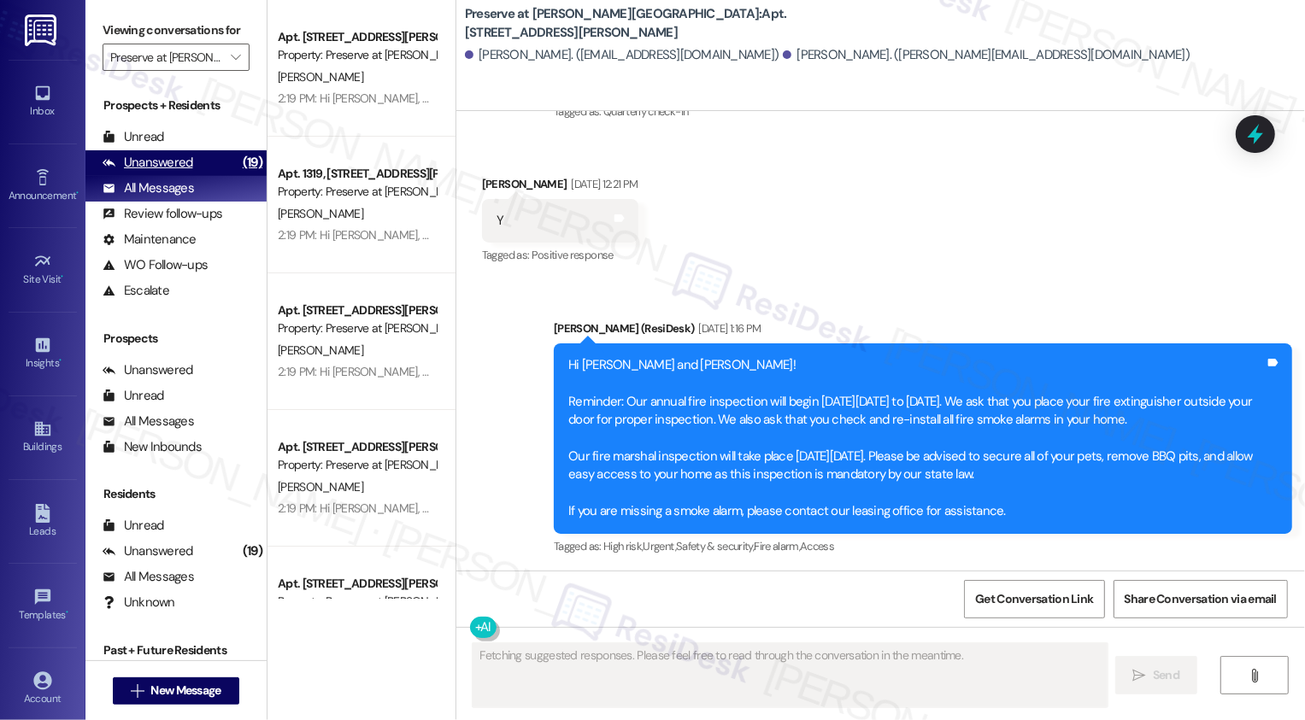
scroll to position [11578, 0]
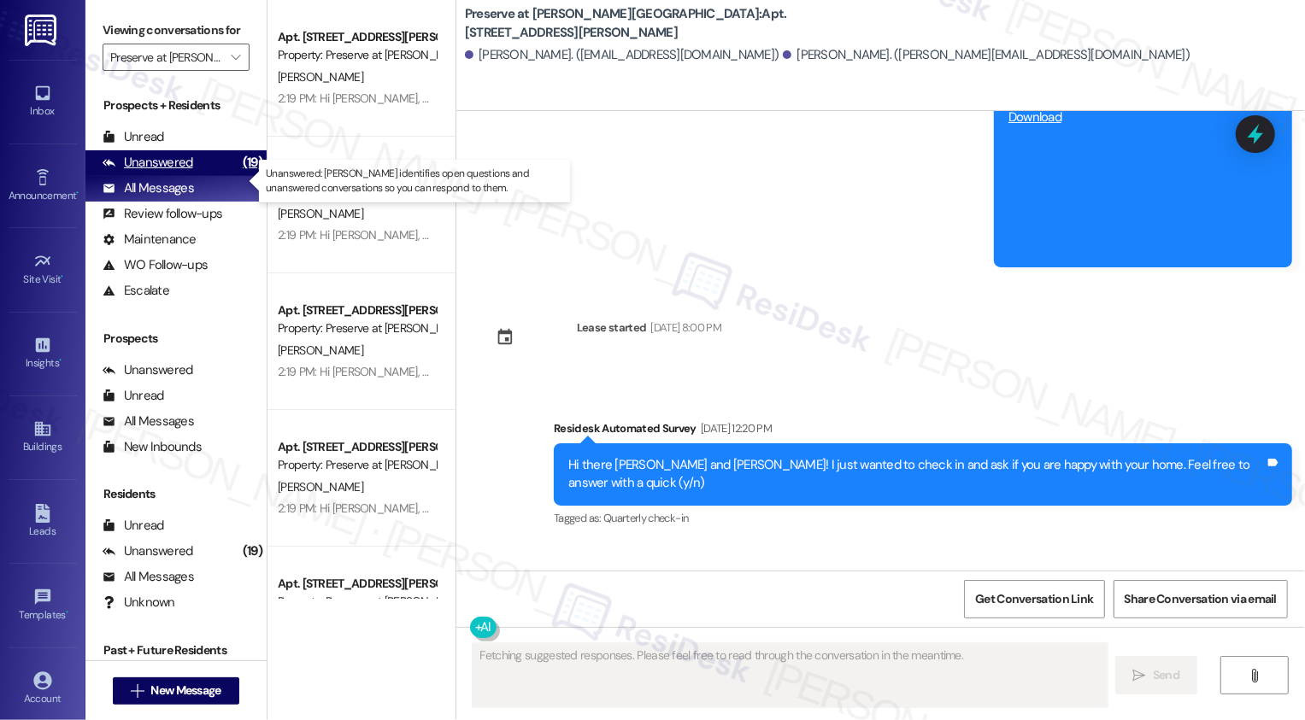
click at [191, 176] on div "Unanswered (19)" at bounding box center [175, 163] width 181 height 26
click at [188, 197] on div "All Messages" at bounding box center [148, 188] width 91 height 18
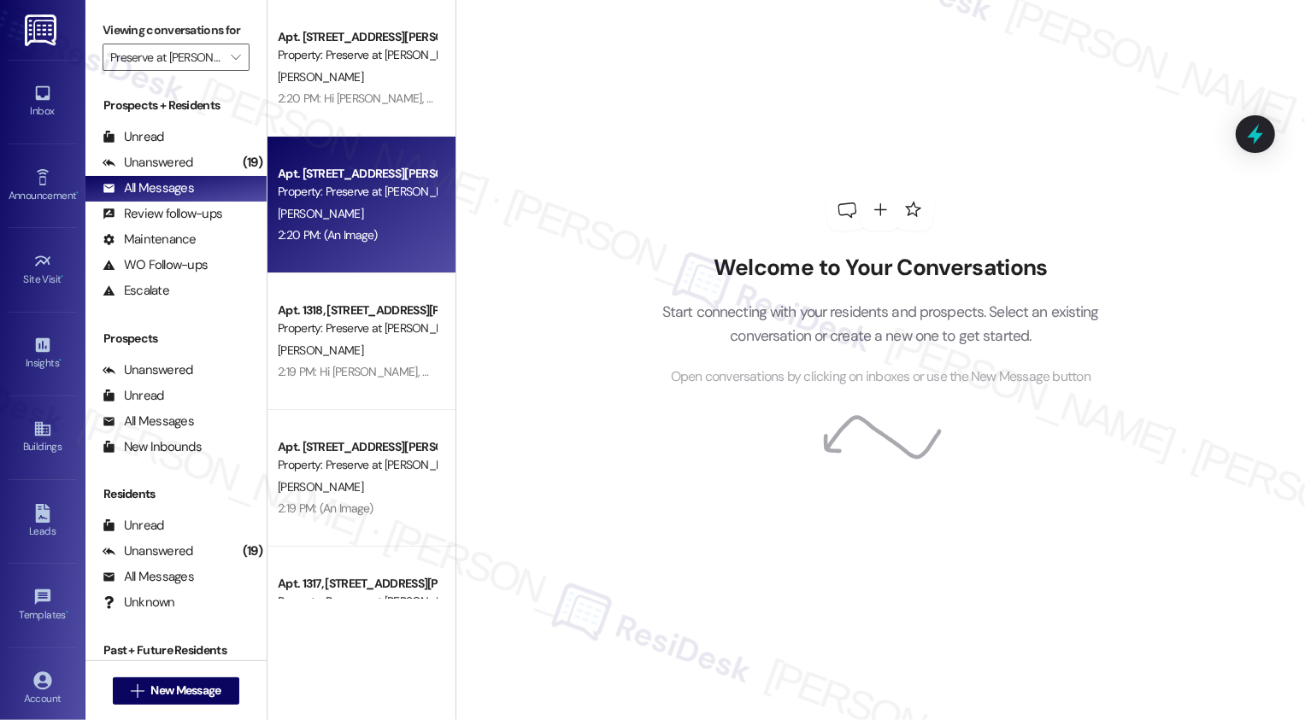
click at [332, 211] on span "[PERSON_NAME]" at bounding box center [320, 213] width 85 height 15
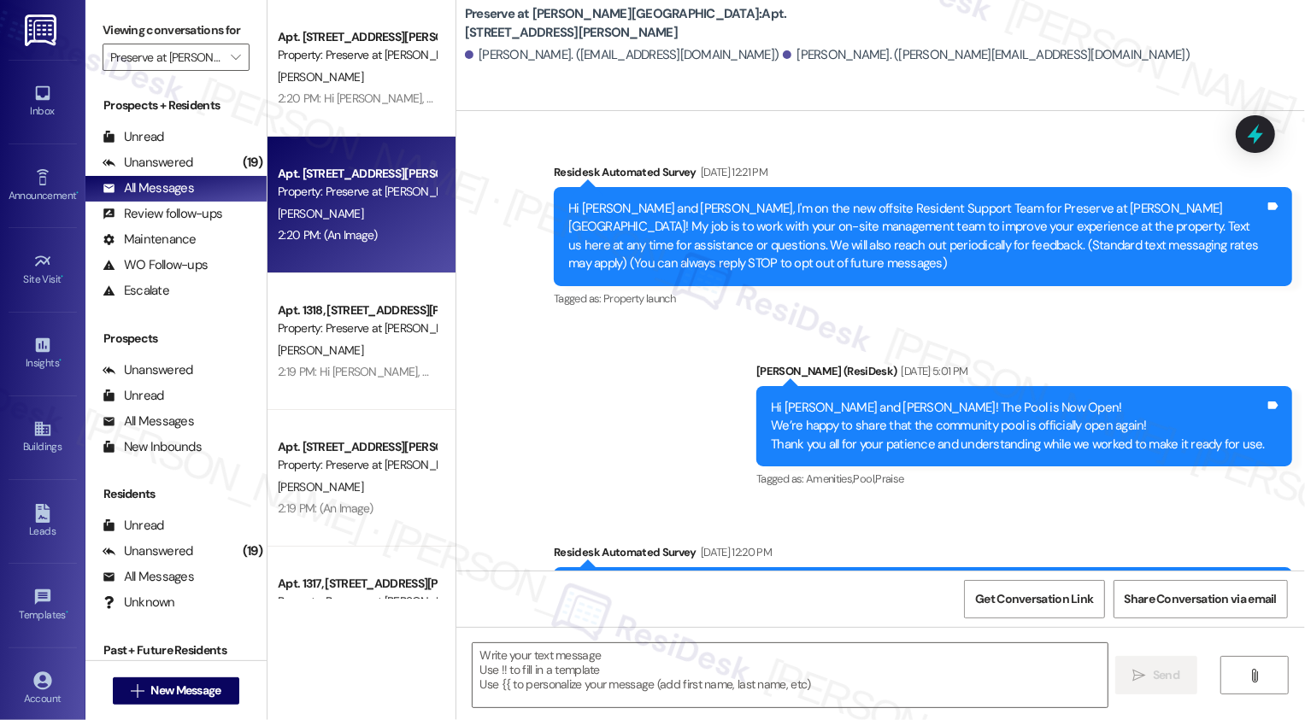
click at [332, 211] on span "[PERSON_NAME]" at bounding box center [320, 213] width 85 height 15
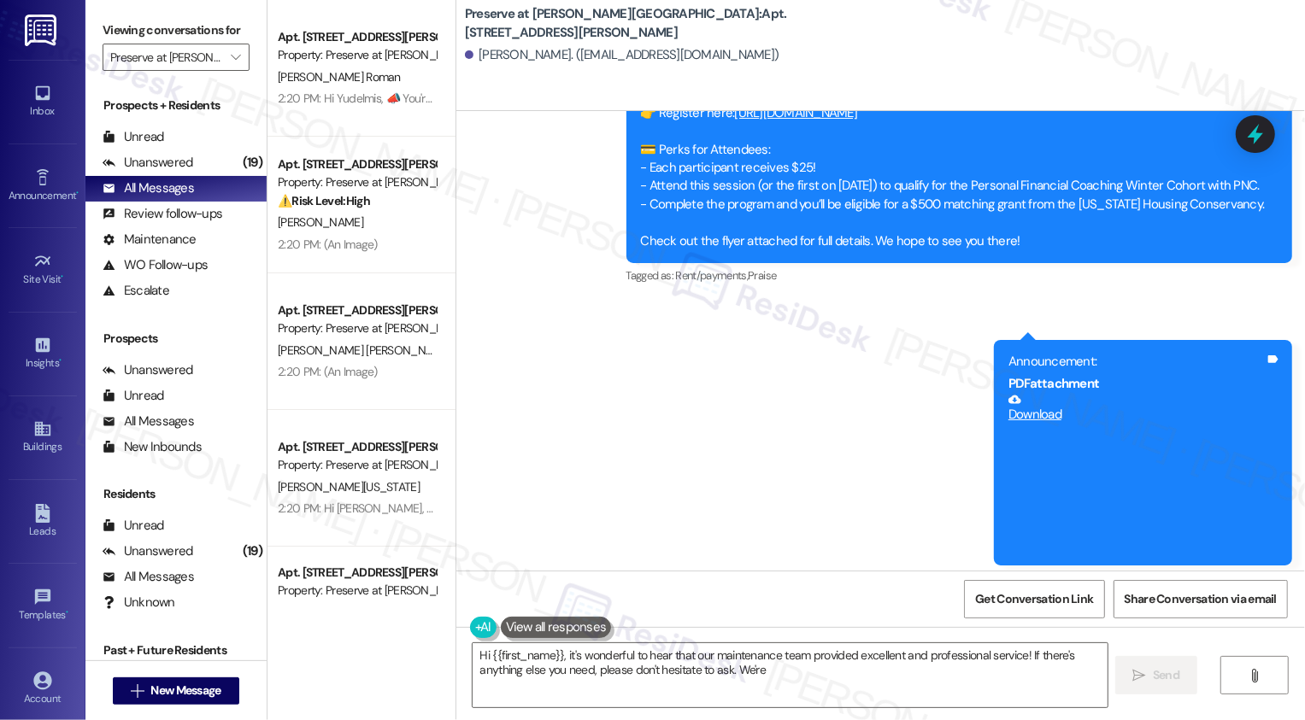
scroll to position [16822, 0]
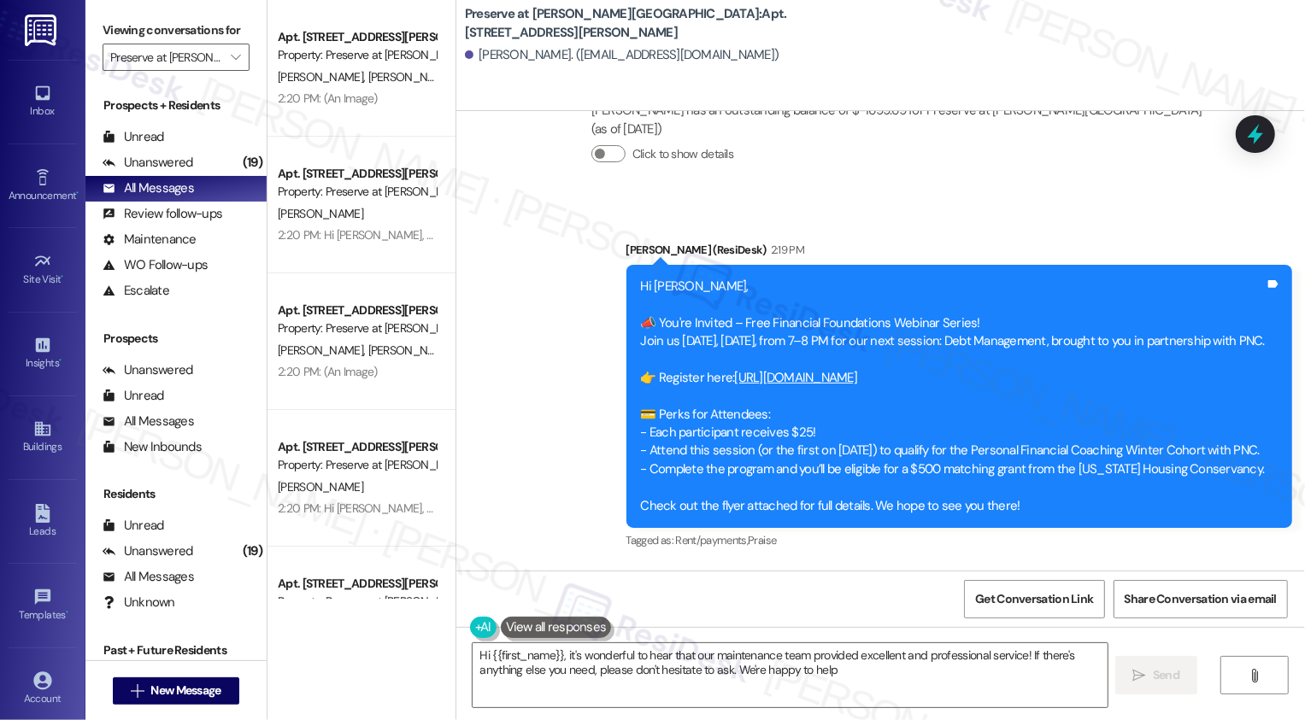
type textarea "Hi {{first_name}}, it's wonderful to hear that our maintenance team provided ex…"
click at [231, 64] on icon "" at bounding box center [235, 57] width 9 height 14
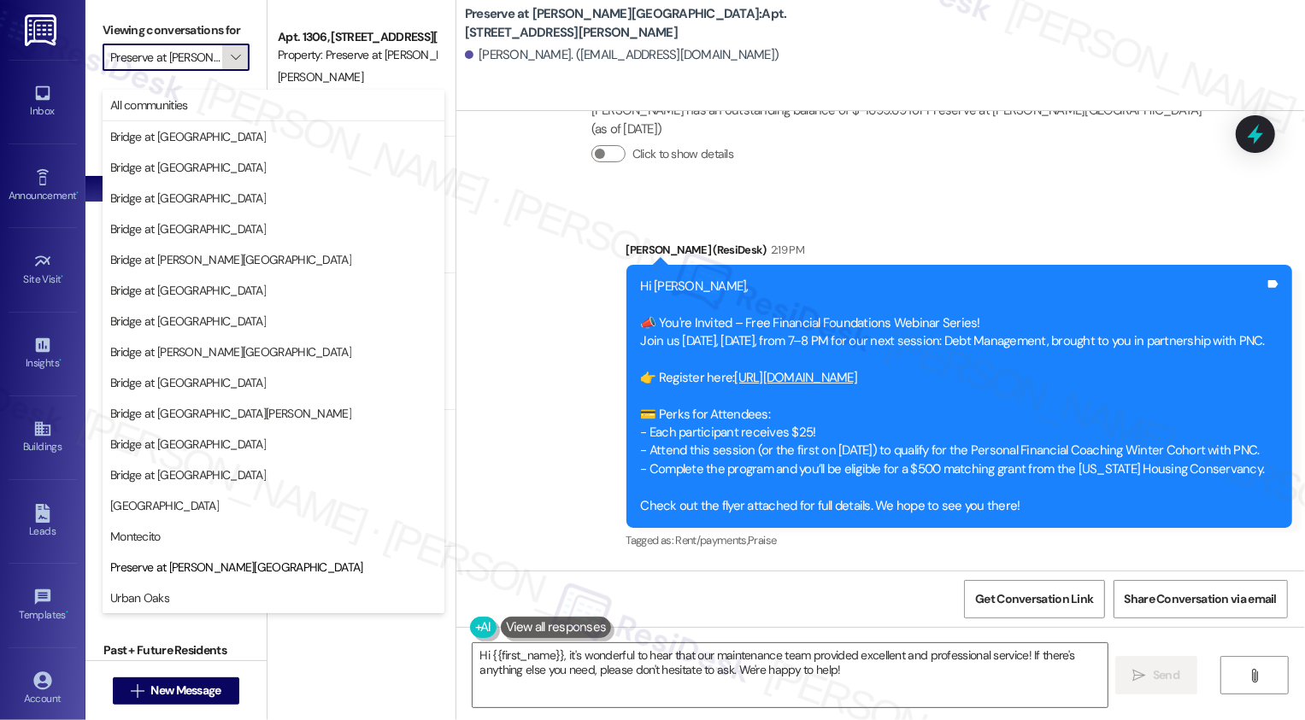
scroll to position [0, 21]
click at [188, 409] on span "Bridge at [GEOGRAPHIC_DATA][PERSON_NAME]" at bounding box center [230, 413] width 241 height 17
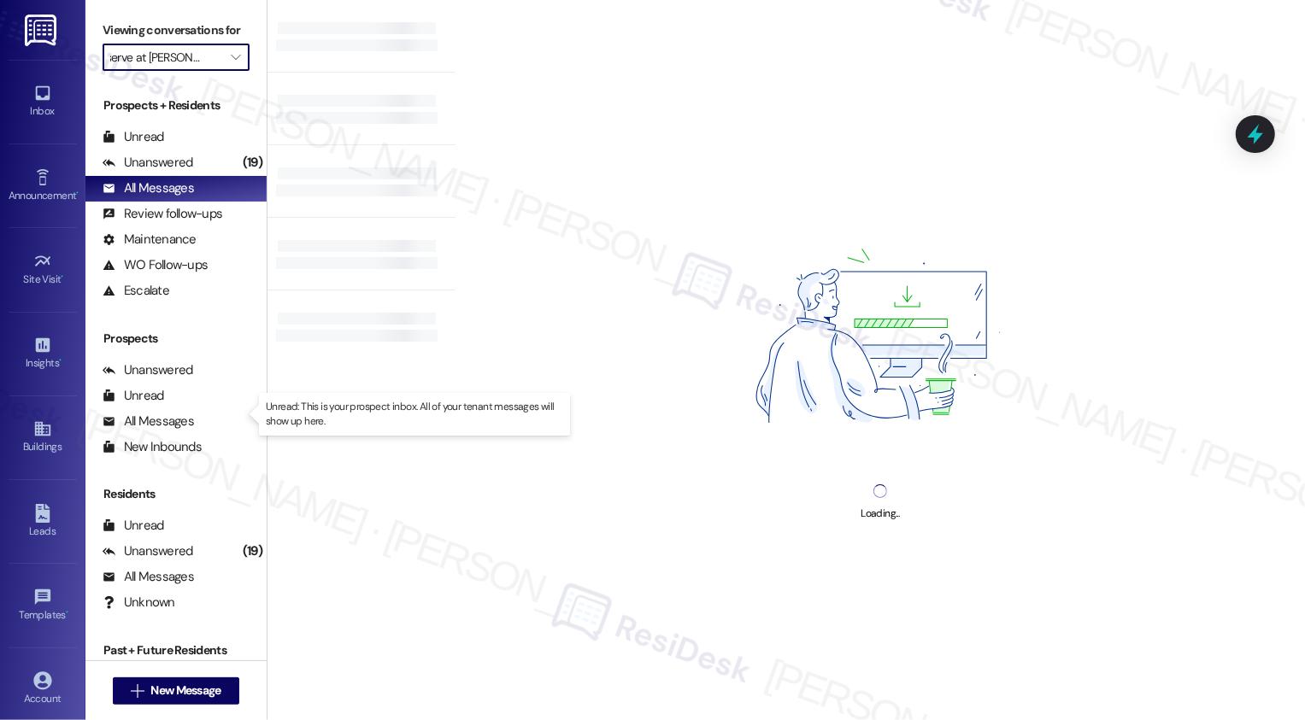
type input "Bridge at [GEOGRAPHIC_DATA][PERSON_NAME]"
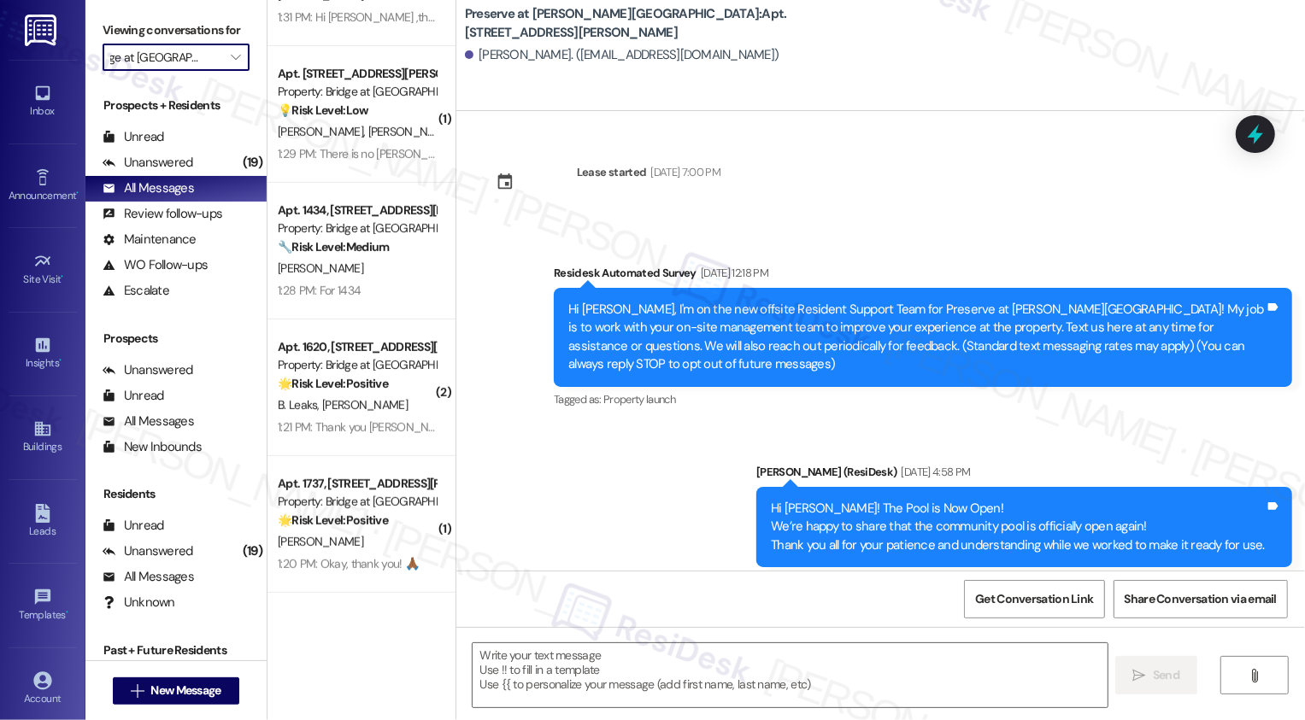
scroll to position [12026, 0]
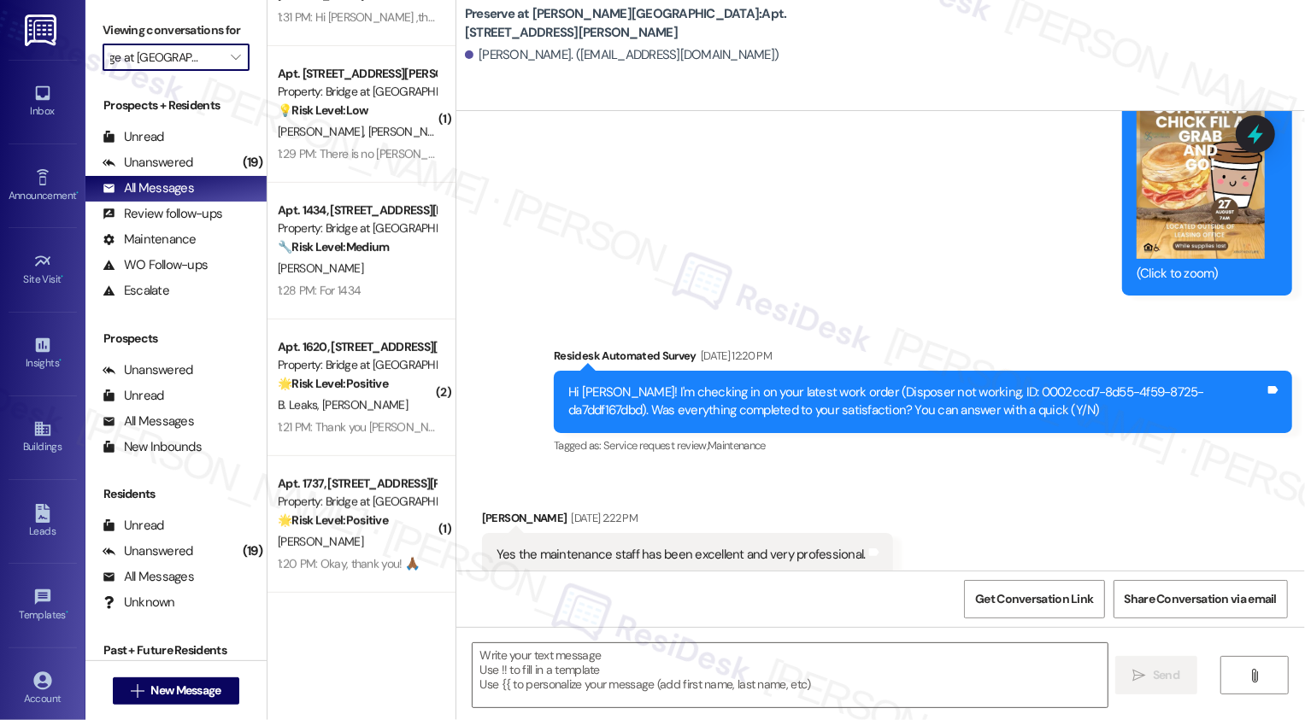
type textarea "Fetching suggested responses. Please feel free to read through the conversation…"
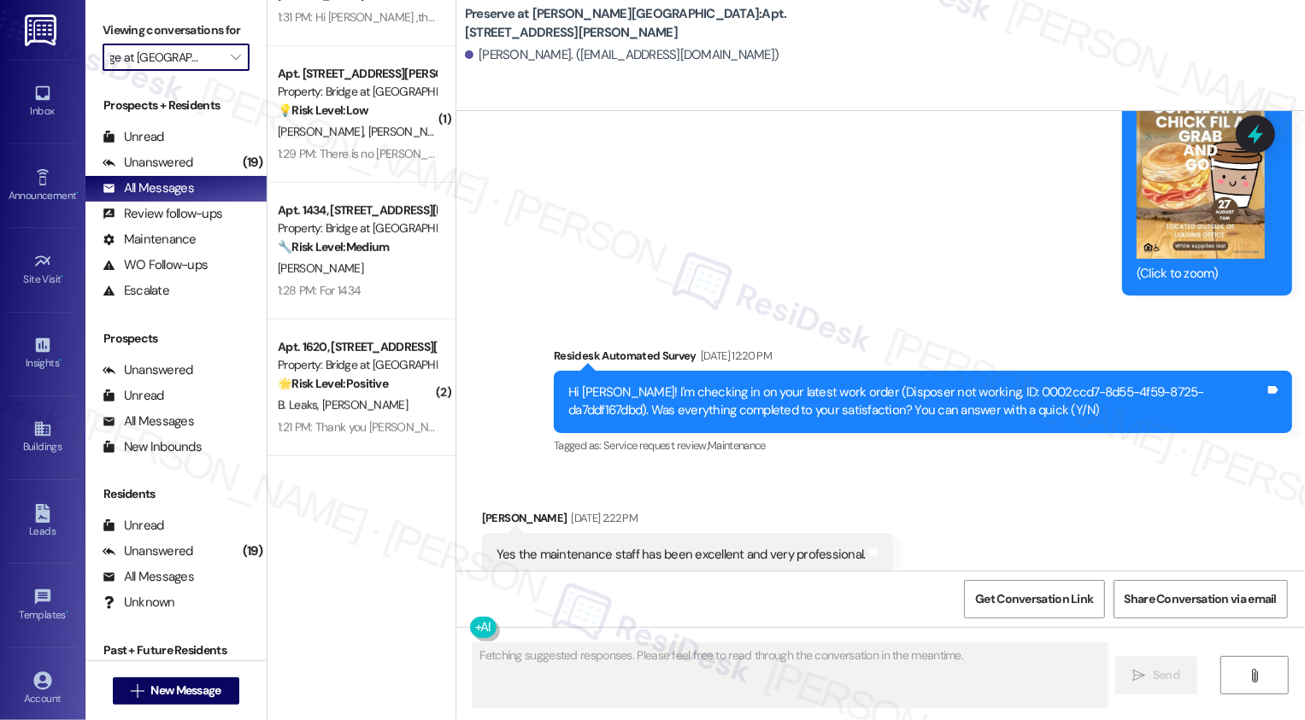
scroll to position [0, 0]
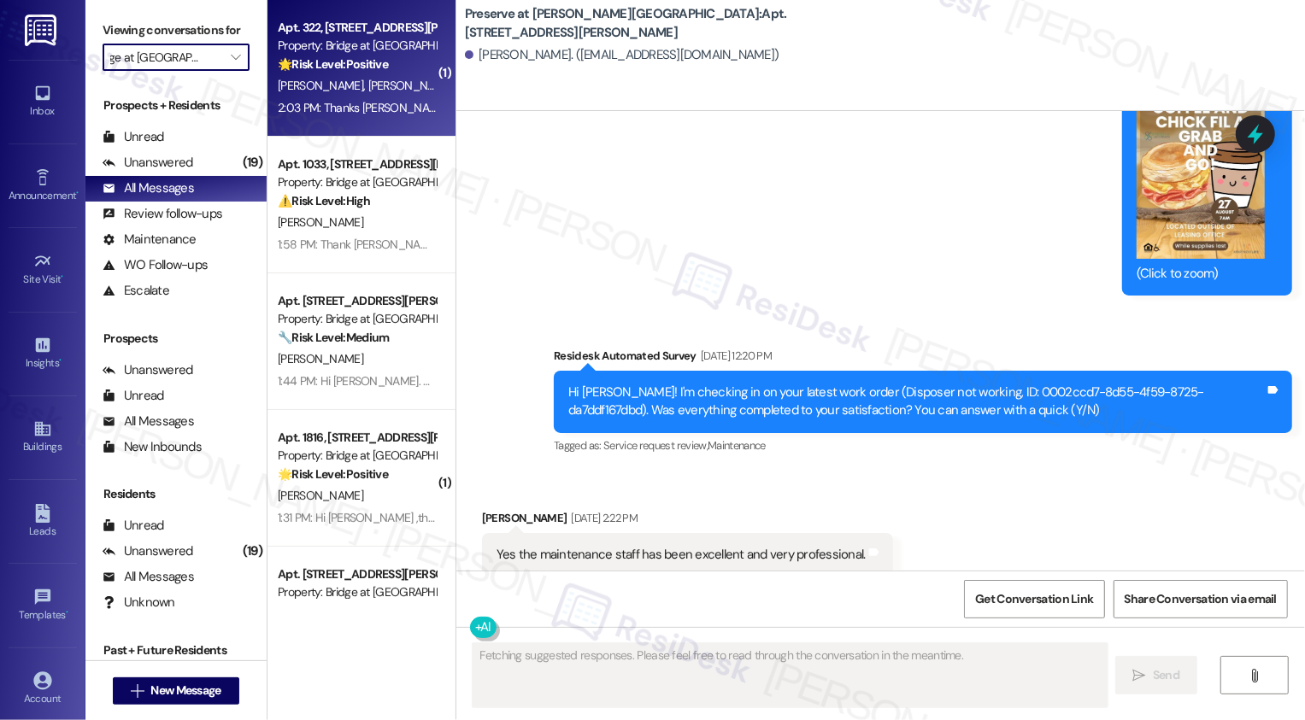
click at [358, 55] on div "Property: Bridge at [GEOGRAPHIC_DATA][PERSON_NAME]" at bounding box center [357, 46] width 158 height 18
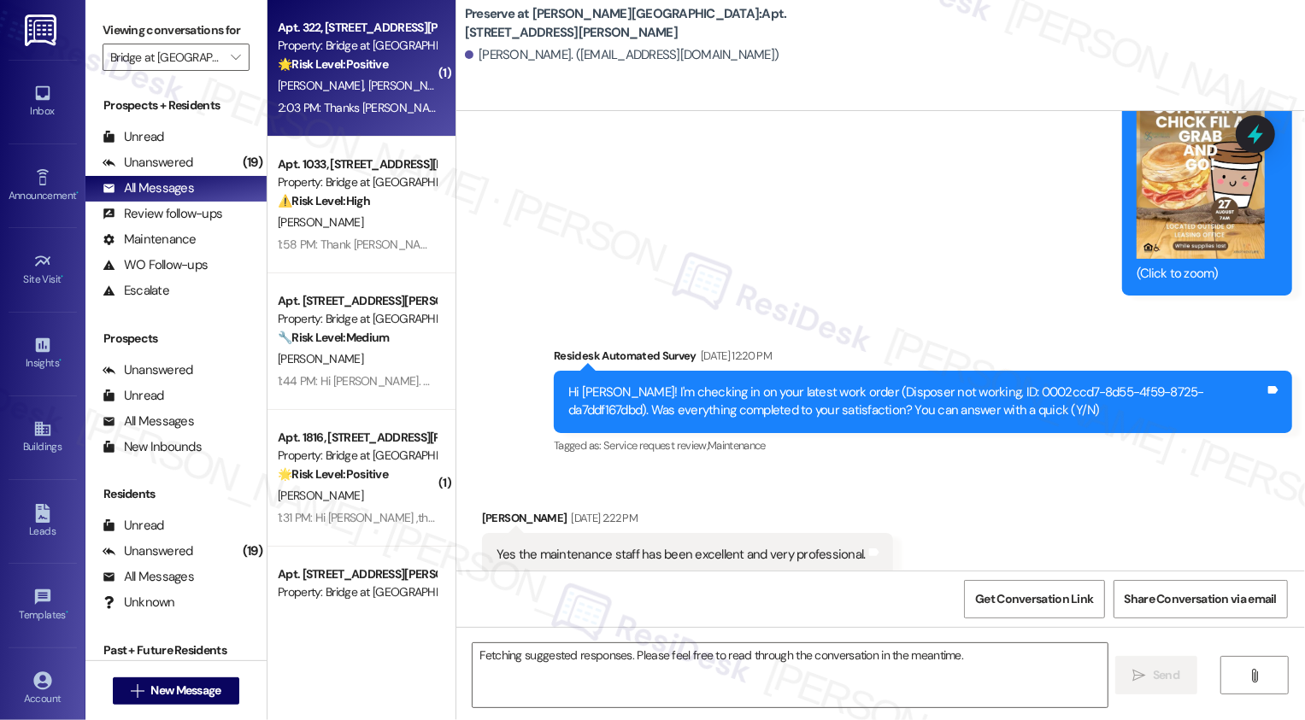
click at [358, 55] on div "Property: Bridge at [GEOGRAPHIC_DATA][PERSON_NAME]" at bounding box center [357, 46] width 158 height 18
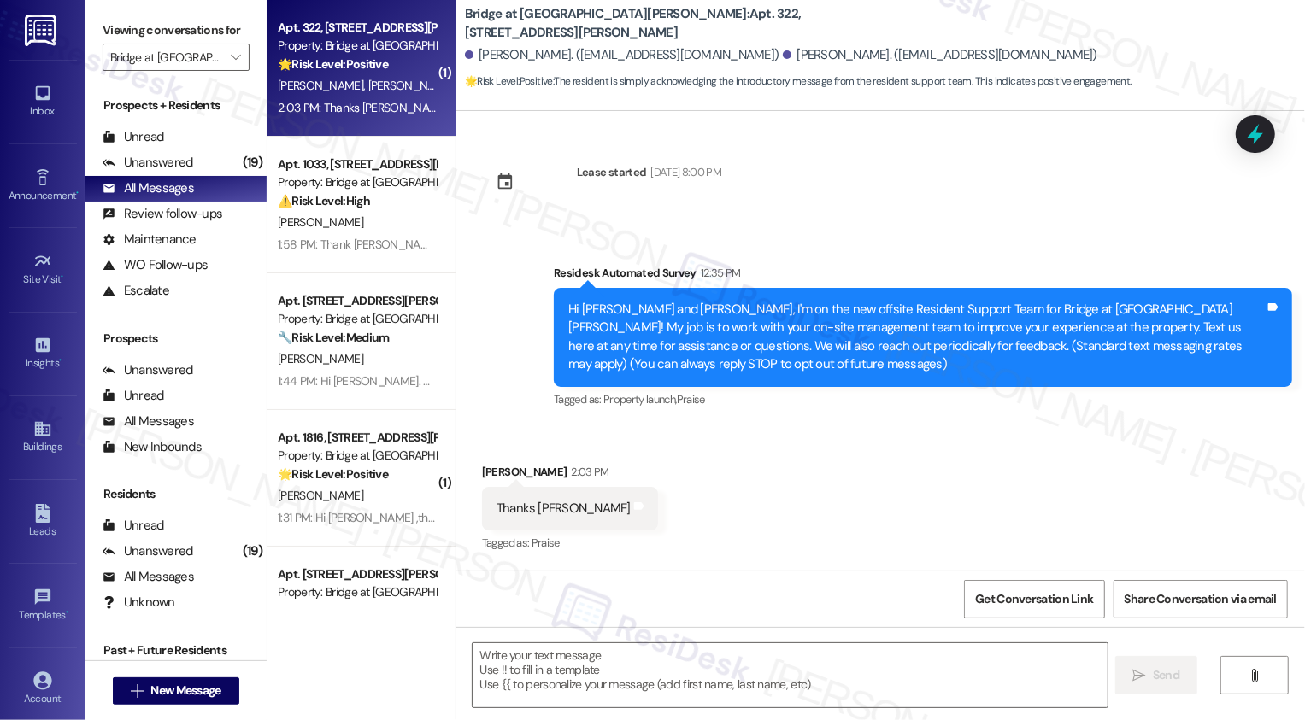
type textarea "Fetching suggested responses. Please feel free to read through the conversation…"
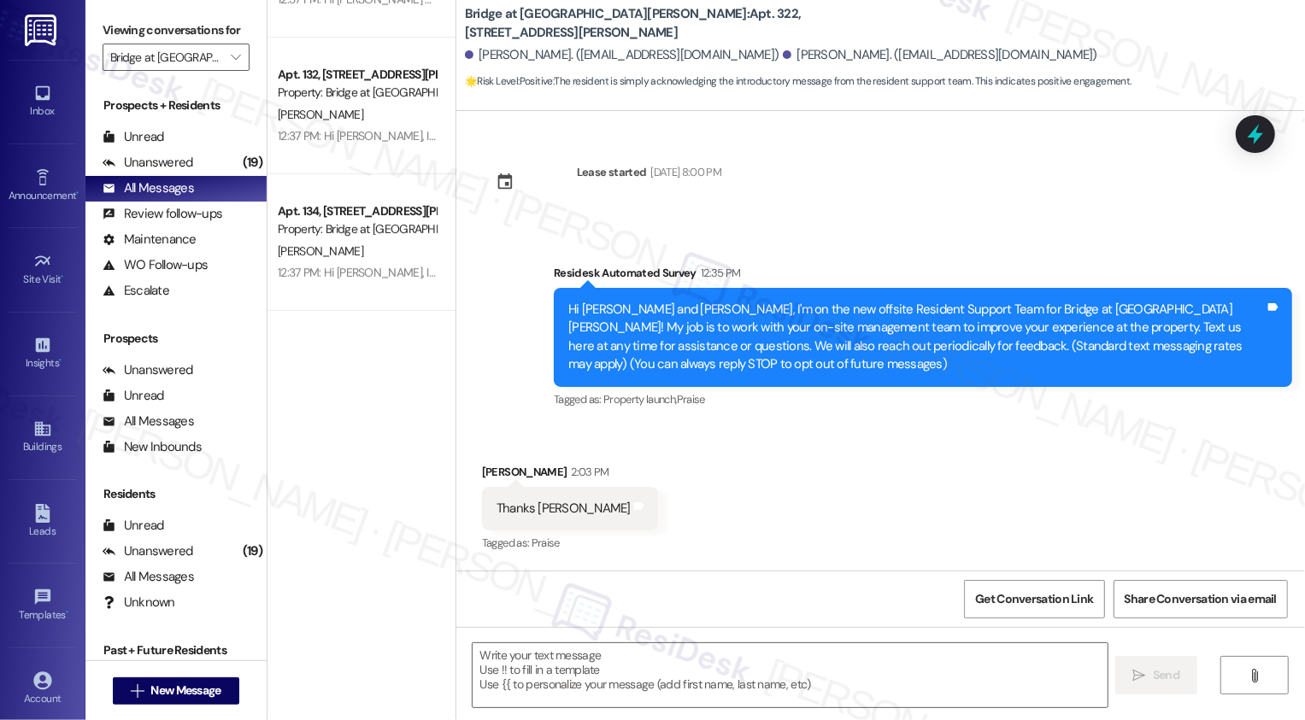
scroll to position [4657, 0]
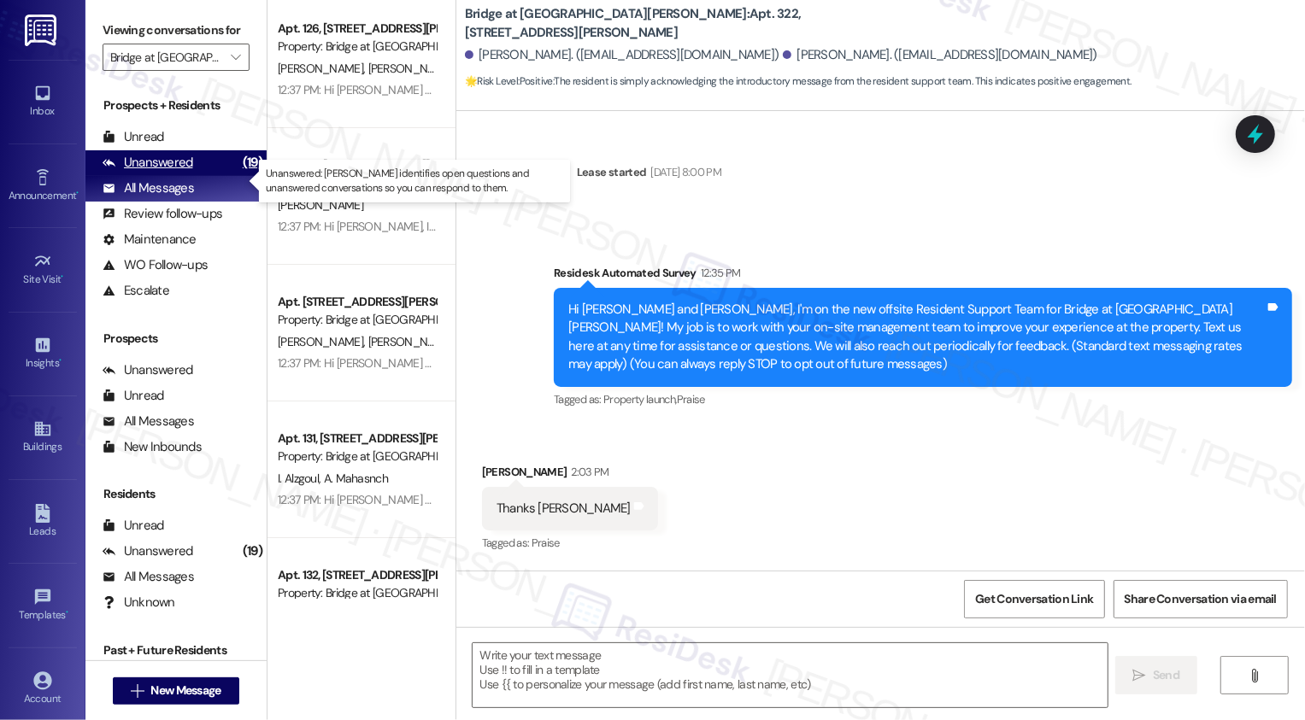
click at [238, 176] on div "(19)" at bounding box center [252, 163] width 28 height 26
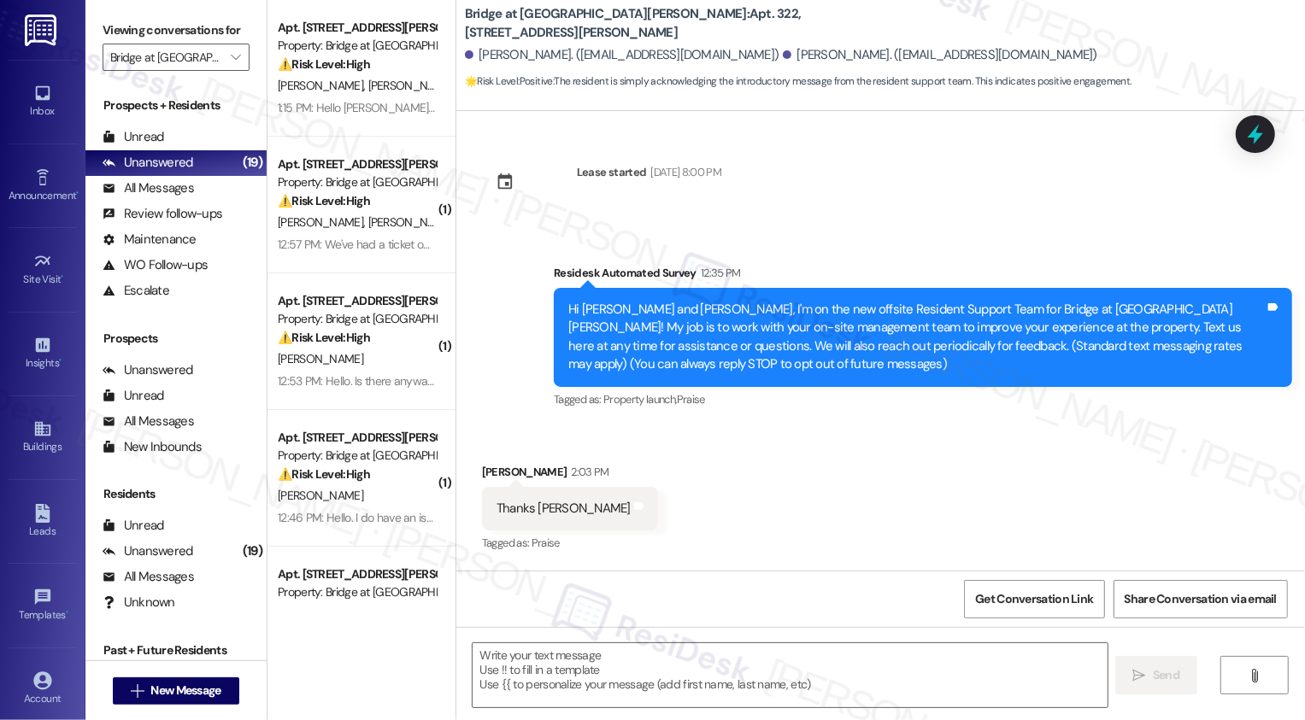
type textarea "Fetching suggested responses. Please feel free to read through the conversation…"
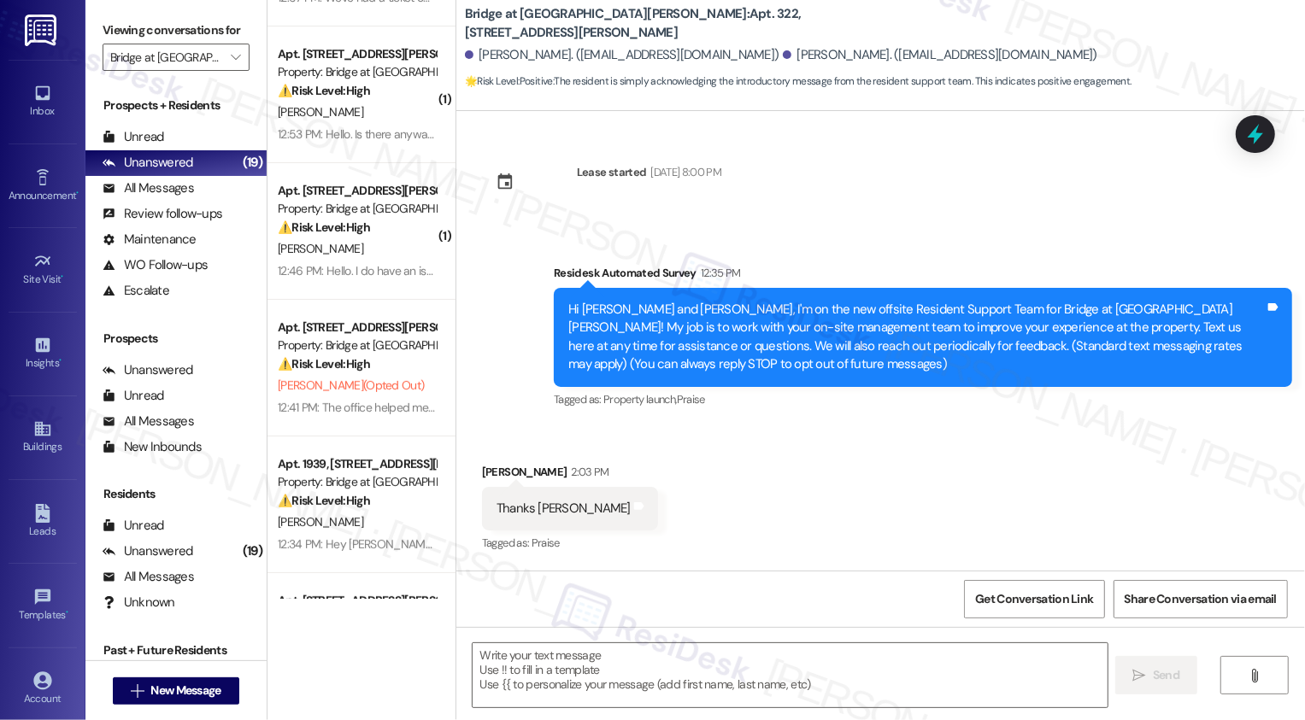
scroll to position [0, 0]
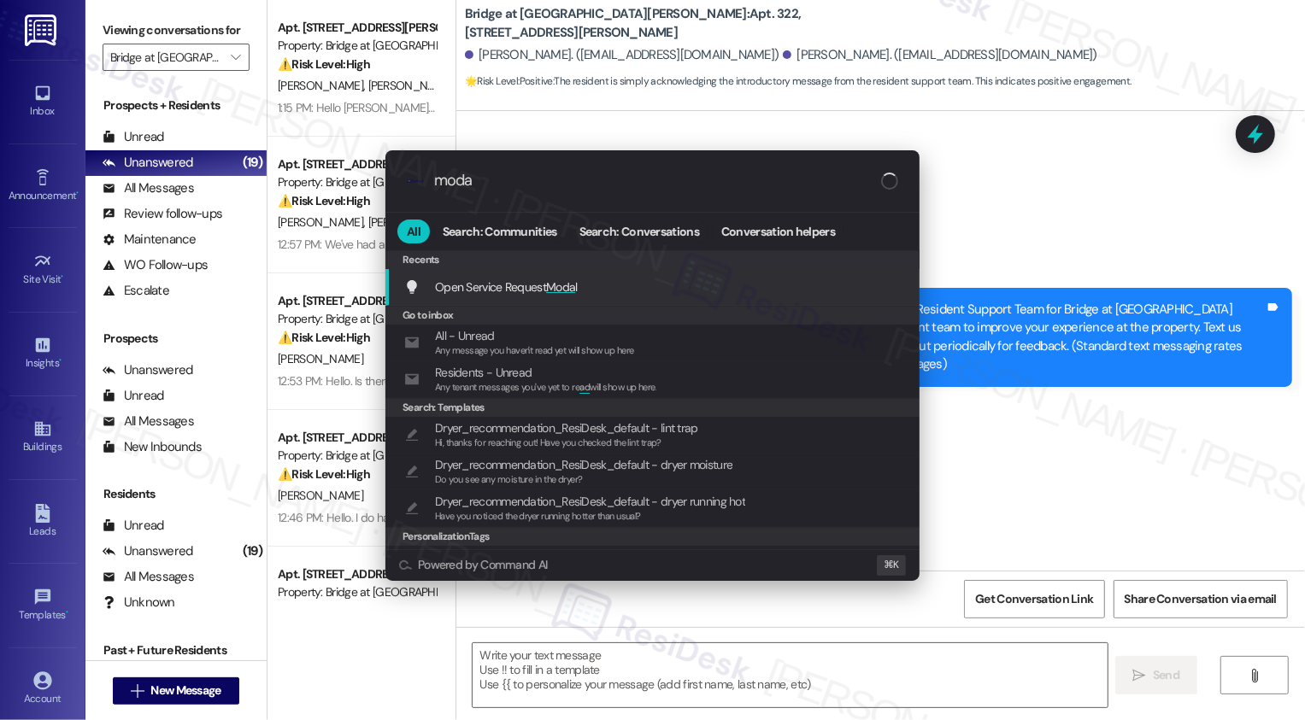
type input "modal"
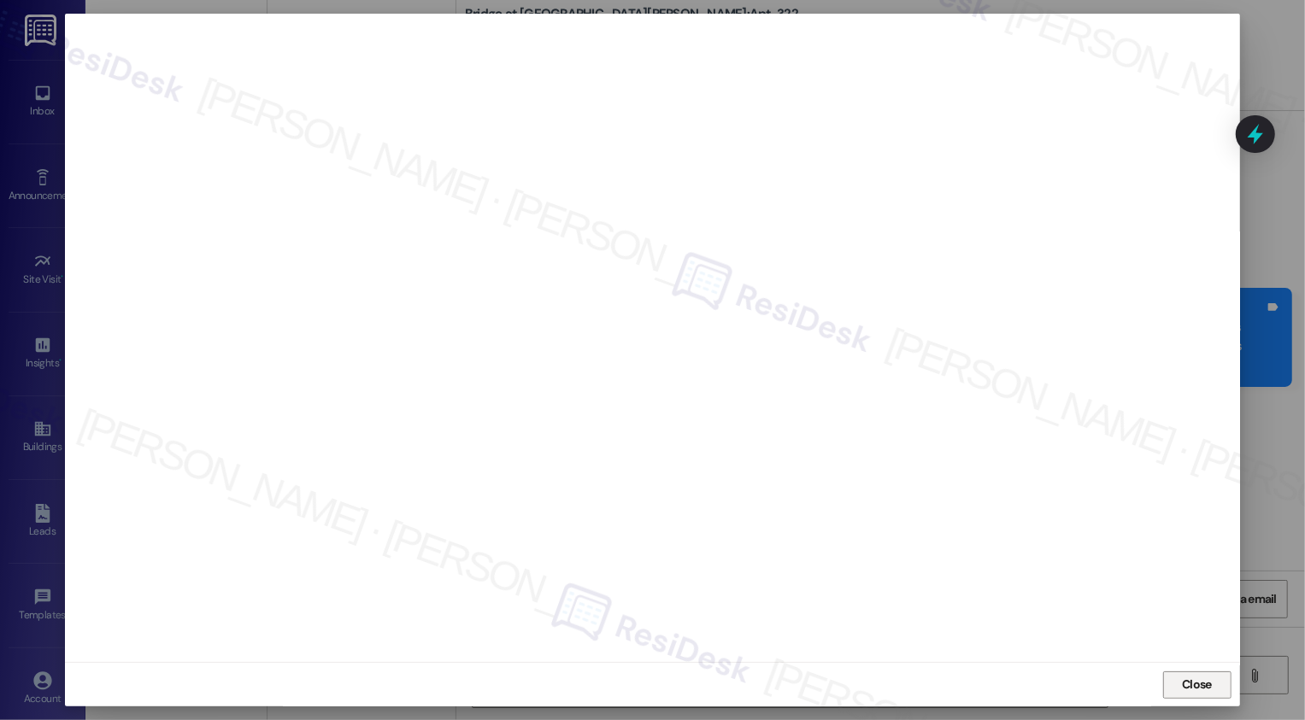
click at [1192, 684] on span "Close" at bounding box center [1197, 685] width 30 height 18
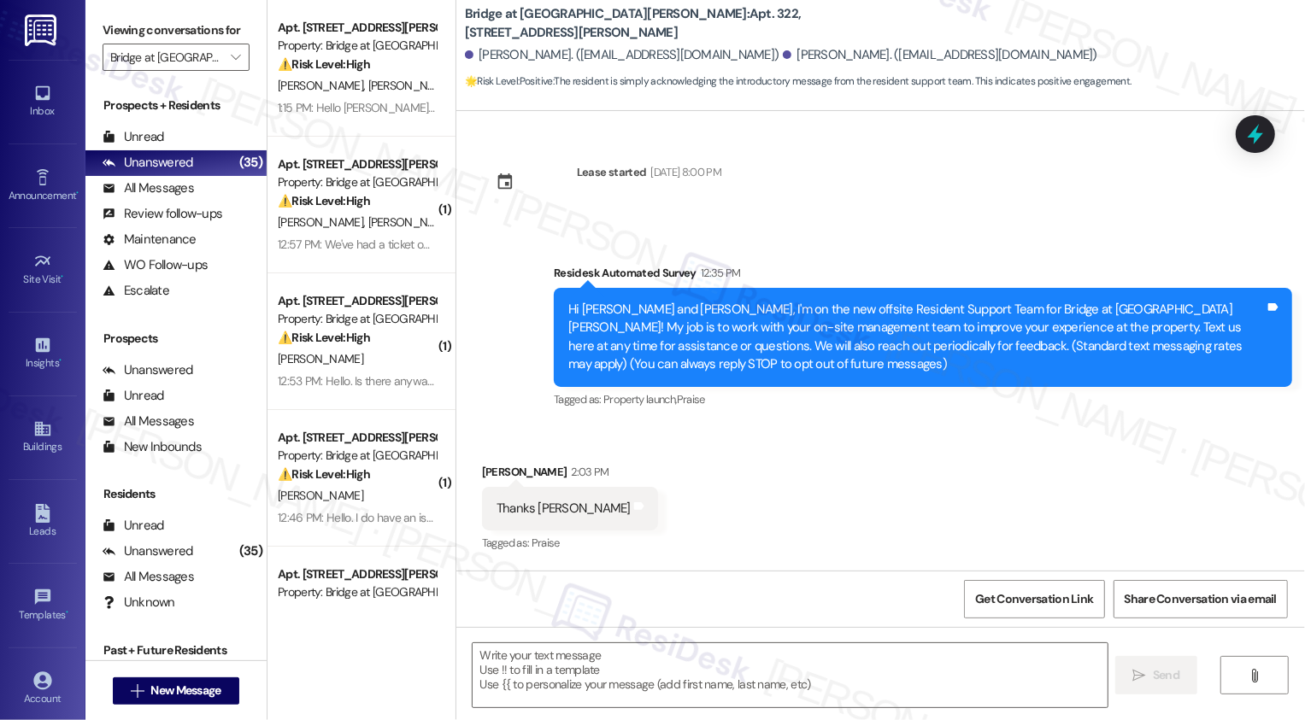
scroll to position [97, 0]
